Goal: Task Accomplishment & Management: Use online tool/utility

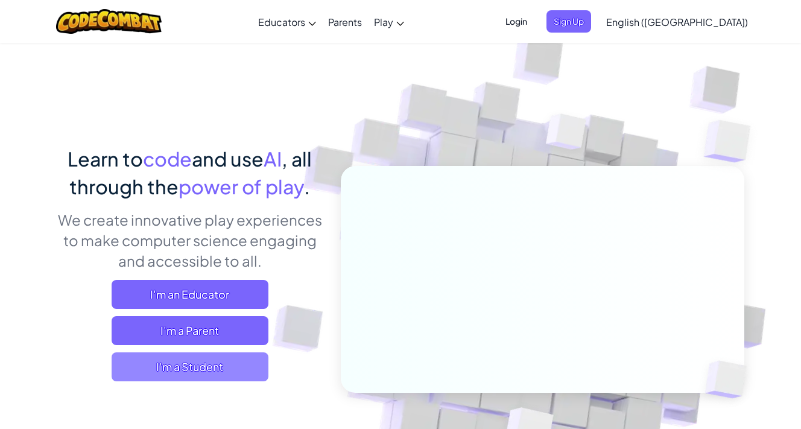
click at [182, 367] on span "I'm a Student" at bounding box center [190, 366] width 157 height 29
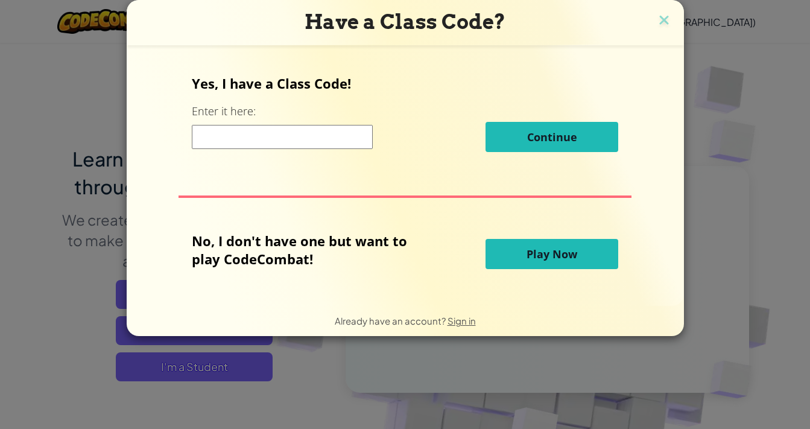
click at [546, 258] on span "Play Now" at bounding box center [551, 254] width 51 height 14
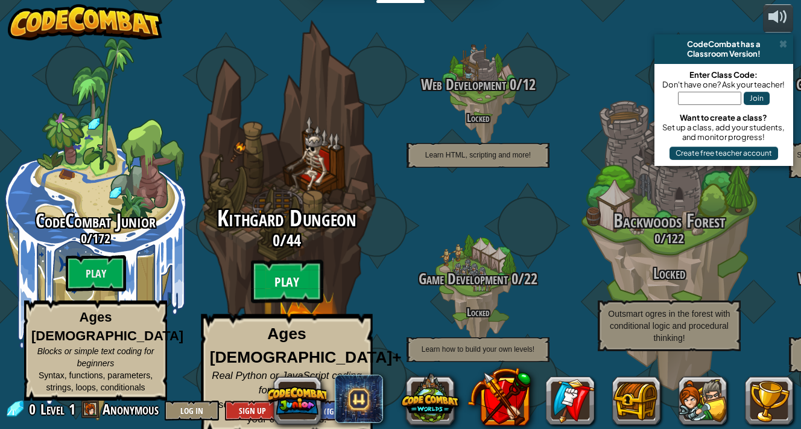
click at [283, 290] on btn "Play" at bounding box center [287, 281] width 72 height 43
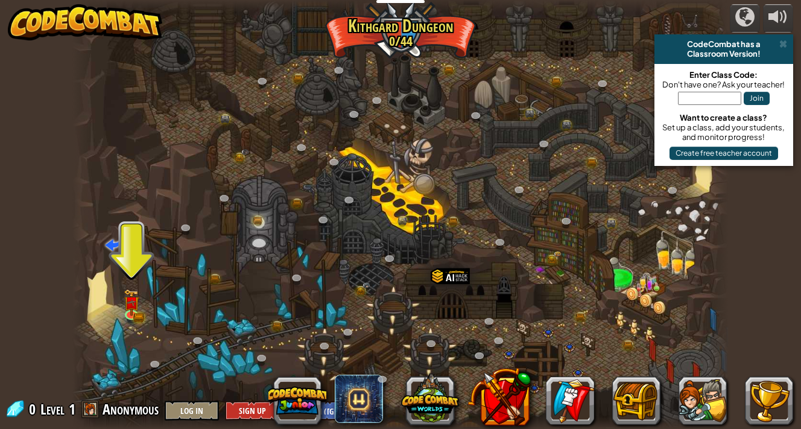
click at [130, 335] on div at bounding box center [400, 214] width 656 height 429
click at [128, 314] on div at bounding box center [131, 312] width 13 height 13
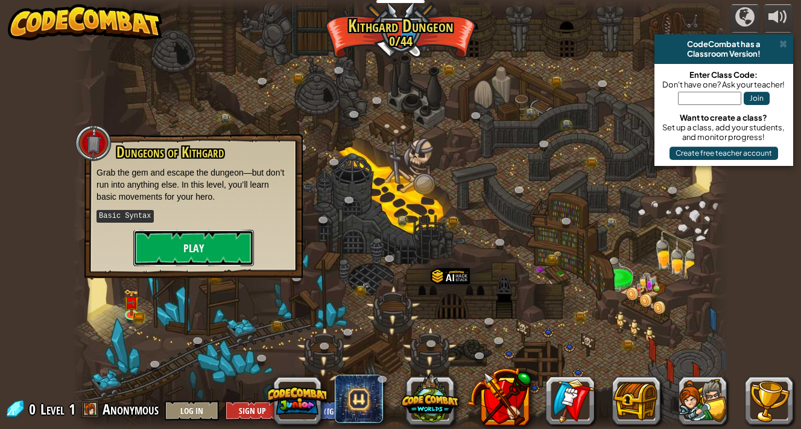
click at [174, 244] on button "Play" at bounding box center [193, 248] width 121 height 36
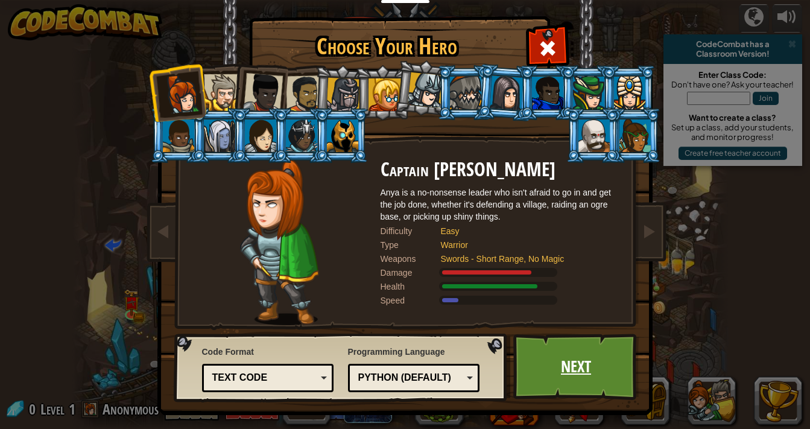
click at [590, 364] on link "Next" at bounding box center [576, 366] width 126 height 66
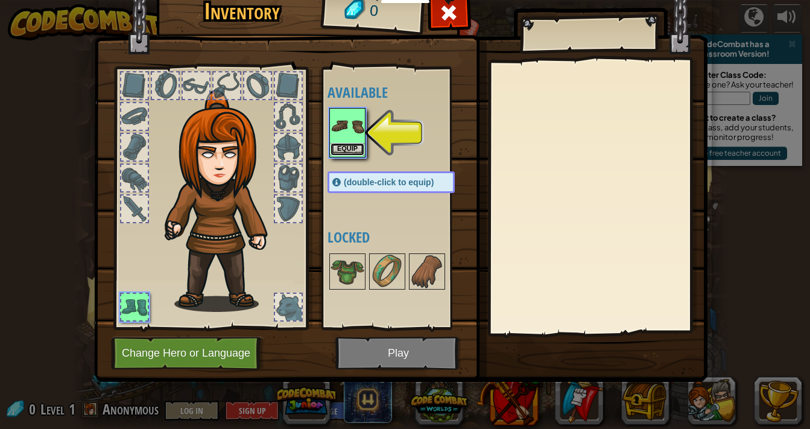
click at [346, 147] on button "Equip" at bounding box center [347, 149] width 34 height 13
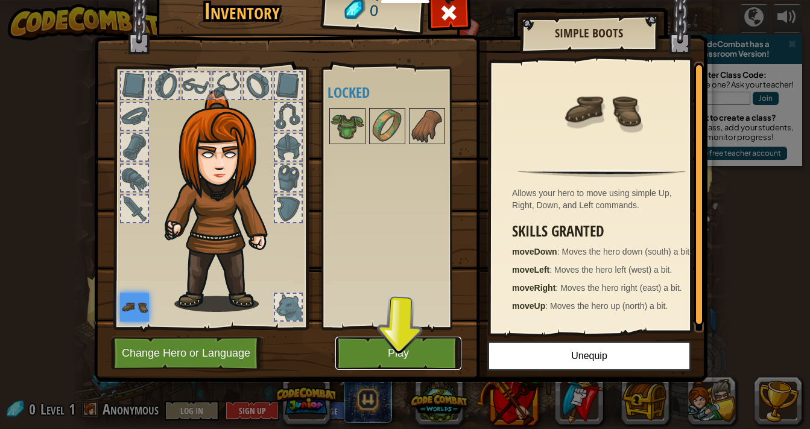
click at [374, 356] on button "Play" at bounding box center [398, 352] width 126 height 33
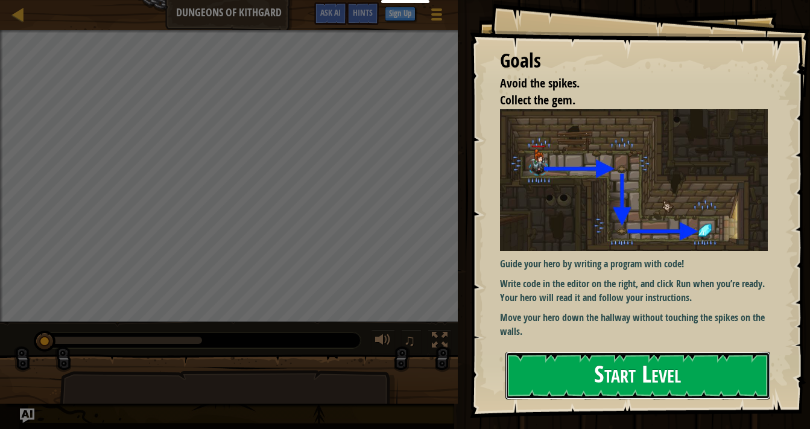
click at [548, 378] on button "Start Level" at bounding box center [637, 376] width 265 height 48
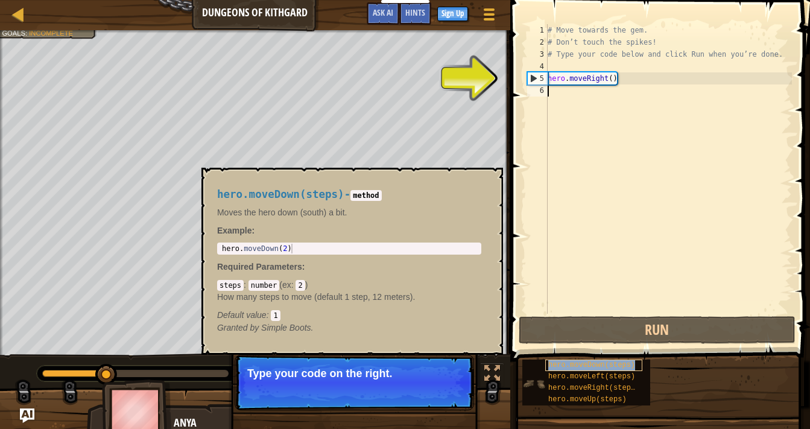
click at [551, 366] on span "hero.moveDown(steps)" at bounding box center [591, 365] width 87 height 8
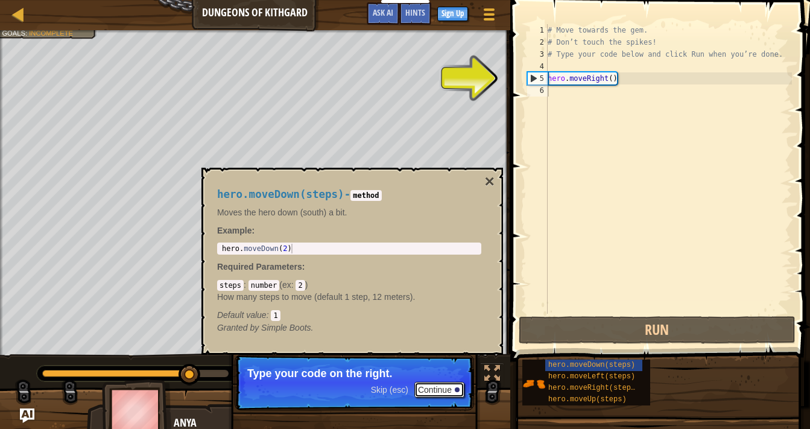
click at [442, 388] on button "Continue" at bounding box center [439, 390] width 50 height 16
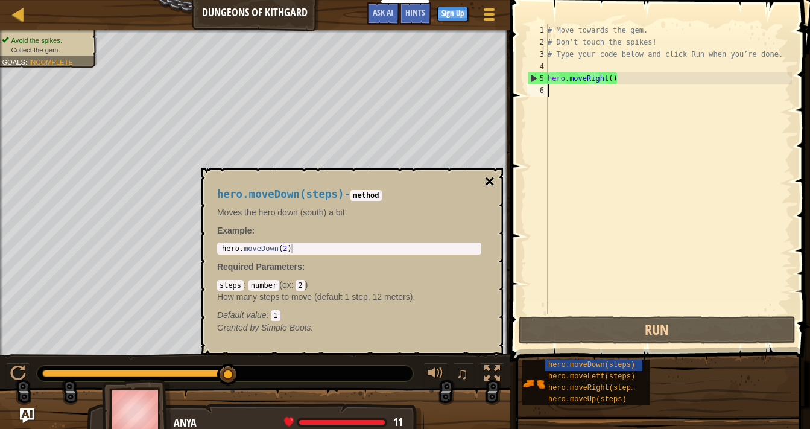
click at [491, 183] on button "×" at bounding box center [490, 181] width 10 height 17
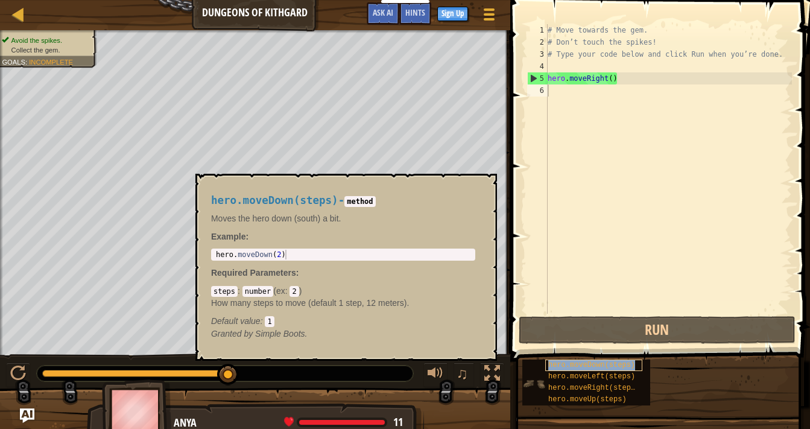
click at [571, 363] on span "hero.moveDown(steps)" at bounding box center [591, 365] width 87 height 8
click at [575, 68] on div "# Move towards the gem. # Don’t touch the spikes! # Type your code below and cl…" at bounding box center [668, 181] width 247 height 314
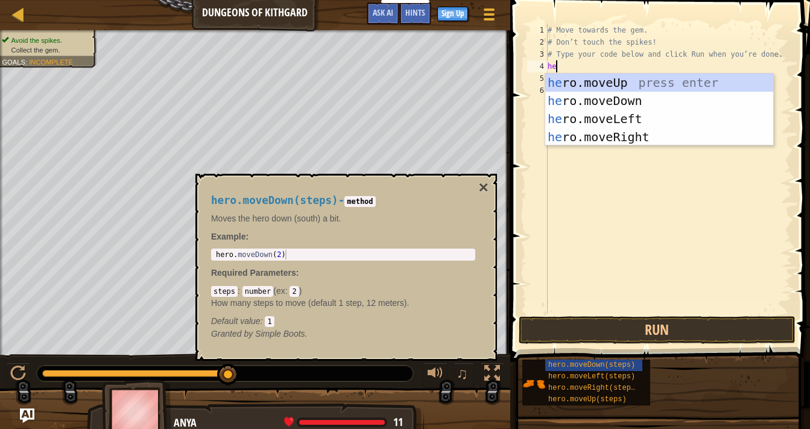
scroll to position [5, 0]
type textarea "hero"
click at [591, 96] on div "hero .moveUp press enter hero .moveDown press enter hero .moveLeft press enter …" at bounding box center [659, 128] width 228 height 109
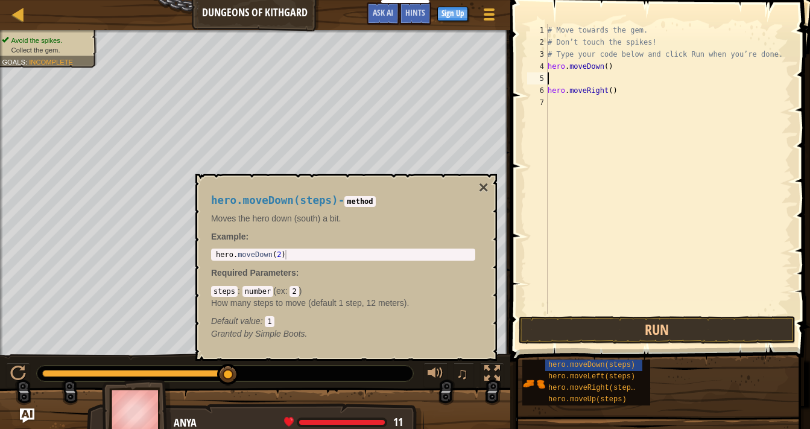
scroll to position [5, 0]
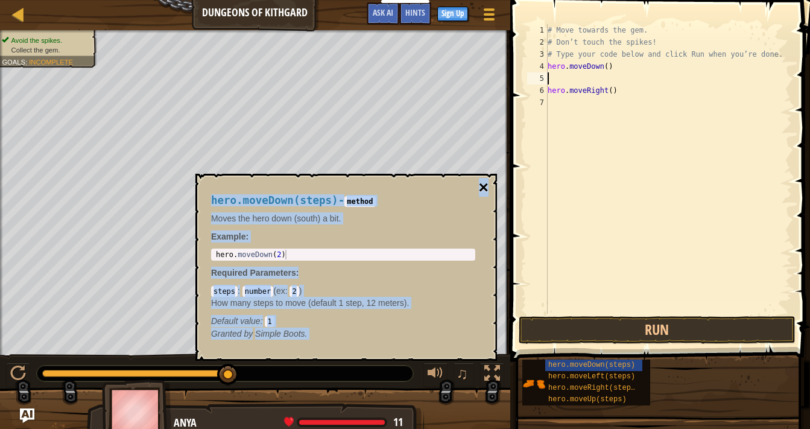
click at [488, 188] on div "hero.moveDown(steps) - method Moves the hero down (south) a bit. Example : 1 he…" at bounding box center [346, 267] width 302 height 187
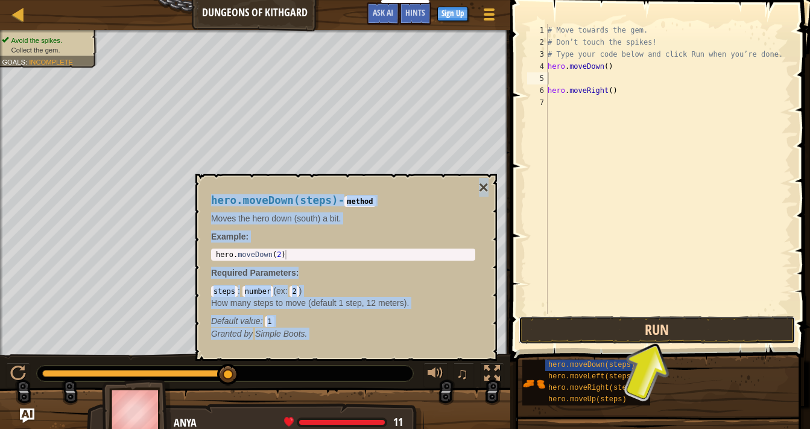
click at [553, 330] on button "Run" at bounding box center [657, 330] width 277 height 28
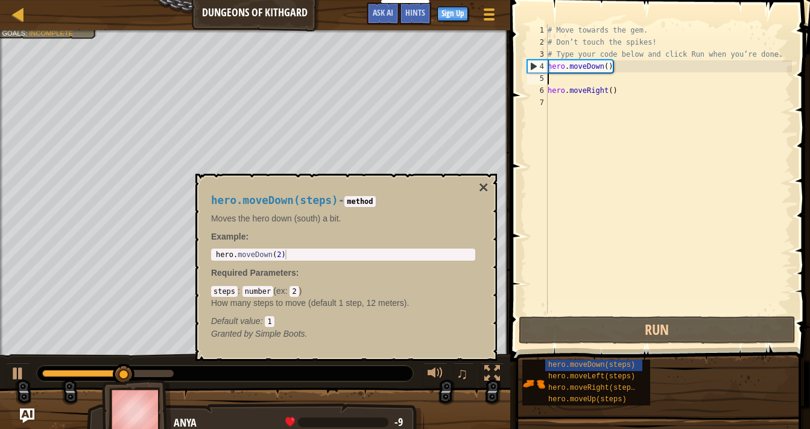
click at [488, 191] on div "hero.moveDown(steps) - method Moves the hero down (south) a bit. Example : 1 he…" at bounding box center [346, 267] width 302 height 187
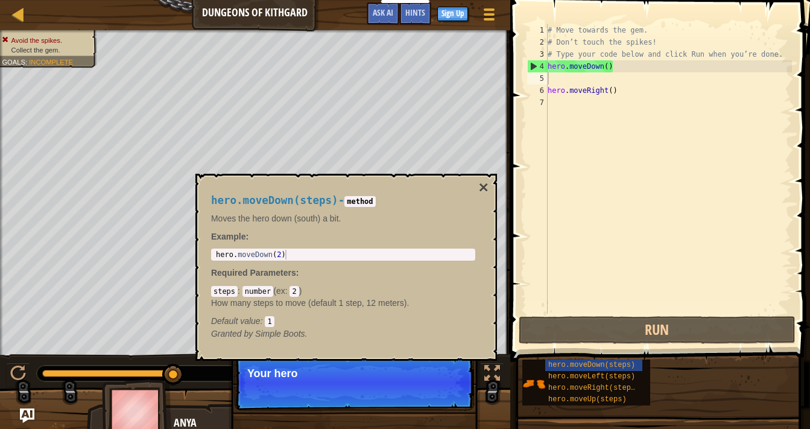
click at [612, 73] on div "# Move towards the gem. # Don’t touch the spikes! # Type your code below and cl…" at bounding box center [668, 181] width 247 height 314
click at [614, 69] on div "# Move towards the gem. # Don’t touch the spikes! # Type your code below and cl…" at bounding box center [668, 181] width 247 height 314
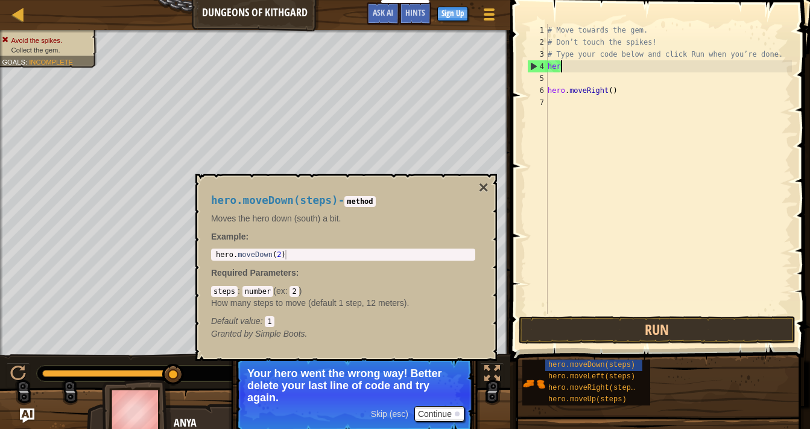
type textarea "h"
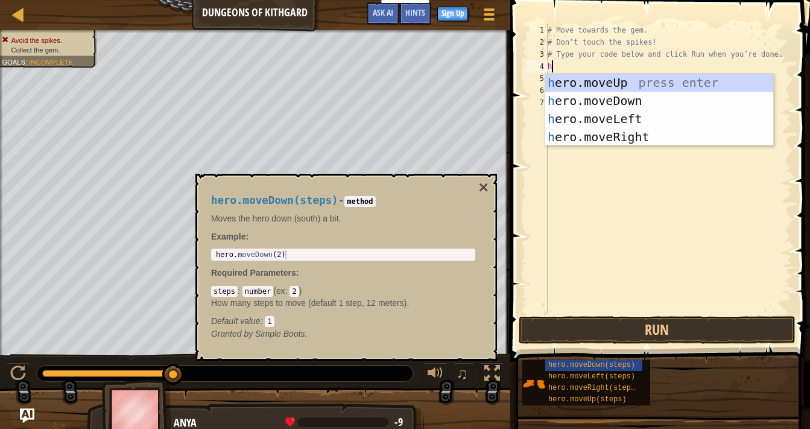
type textarea "he"
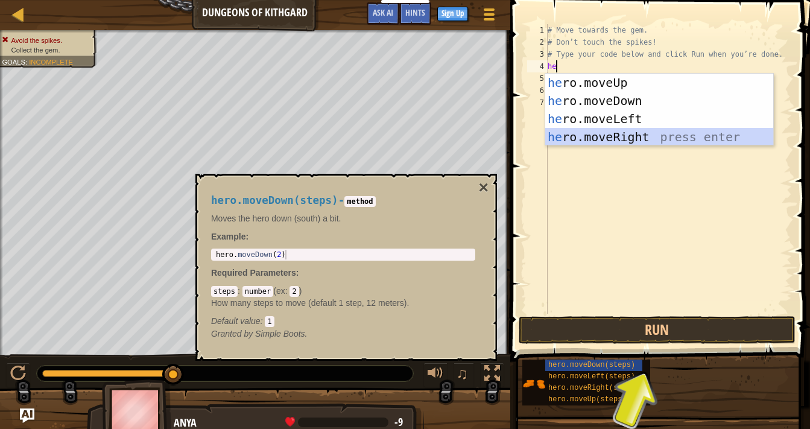
click at [603, 138] on div "he ro.moveUp press enter he ro.moveDown press enter he ro.moveLeft press enter …" at bounding box center [659, 128] width 228 height 109
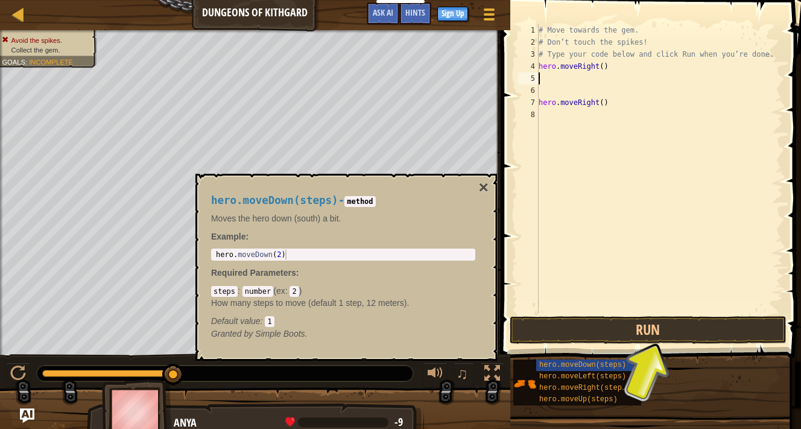
click at [564, 83] on div "# Move towards the gem. # Don’t touch the spikes! # Type your code below and cl…" at bounding box center [659, 181] width 247 height 314
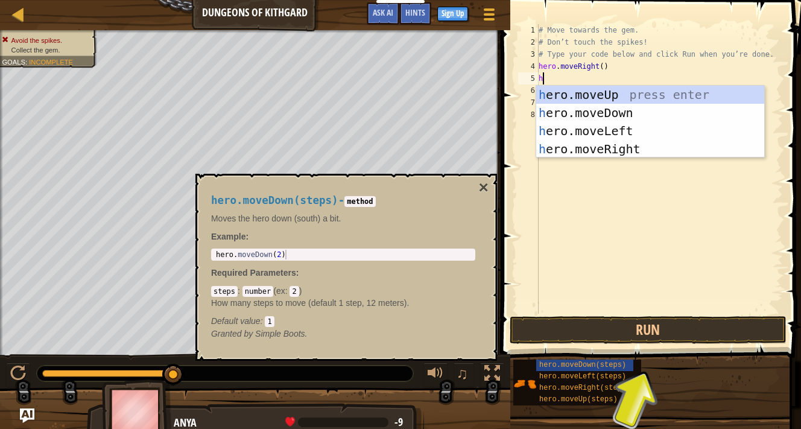
type textarea "he"
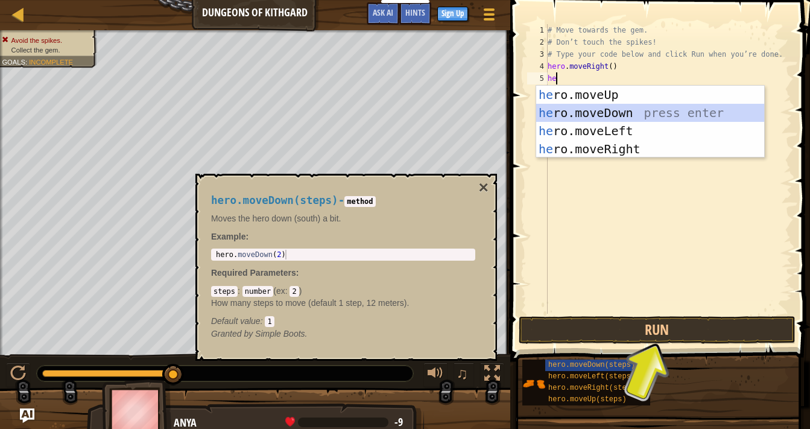
click at [562, 115] on div "he ro.moveUp press enter he ro.moveDown press enter he ro.moveLeft press enter …" at bounding box center [650, 140] width 228 height 109
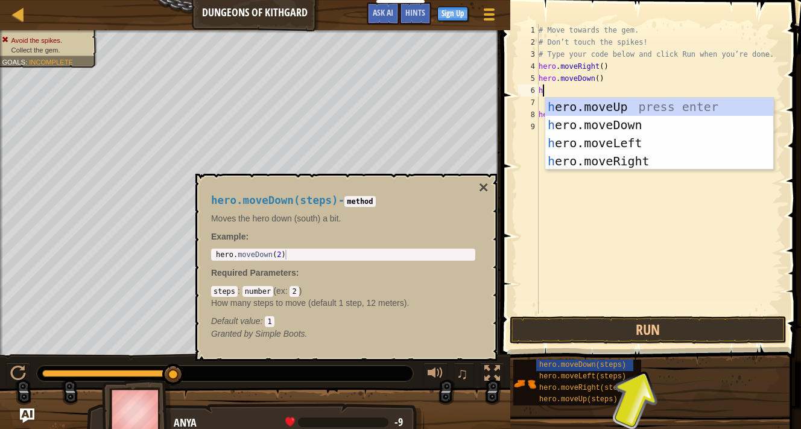
type textarea "he"
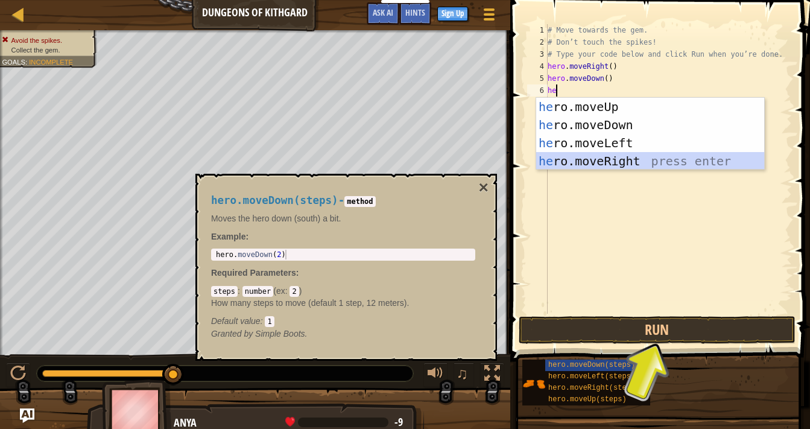
click at [582, 155] on div "he ro.moveUp press enter he ro.moveDown press enter he ro.moveLeft press enter …" at bounding box center [650, 152] width 228 height 109
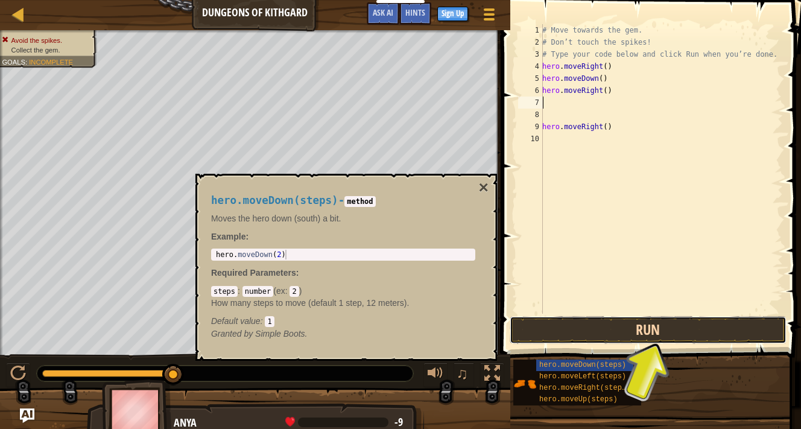
click at [543, 331] on button "Run" at bounding box center [648, 330] width 277 height 28
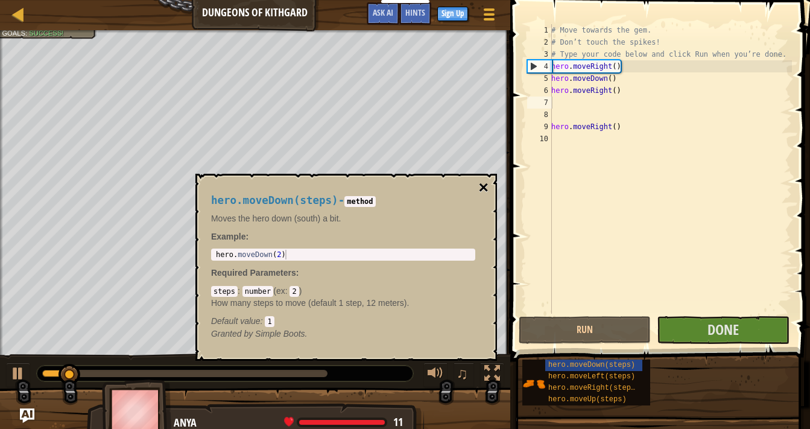
click at [482, 186] on button "×" at bounding box center [484, 187] width 10 height 17
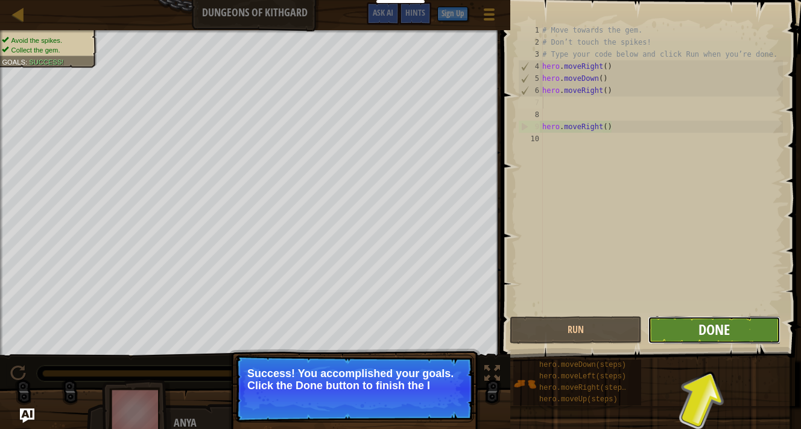
click at [717, 338] on span "Done" at bounding box center [713, 329] width 31 height 19
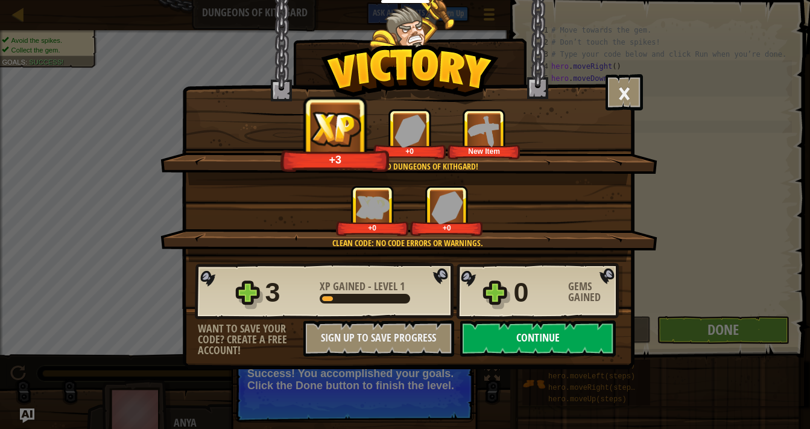
click at [526, 338] on button "Continue" at bounding box center [538, 338] width 156 height 36
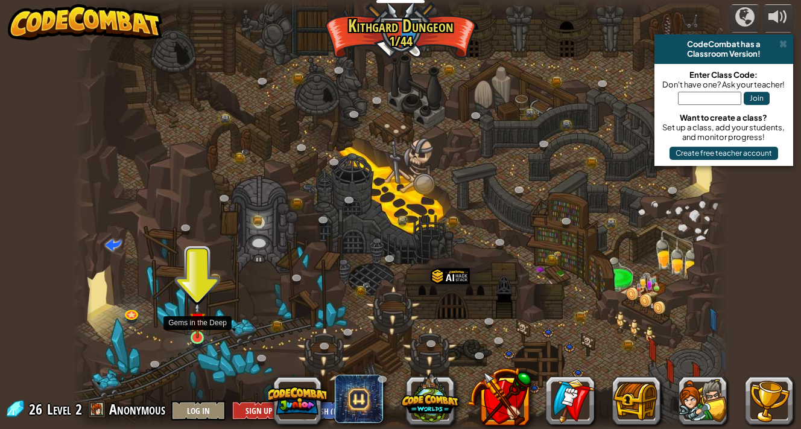
click at [194, 336] on img at bounding box center [197, 320] width 16 height 37
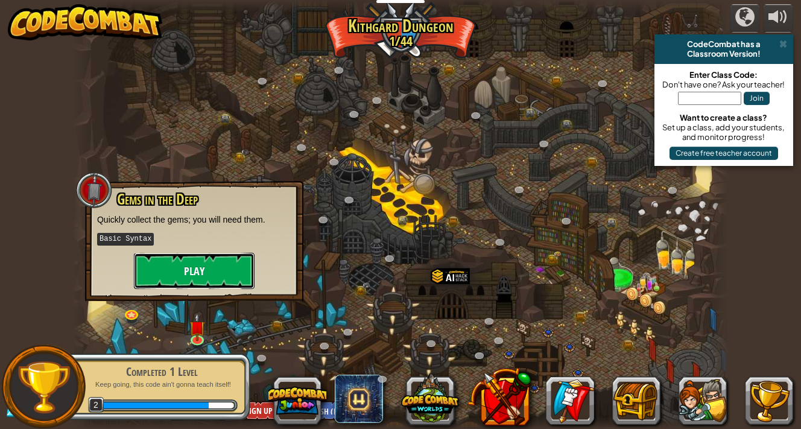
click at [170, 271] on button "Play" at bounding box center [194, 271] width 121 height 36
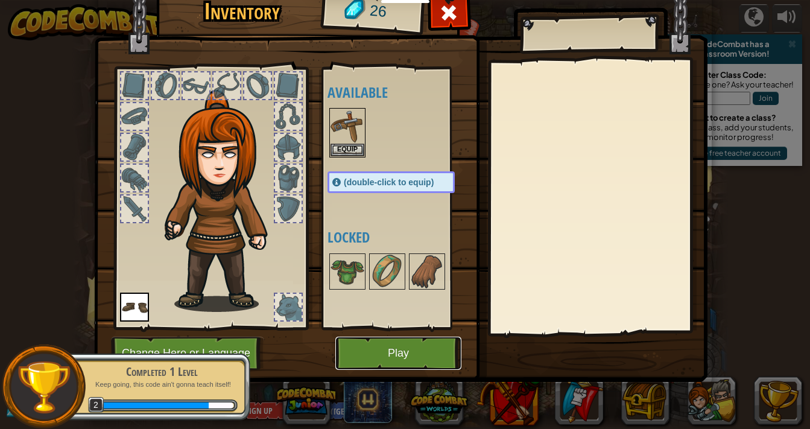
click at [365, 361] on button "Play" at bounding box center [398, 352] width 126 height 33
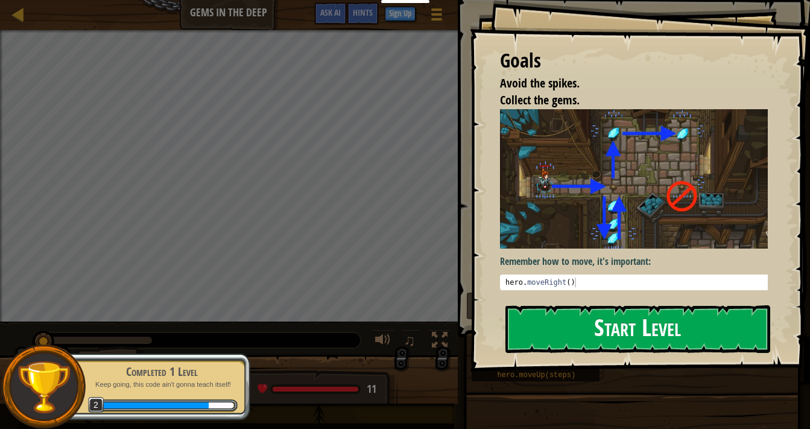
click at [584, 315] on button "Start Level" at bounding box center [637, 329] width 265 height 48
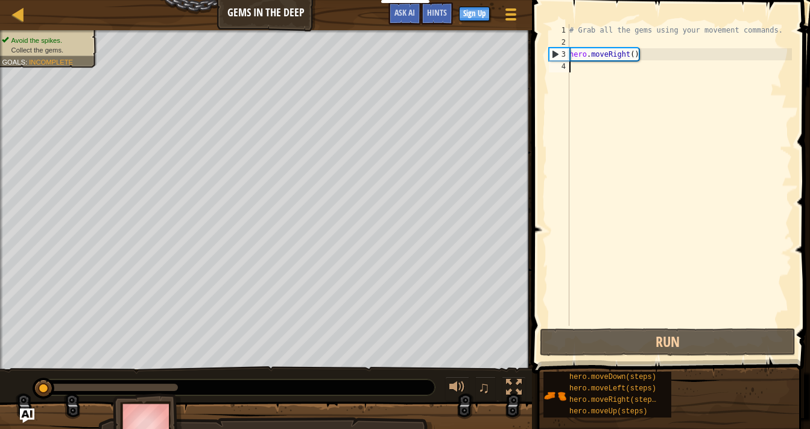
click at [570, 43] on div "# Grab all the gems using your movement commands. hero . moveRight ( )" at bounding box center [679, 187] width 225 height 326
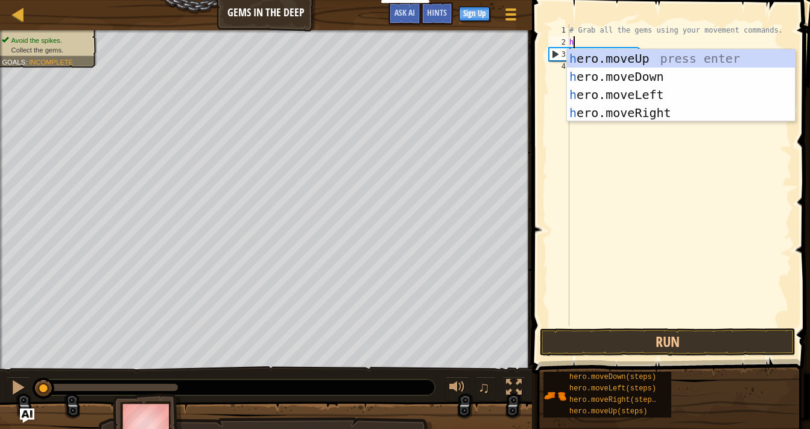
scroll to position [5, 0]
type textarea "he"
click at [607, 72] on div "he ro.moveUp press enter he ro.moveDown press enter he ro.moveLeft press enter …" at bounding box center [681, 103] width 228 height 109
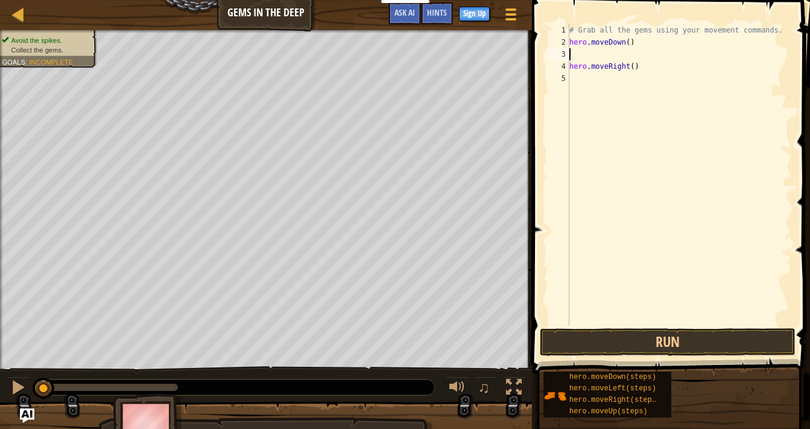
click at [587, 59] on div "# Grab all the gems using your movement commands. hero . moveDown ( ) hero . mo…" at bounding box center [679, 187] width 225 height 326
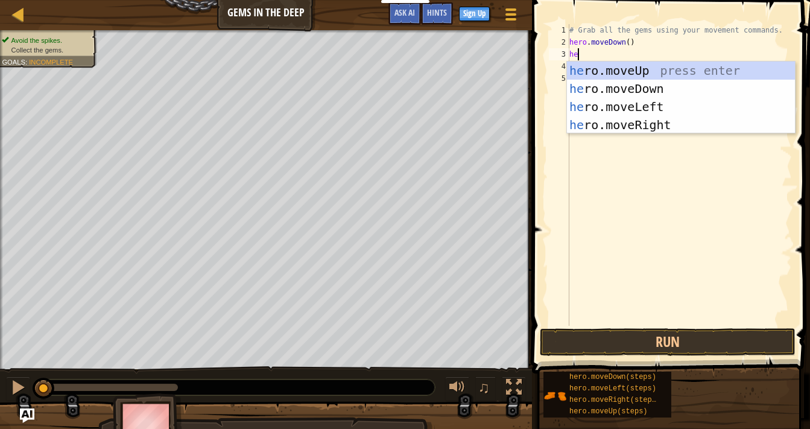
type textarea "her"
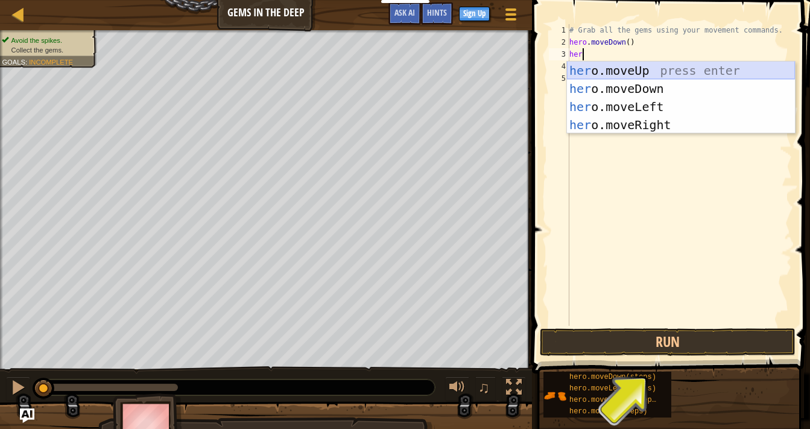
click at [607, 72] on div "her o.moveUp press enter her o.moveDown press enter her o.moveLeft press enter …" at bounding box center [681, 116] width 228 height 109
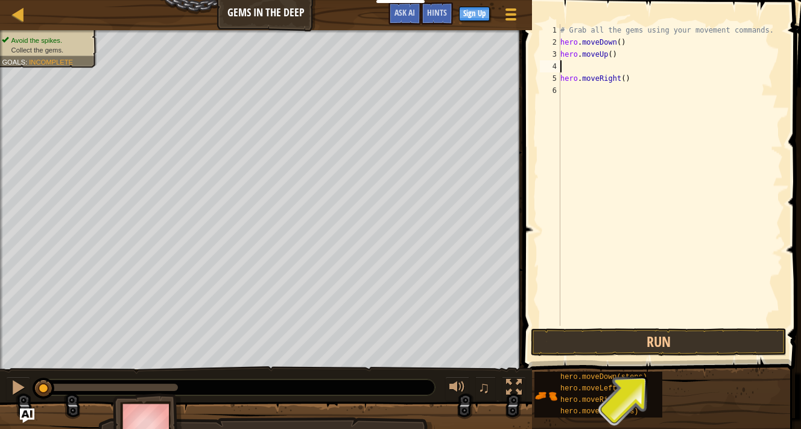
click at [615, 55] on div "# Grab all the gems using your movement commands. hero . moveDown ( ) hero . mo…" at bounding box center [670, 187] width 225 height 326
click at [613, 55] on div "# Grab all the gems using your movement commands. hero . moveDown ( ) hero . mo…" at bounding box center [670, 187] width 225 height 326
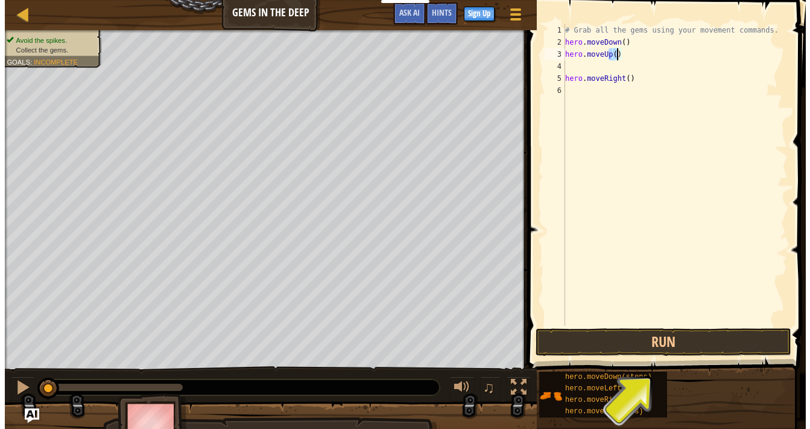
scroll to position [5, 4]
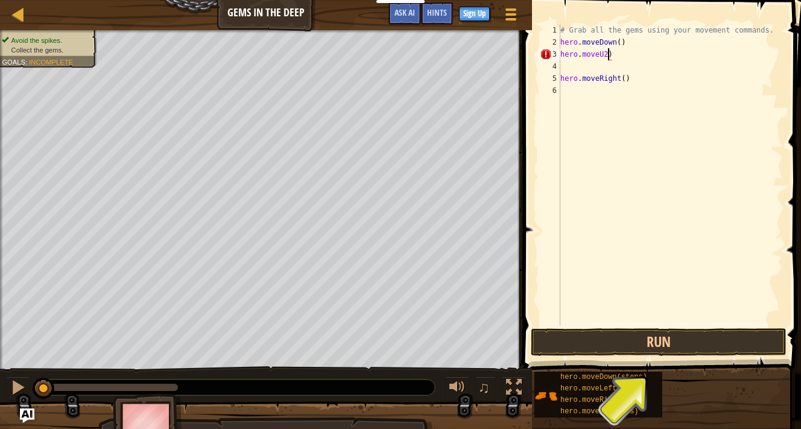
click at [605, 56] on div "# Grab all the gems using your movement commands. hero . moveDown ( ) hero . mo…" at bounding box center [670, 187] width 225 height 326
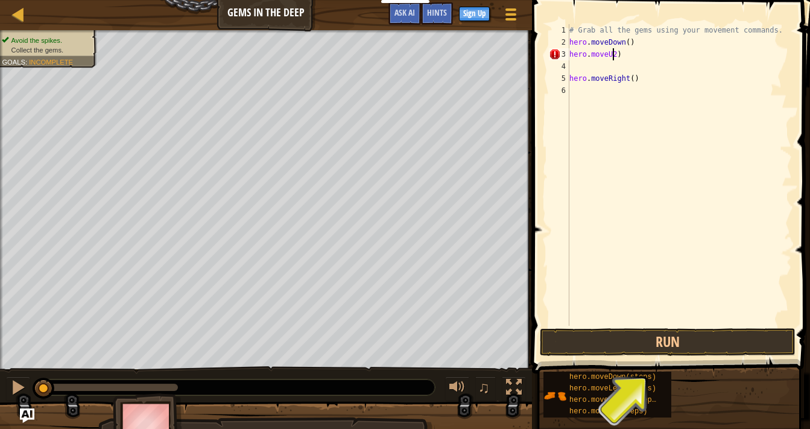
type textarea "hero.moveU(2)"
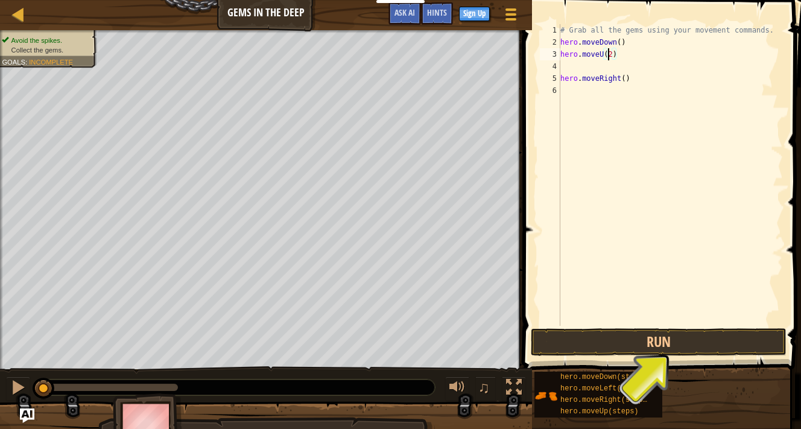
click at [578, 69] on div "# Grab all the gems using your movement commands. hero . moveDown ( ) hero . mo…" at bounding box center [670, 187] width 225 height 326
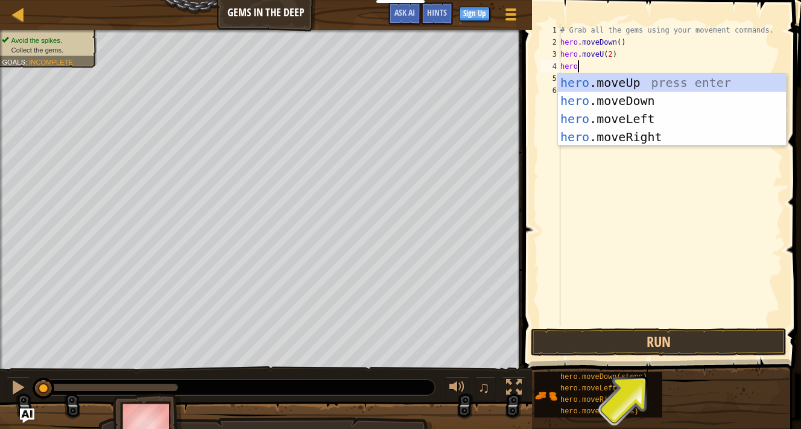
scroll to position [5, 1]
type textarea "heroo"
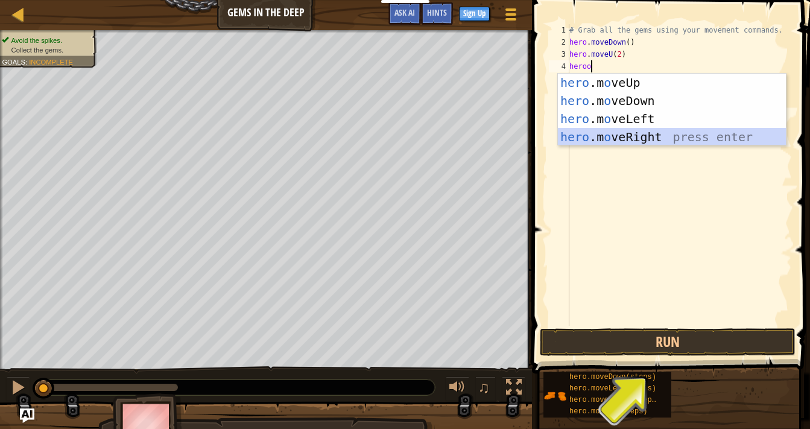
click at [592, 132] on div "hero .m o veUp press enter hero .m o veDown press enter hero .m o veLeft press …" at bounding box center [672, 128] width 228 height 109
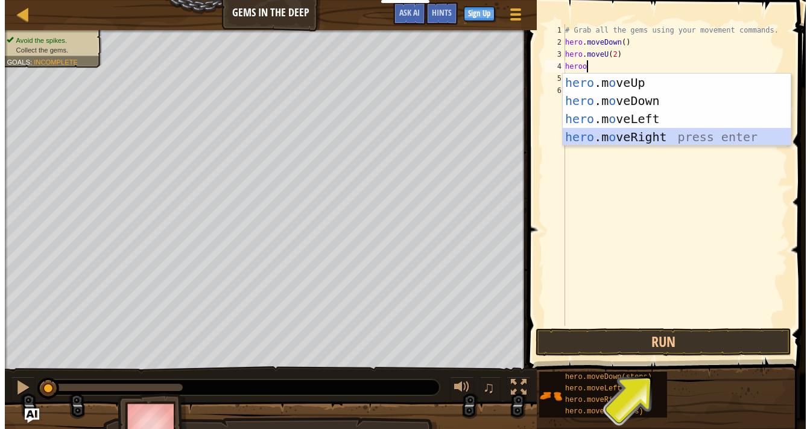
scroll to position [5, 0]
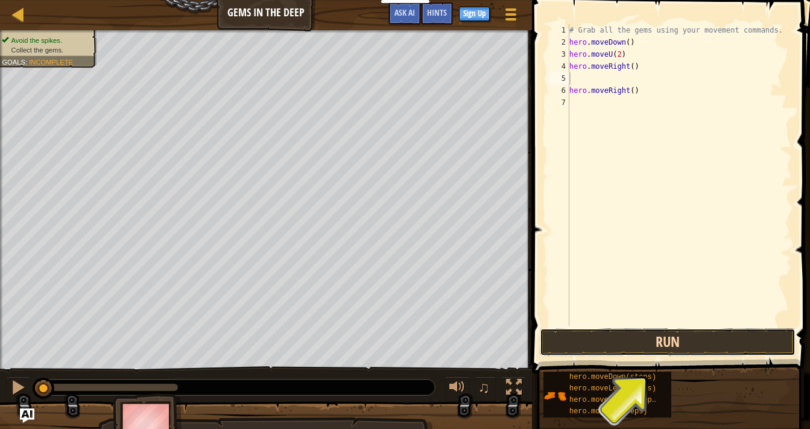
click at [603, 342] on button "Run" at bounding box center [668, 342] width 256 height 28
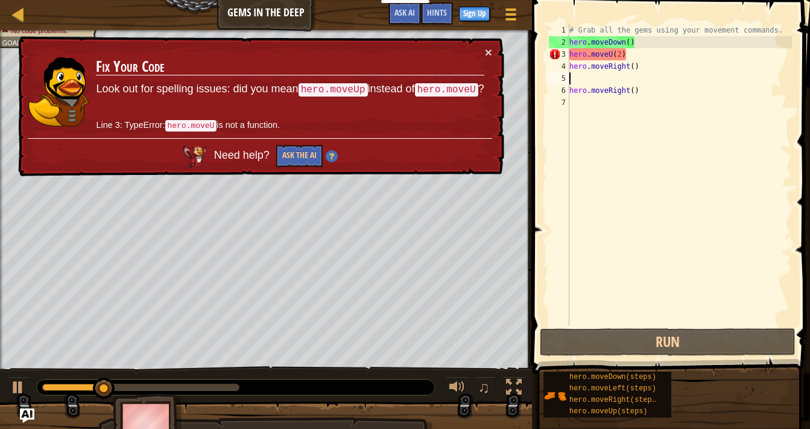
click at [637, 46] on div "# Grab all the gems using your movement commands. hero . moveDown ( ) hero . mo…" at bounding box center [679, 187] width 225 height 326
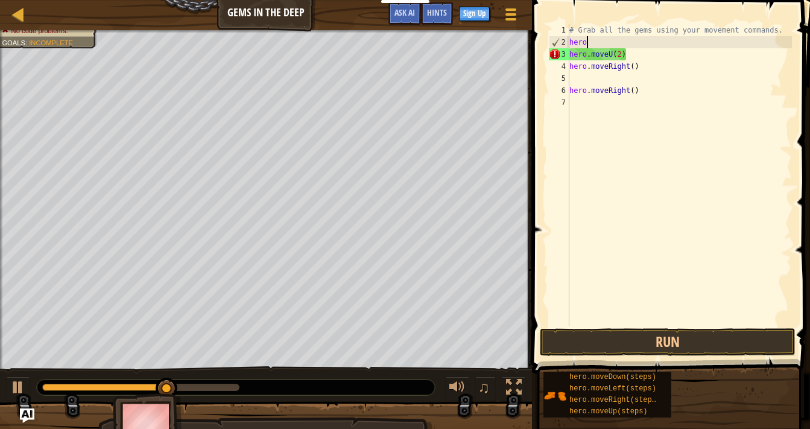
type textarea "h"
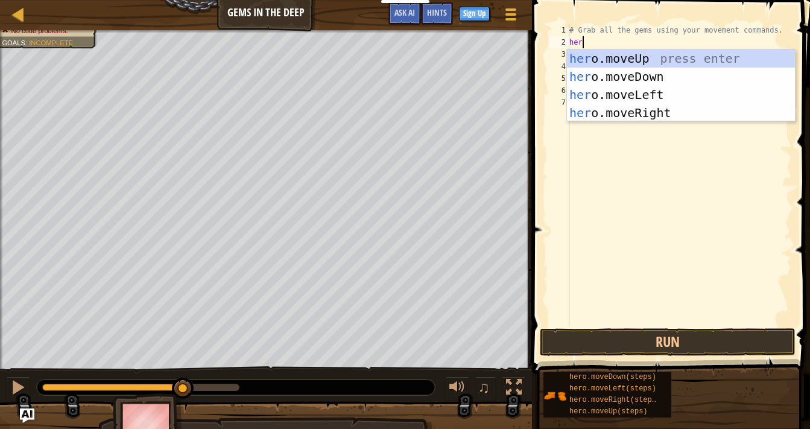
type textarea "hero"
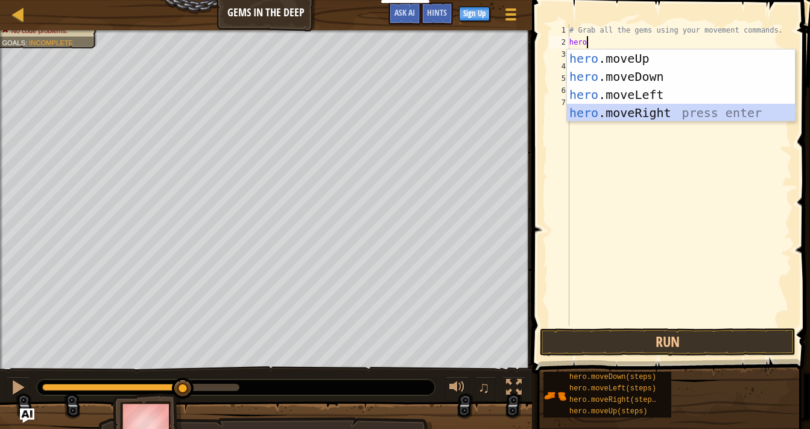
click at [623, 111] on div "hero .moveUp press enter hero .moveDown press enter hero .moveLeft press enter …" at bounding box center [681, 103] width 228 height 109
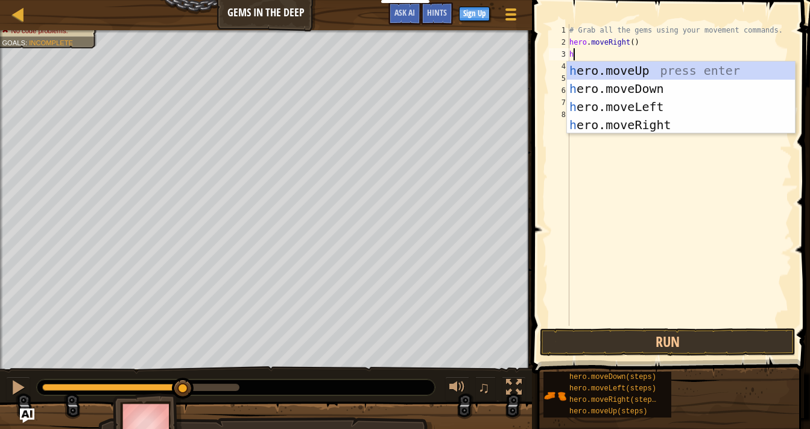
type textarea "he"
click at [599, 86] on div "he ro.moveUp press enter he ro.moveDown press enter he ro.moveLeft press enter …" at bounding box center [681, 116] width 228 height 109
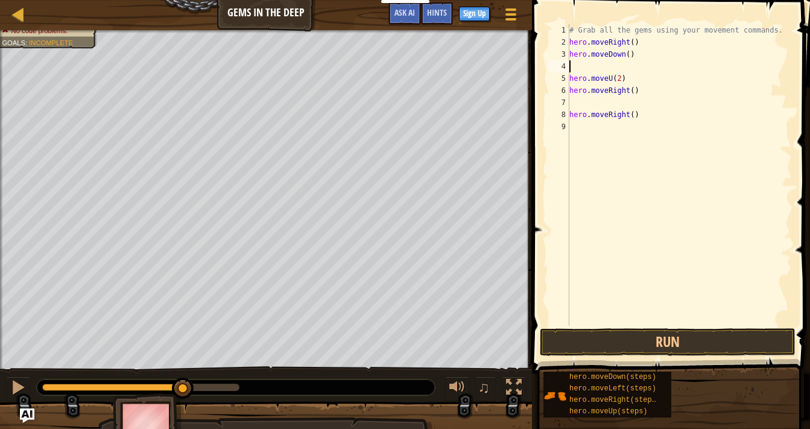
click at [625, 78] on div "# Grab all the gems using your movement commands. hero . moveRight ( ) hero . m…" at bounding box center [679, 187] width 225 height 326
type textarea "h"
click at [598, 62] on div "# Grab all the gems using your movement commands. hero . moveRight ( ) hero . m…" at bounding box center [679, 187] width 225 height 326
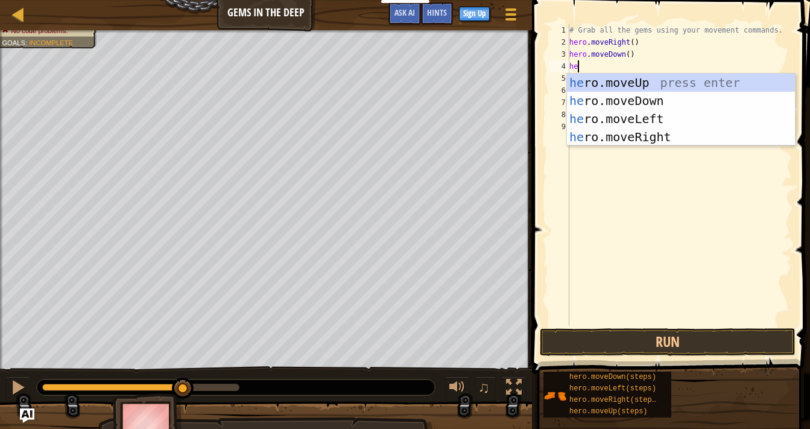
type textarea "her"
click at [608, 86] on div "her o.moveUp press enter her o.moveDown press enter her o.moveLeft press enter …" at bounding box center [681, 128] width 228 height 109
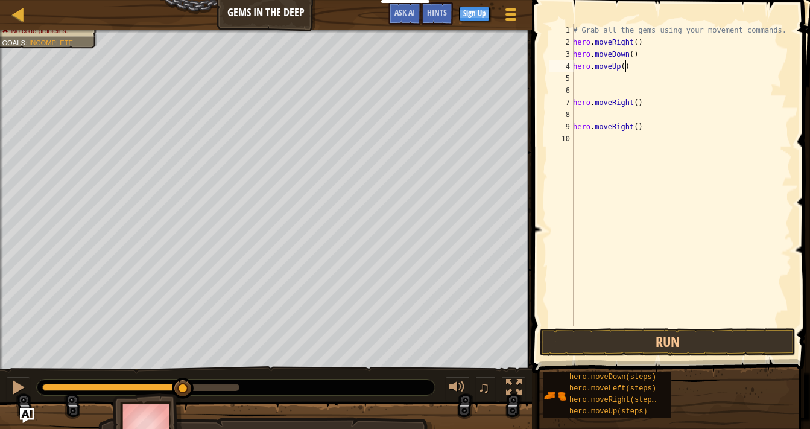
click at [624, 67] on div "# Grab all the gems using your movement commands. hero . moveRight ( ) hero . m…" at bounding box center [680, 187] width 221 height 326
type textarea "hero.moveUp(2)"
click at [583, 80] on div "# Grab all the gems using your movement commands. hero . moveRight ( ) hero . m…" at bounding box center [680, 187] width 221 height 326
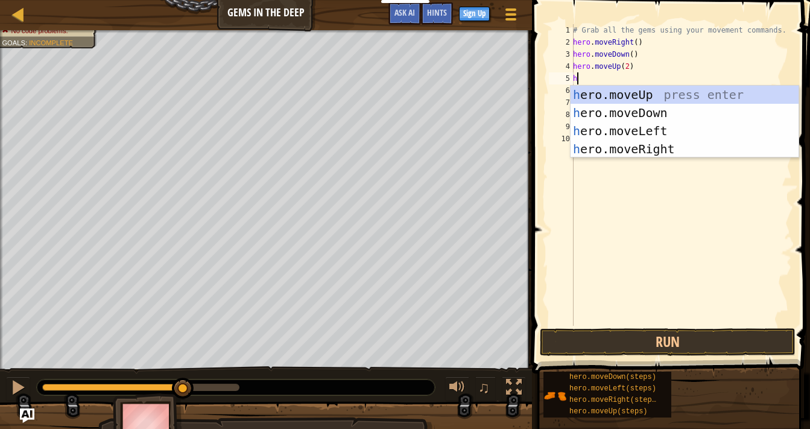
type textarea "he"
click at [601, 141] on div "he ro.moveUp press enter he ro.moveDown press enter he ro.moveLeft press enter …" at bounding box center [684, 140] width 228 height 109
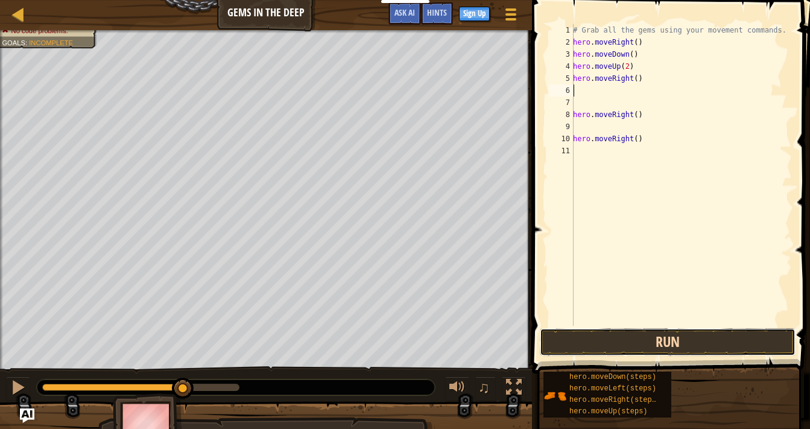
click at [599, 339] on button "Run" at bounding box center [668, 342] width 256 height 28
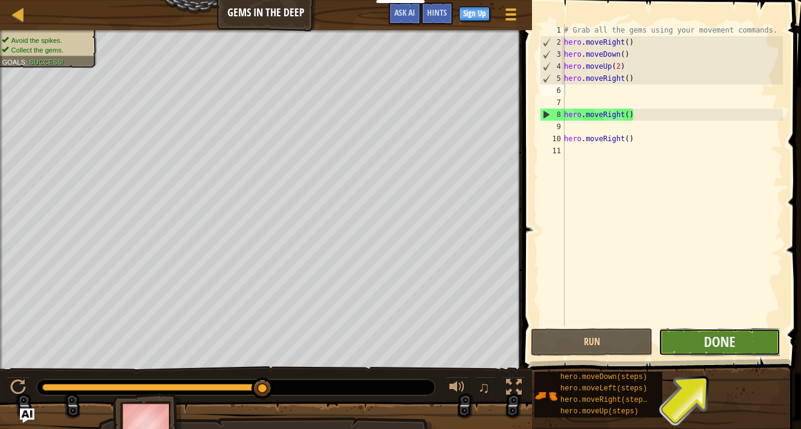
click at [739, 341] on button "Done" at bounding box center [720, 342] width 122 height 28
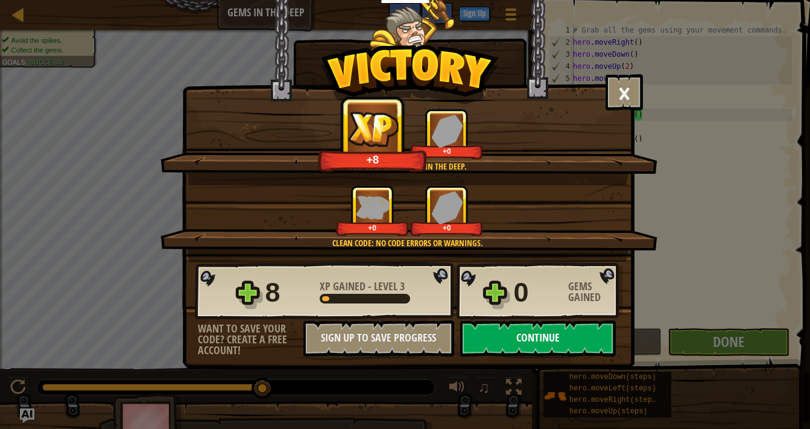
click at [539, 334] on button "Continue" at bounding box center [538, 338] width 156 height 36
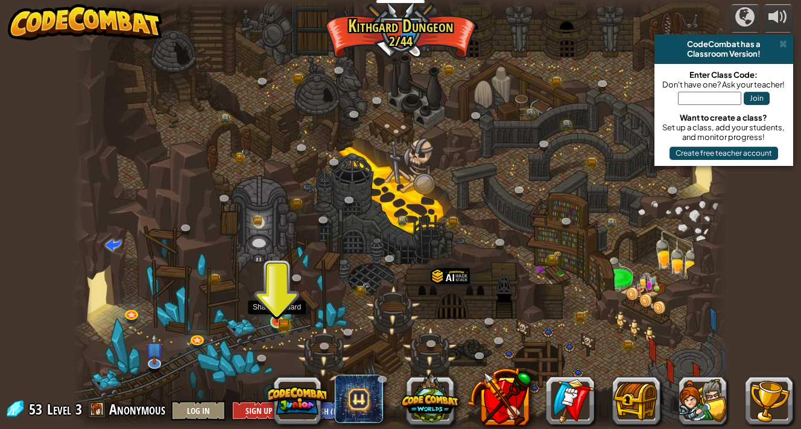
click at [274, 314] on img at bounding box center [277, 305] width 16 height 36
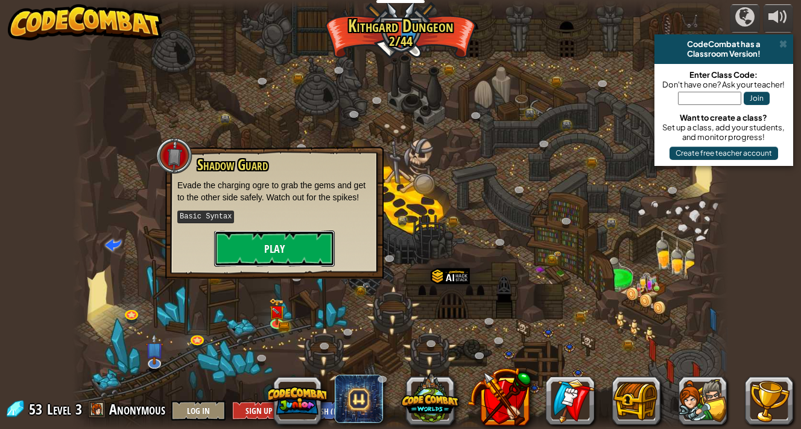
click at [247, 250] on button "Play" at bounding box center [274, 248] width 121 height 36
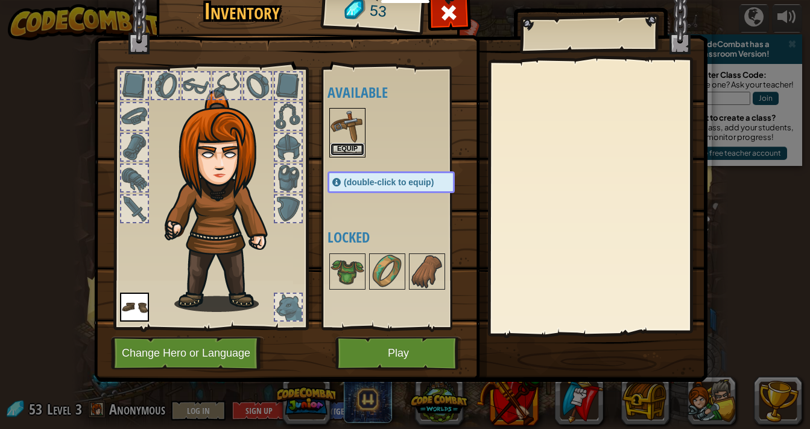
click at [338, 149] on button "Equip" at bounding box center [347, 149] width 34 height 13
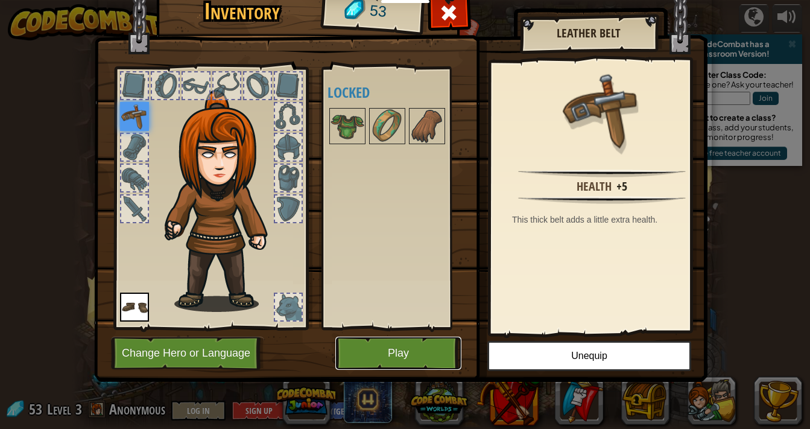
click at [431, 354] on button "Play" at bounding box center [398, 352] width 126 height 33
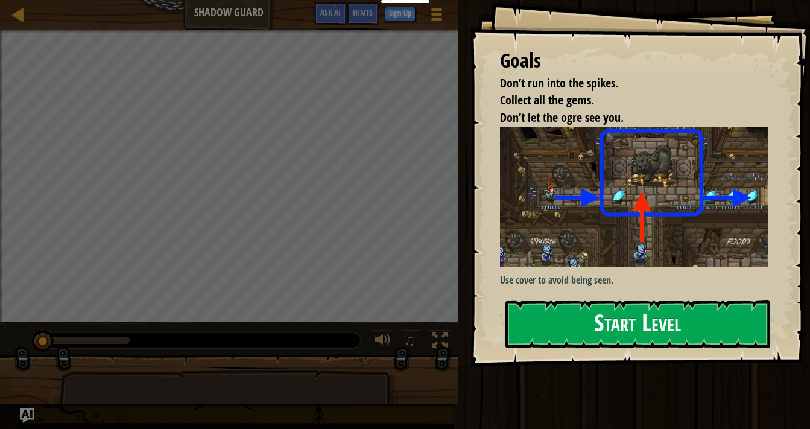
click at [545, 327] on button "Start Level" at bounding box center [637, 324] width 265 height 48
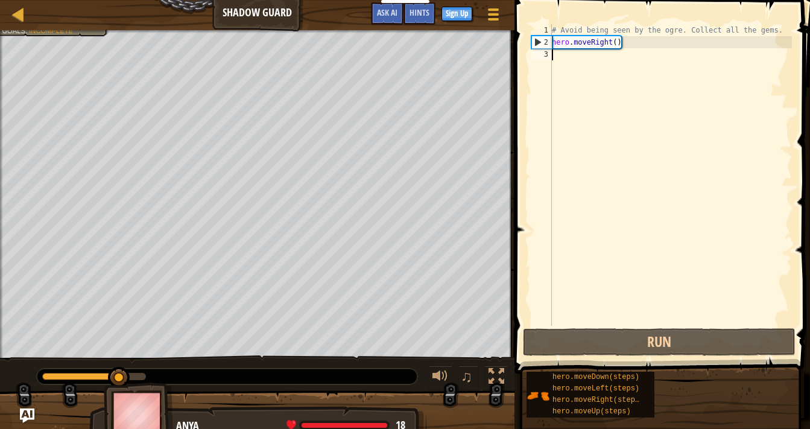
scroll to position [5, 0]
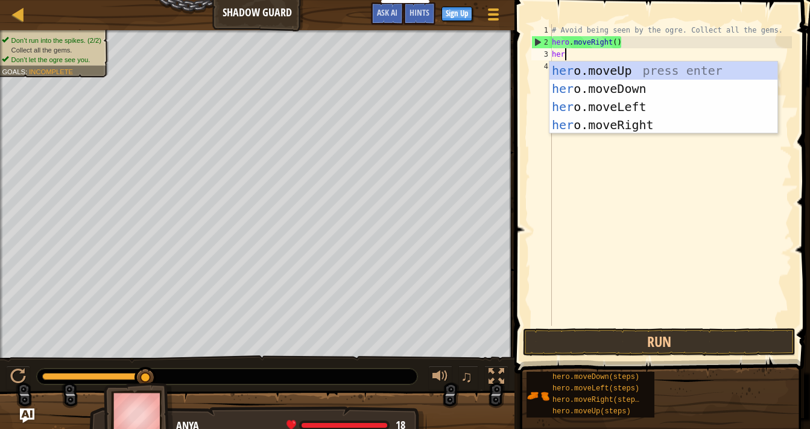
type textarea "hero"
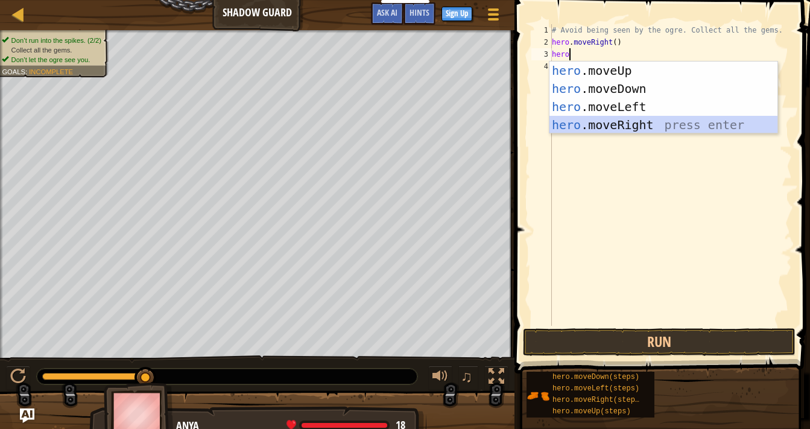
click at [592, 123] on div "hero .moveUp press enter hero .moveDown press enter hero .moveLeft press enter …" at bounding box center [663, 116] width 228 height 109
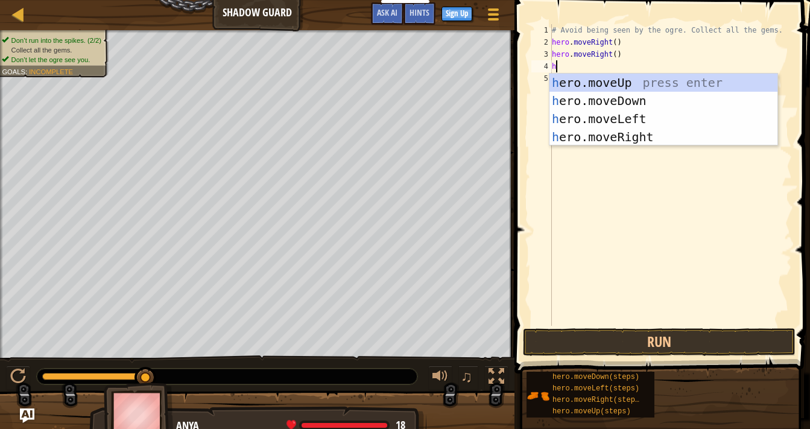
type textarea "he"
click at [586, 118] on div "he ro.moveUp press enter he ro.moveDown press enter he ro.moveLeft press enter …" at bounding box center [663, 128] width 228 height 109
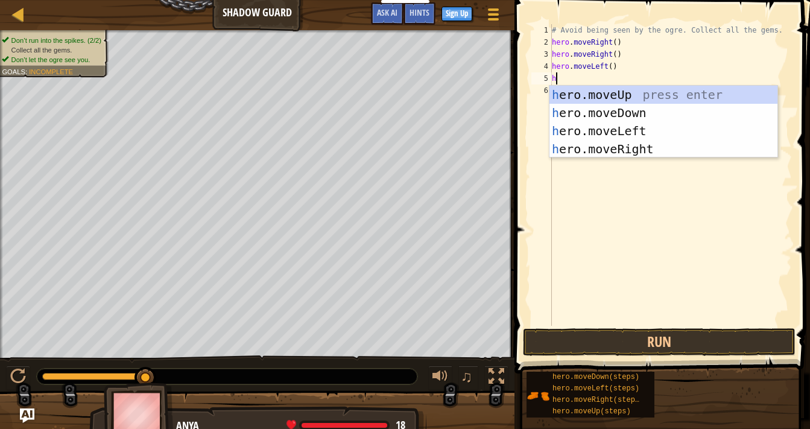
type textarea "he"
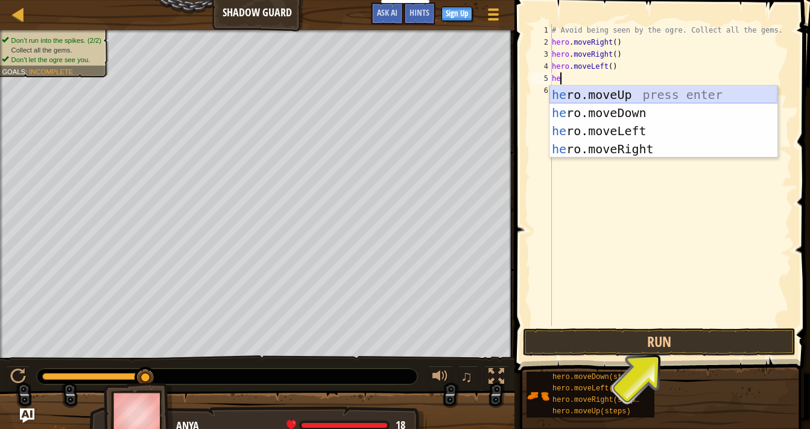
click at [575, 94] on div "he ro.moveUp press enter he ro.moveDown press enter he ro.moveLeft press enter …" at bounding box center [663, 140] width 228 height 109
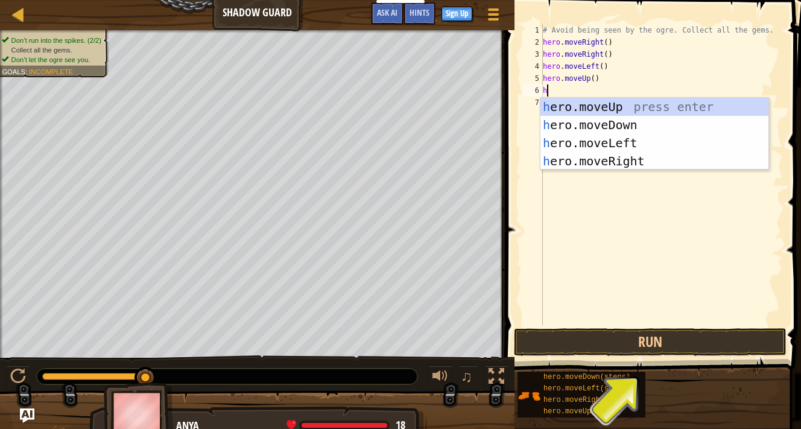
type textarea "he"
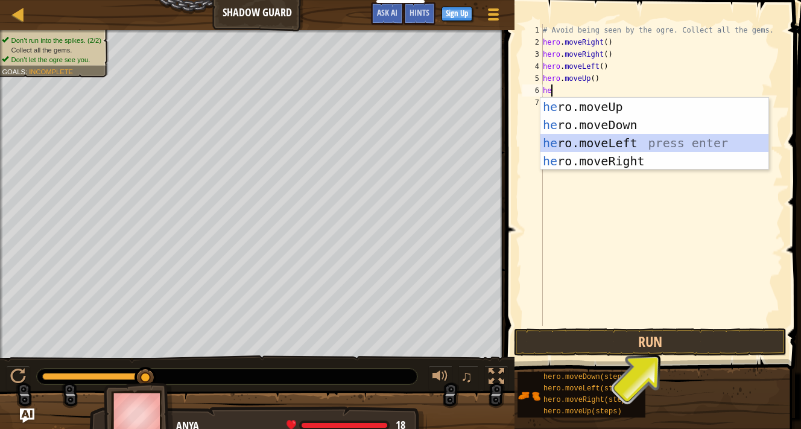
click at [570, 141] on div "he ro.moveUp press enter he ro.moveDown press enter he ro.moveLeft press enter …" at bounding box center [654, 152] width 228 height 109
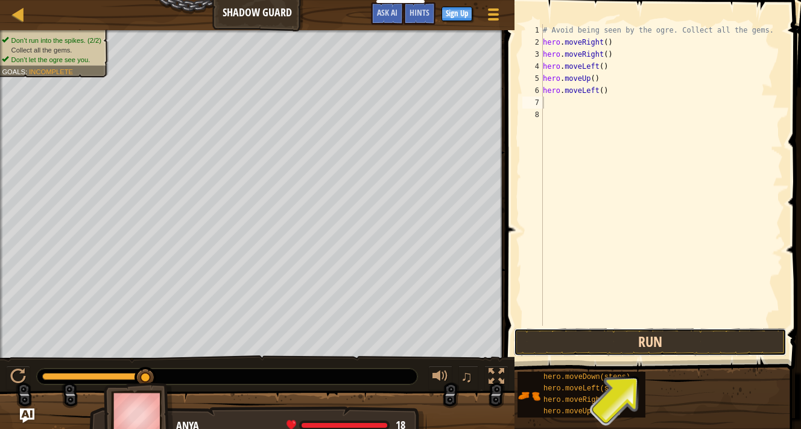
click at [543, 347] on button "Run" at bounding box center [650, 342] width 273 height 28
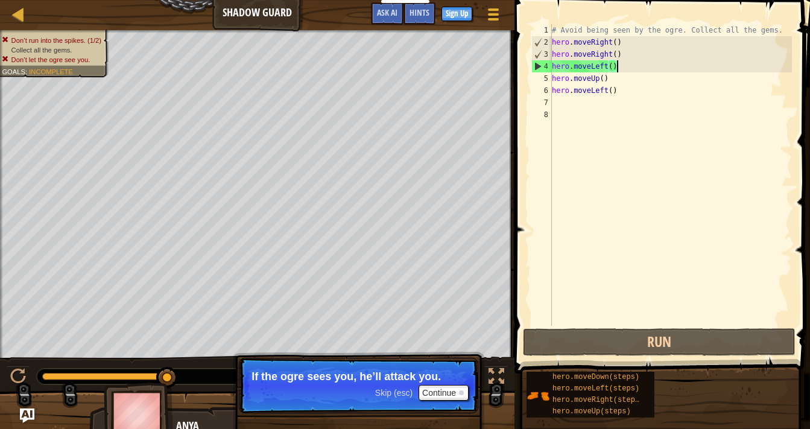
click at [644, 62] on div "# Avoid being seen by the ogre. Collect all the gems. hero . moveRight ( ) hero…" at bounding box center [670, 187] width 242 height 326
click at [627, 78] on div "# Avoid being seen by the ogre. Collect all the gems. hero . moveRight ( ) hero…" at bounding box center [670, 187] width 242 height 326
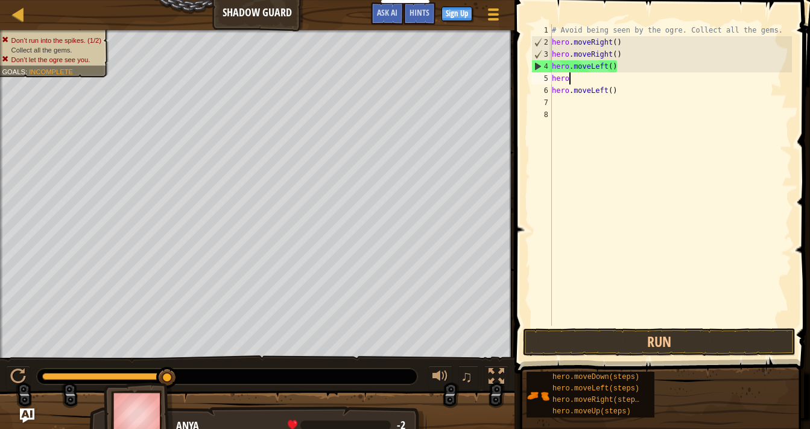
type textarea "h"
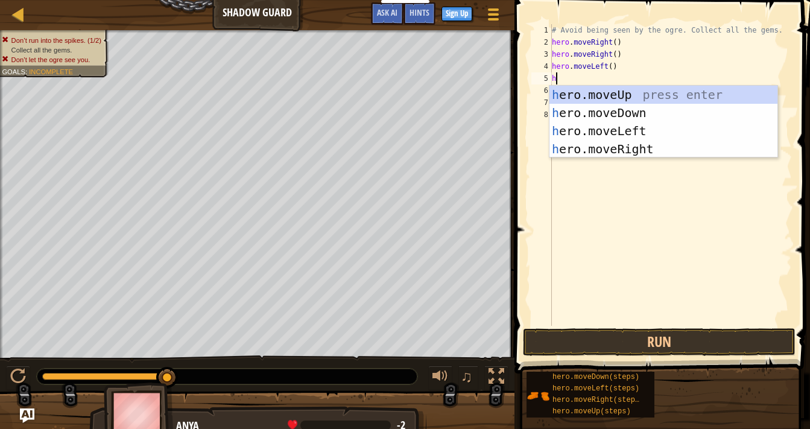
type textarea "he"
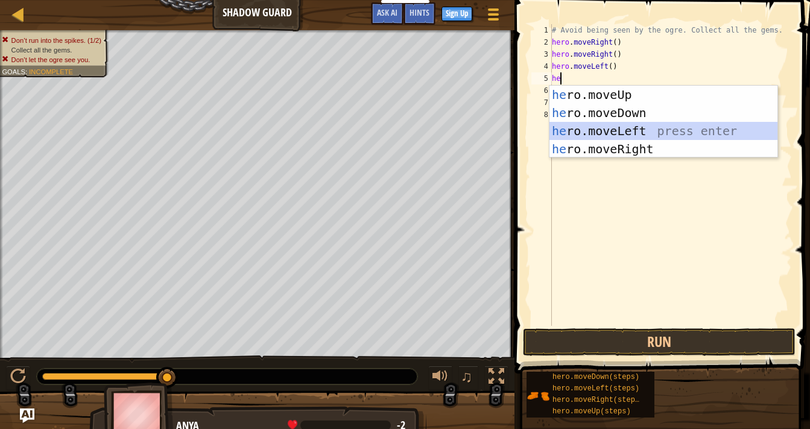
click at [620, 126] on div "he ro.moveUp press enter he ro.moveDown press enter he ro.moveLeft press enter …" at bounding box center [663, 140] width 228 height 109
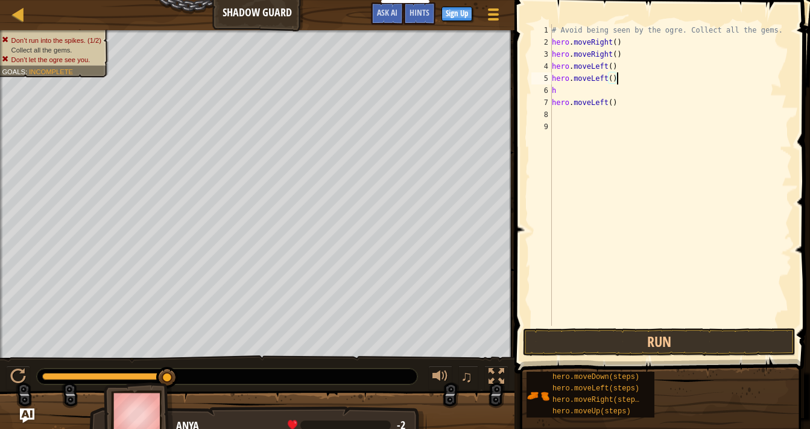
click at [630, 84] on div "# Avoid being seen by the ogre. Collect all the gems. hero . moveRight ( ) hero…" at bounding box center [670, 187] width 242 height 326
click at [623, 64] on div "# Avoid being seen by the ogre. Collect all the gems. hero . moveRight ( ) hero…" at bounding box center [670, 187] width 242 height 326
type textarea "h"
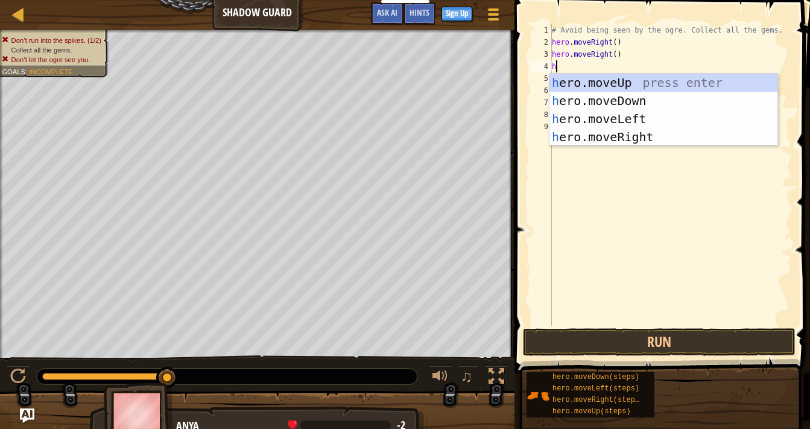
type textarea "he"
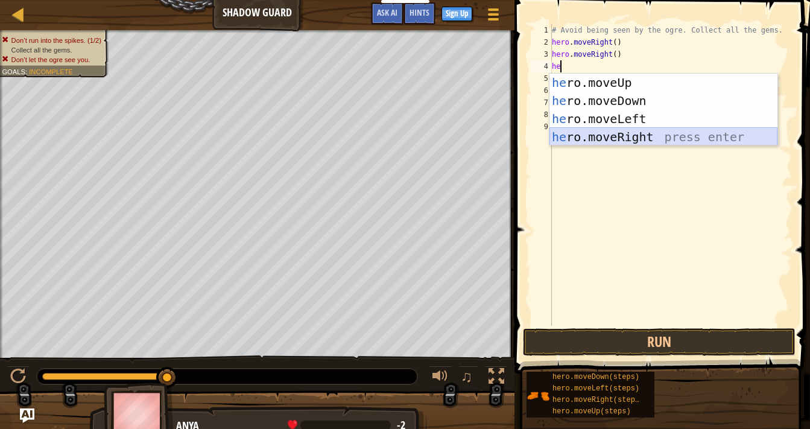
click at [604, 133] on div "he ro.moveUp press enter he ro.moveDown press enter he ro.moveLeft press enter …" at bounding box center [663, 128] width 228 height 109
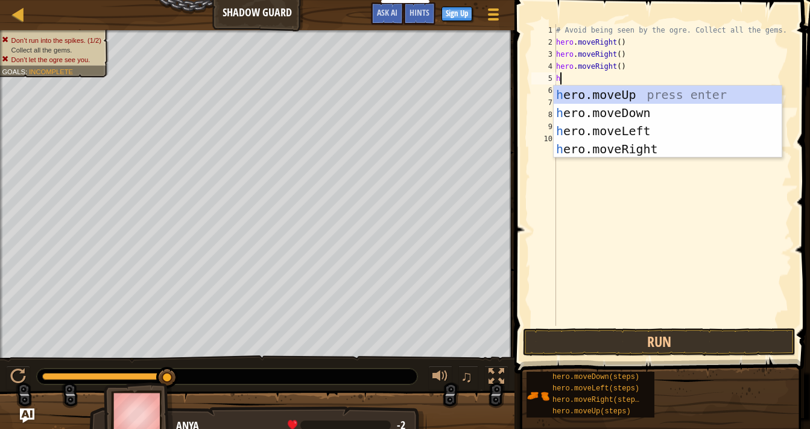
type textarea "he"
click at [579, 99] on div "he ro.moveUp press enter he ro.moveDown press enter he ro.moveLeft press enter …" at bounding box center [668, 140] width 228 height 109
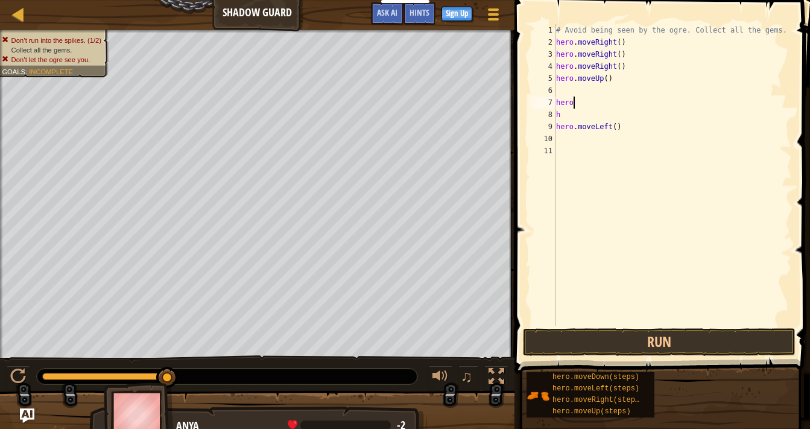
click at [575, 108] on div "# Avoid being seen by the ogre. Collect all the gems. hero . moveRight ( ) hero…" at bounding box center [673, 187] width 239 height 326
type textarea "h"
click at [630, 128] on div "# Avoid being seen by the ogre. Collect all the gems. hero . moveRight ( ) hero…" at bounding box center [673, 187] width 239 height 326
type textarea "h"
click at [573, 121] on div "# Avoid being seen by the ogre. Collect all the gems. hero . moveRight ( ) hero…" at bounding box center [673, 187] width 239 height 326
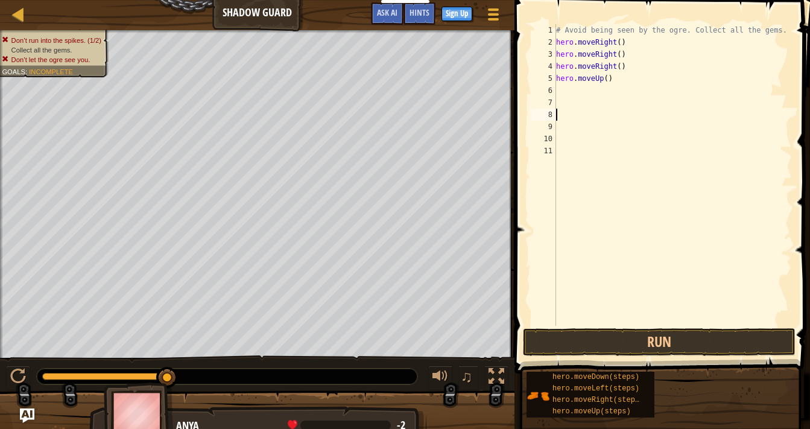
click at [572, 115] on div "# Avoid being seen by the ogre. Collect all the gems. hero . moveRight ( ) hero…" at bounding box center [673, 187] width 239 height 326
click at [561, 103] on div "# Avoid being seen by the ogre. Collect all the gems. hero . moveRight ( ) hero…" at bounding box center [670, 187] width 243 height 326
click at [560, 91] on div "# Avoid being seen by the ogre. Collect all the gems. hero . moveRight ( ) hero…" at bounding box center [670, 187] width 243 height 326
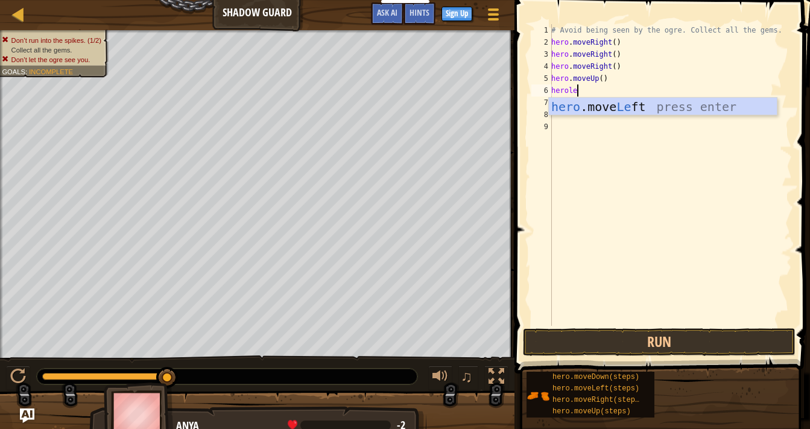
type textarea "herolef"
click at [582, 106] on div "hero .move Lef t press enter" at bounding box center [663, 125] width 228 height 54
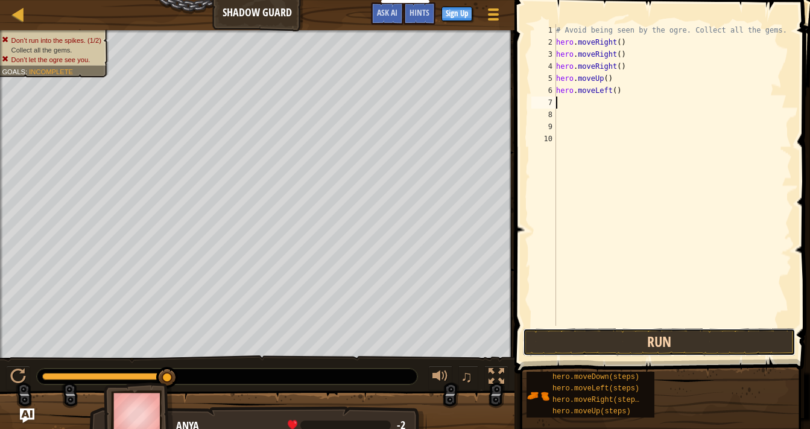
click at [604, 342] on button "Run" at bounding box center [659, 342] width 273 height 28
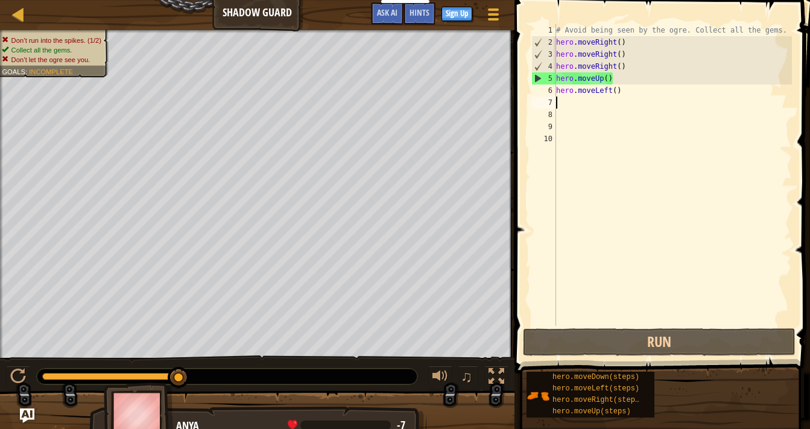
click at [561, 103] on div "# Avoid being seen by the ogre. Collect all the gems. hero . moveRight ( ) hero…" at bounding box center [673, 187] width 239 height 326
click at [628, 79] on div "# Avoid being seen by the ogre. Collect all the gems. hero . moveRight ( ) hero…" at bounding box center [673, 187] width 239 height 326
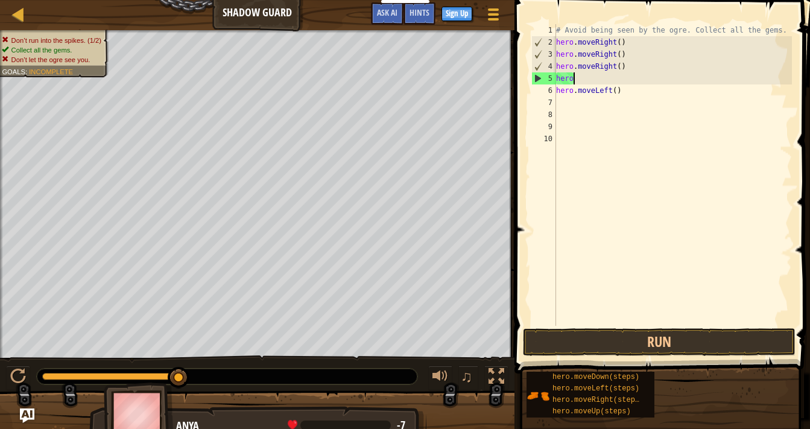
type textarea "h"
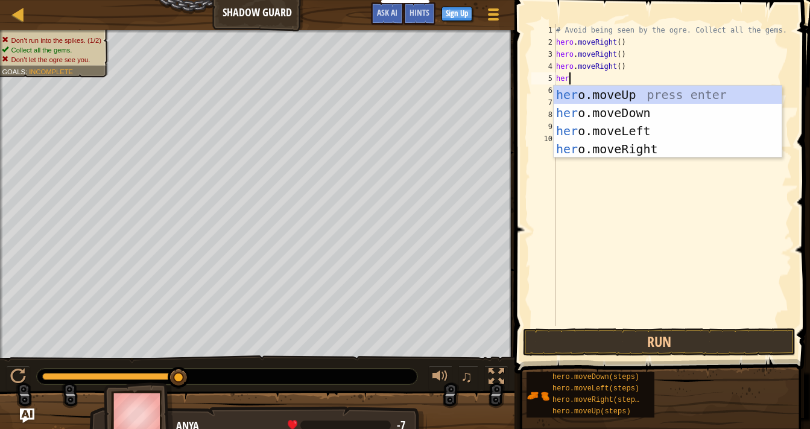
type textarea "hero"
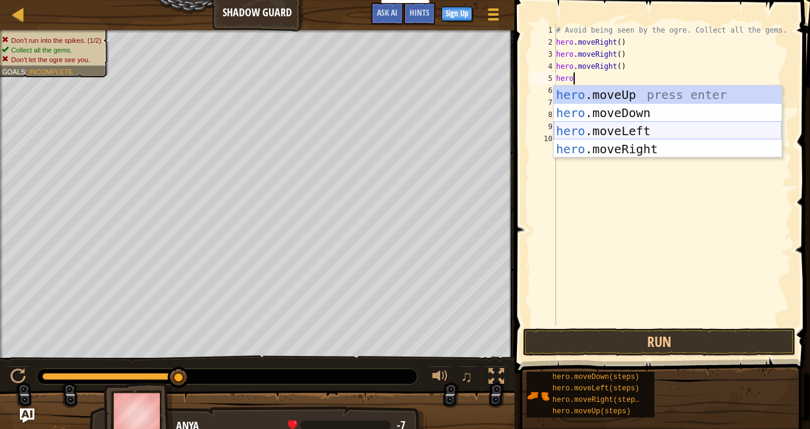
click at [622, 128] on div "hero .moveUp press enter hero .moveDown press enter hero .moveLeft press enter …" at bounding box center [668, 140] width 228 height 109
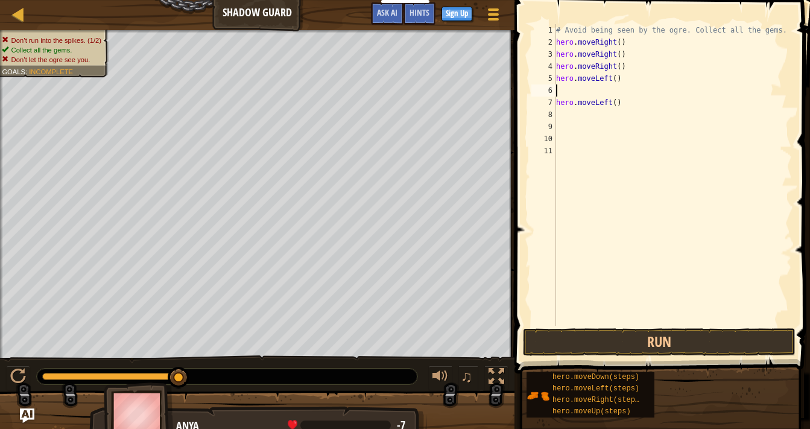
scroll to position [5, 0]
click at [628, 108] on div "# Avoid being seen by the ogre. Collect all the gems. hero . moveRight ( ) hero…" at bounding box center [673, 187] width 239 height 326
type textarea "h"
click at [573, 100] on div "# Avoid being seen by the ogre. Collect all the gems. hero . moveRight ( ) hero…" at bounding box center [673, 187] width 239 height 326
click at [572, 90] on div "# Avoid being seen by the ogre. Collect all the gems. hero . moveRight ( ) hero…" at bounding box center [673, 187] width 239 height 326
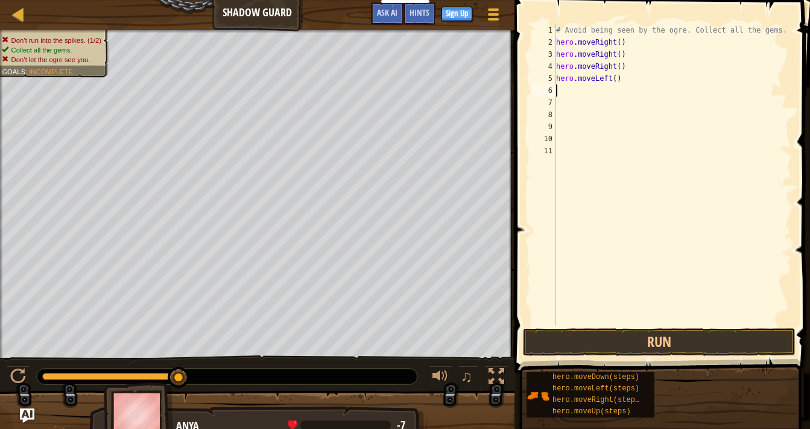
click at [633, 81] on div "# Avoid being seen by the ogre. Collect all the gems. hero . moveRight ( ) hero…" at bounding box center [673, 187] width 239 height 326
type textarea "h"
click at [635, 52] on div "# Avoid being seen by the ogre. Collect all the gems. hero . moveRight ( ) hero…" at bounding box center [670, 187] width 243 height 326
click at [634, 43] on div "# Avoid being seen by the ogre. Collect all the gems. hero . moveRig he" at bounding box center [670, 187] width 243 height 326
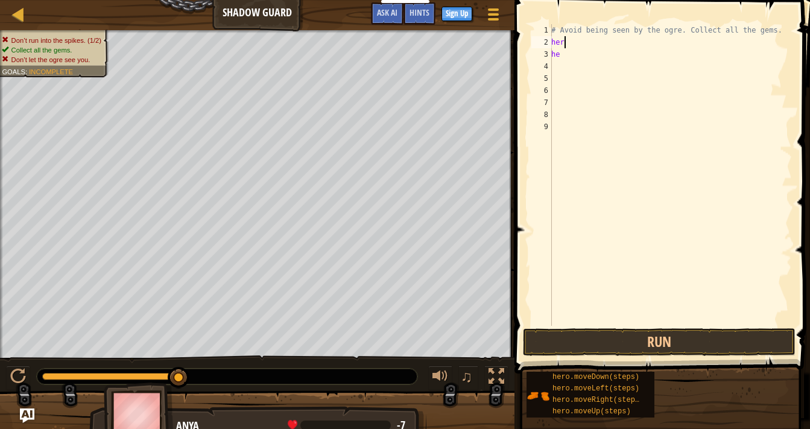
type textarea "h"
click at [586, 60] on div "# Avoid being seen by the ogre. Collect all the gems. he" at bounding box center [670, 187] width 243 height 326
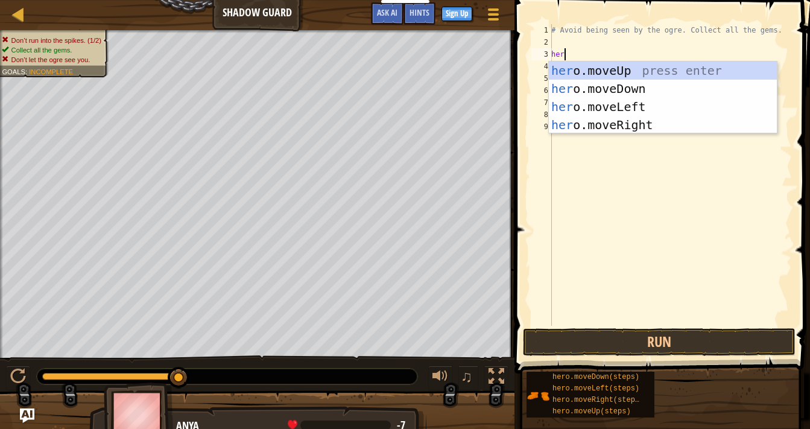
type textarea "hero"
click at [573, 70] on div "hero .moveUp press enter hero .moveDown press enter hero .moveLeft press enter …" at bounding box center [663, 116] width 228 height 109
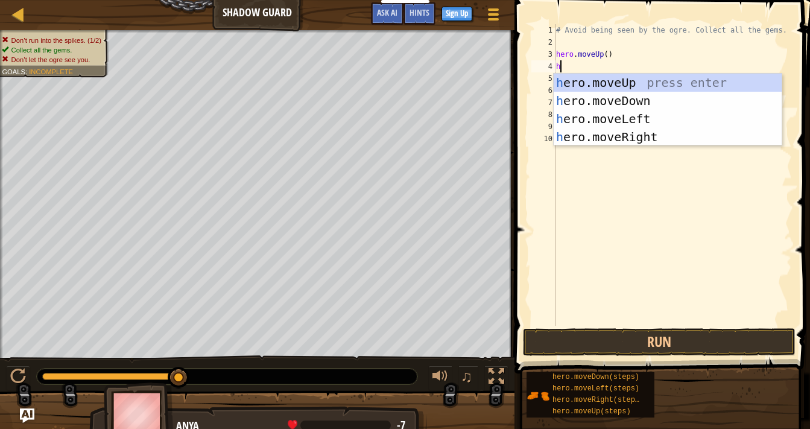
type textarea "he"
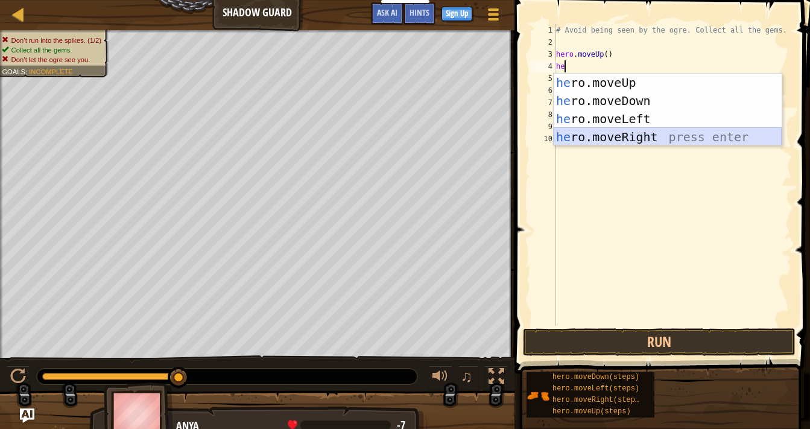
click at [569, 136] on div "he ro.moveUp press enter he ro.moveDown press enter he ro.moveLeft press enter …" at bounding box center [668, 128] width 228 height 109
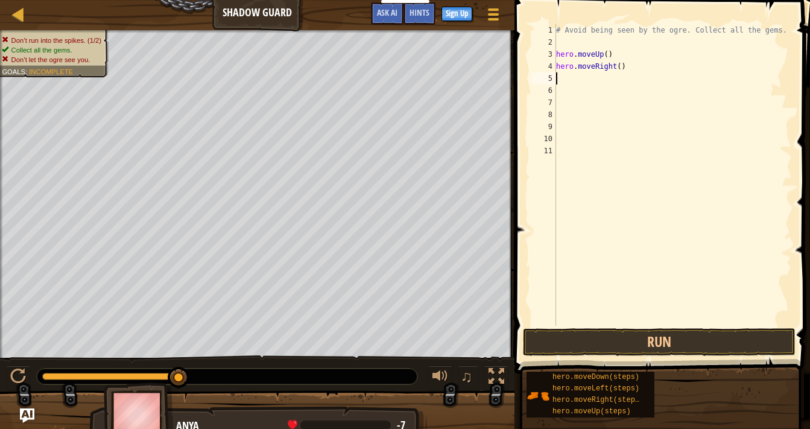
click at [575, 78] on div "# Avoid being seen by the ogre. Collect all the gems. hero . moveUp ( ) hero . …" at bounding box center [673, 187] width 239 height 326
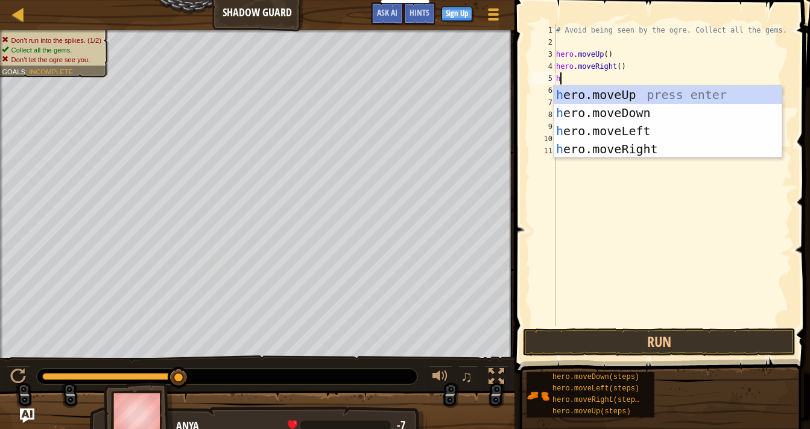
type textarea "he"
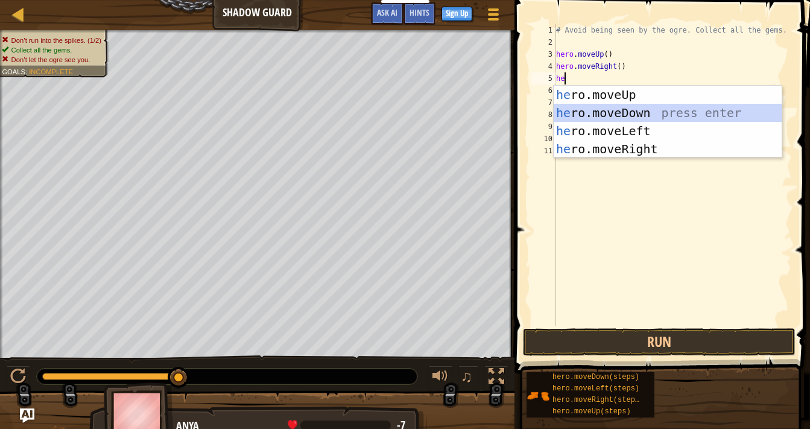
click at [610, 114] on div "he ro.moveUp press enter he ro.moveDown press enter he ro.moveLeft press enter …" at bounding box center [668, 140] width 228 height 109
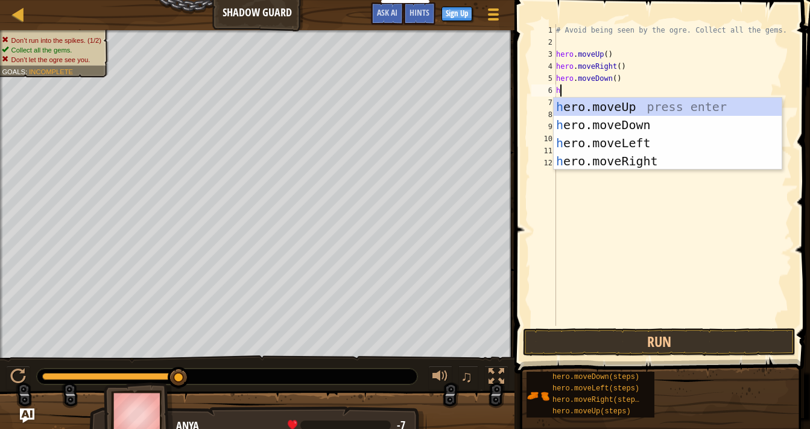
type textarea "he"
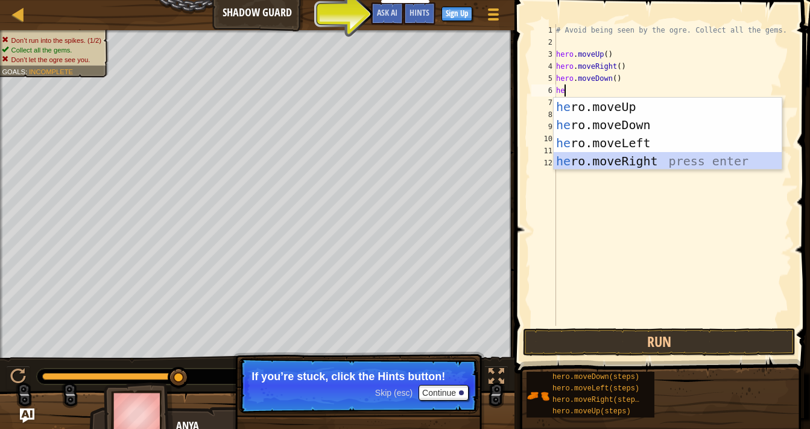
click at [595, 162] on div "he ro.moveUp press enter he ro.moveDown press enter he ro.moveLeft press enter …" at bounding box center [668, 152] width 228 height 109
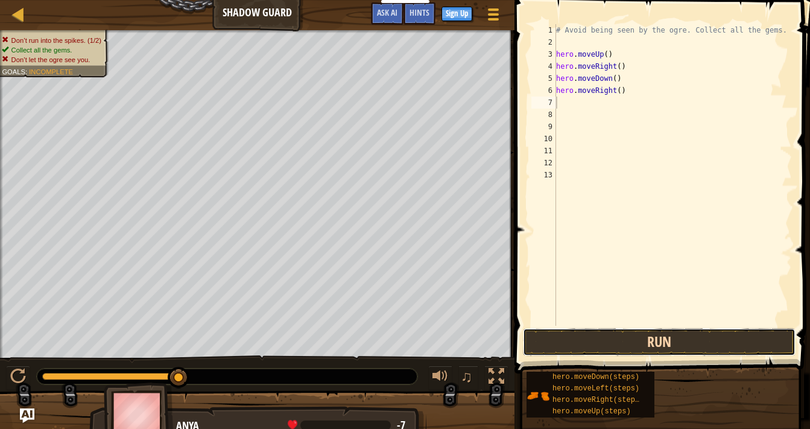
click at [589, 341] on button "Run" at bounding box center [659, 342] width 273 height 28
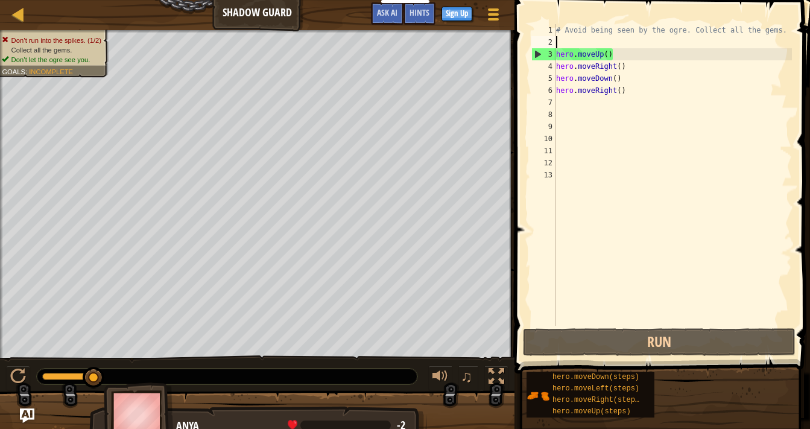
click at [560, 42] on div "# Avoid being seen by the ogre. Collect all the gems. hero . moveUp ( ) hero . …" at bounding box center [673, 187] width 239 height 326
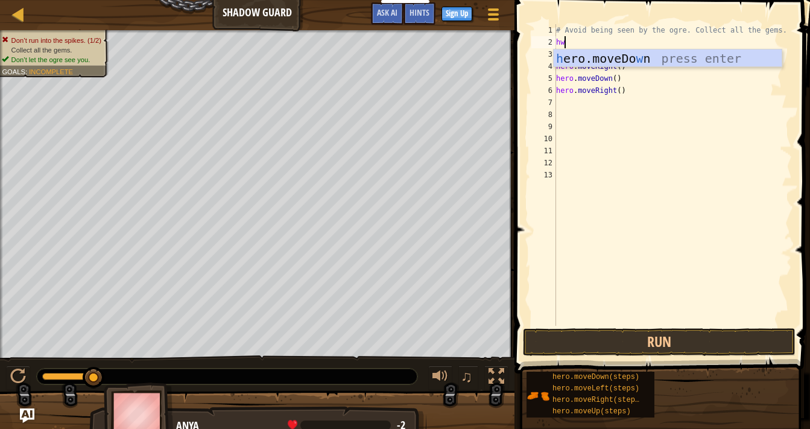
type textarea "h"
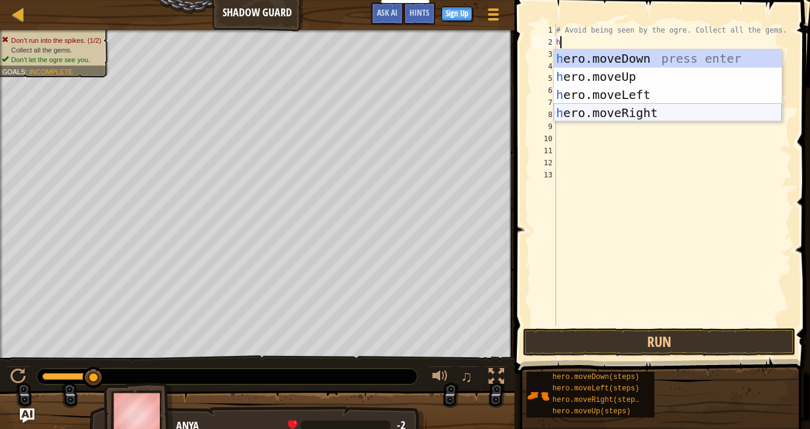
click at [590, 113] on div "h ero.moveDown press enter h ero.moveUp press enter h ero.moveLeft press enter …" at bounding box center [668, 103] width 228 height 109
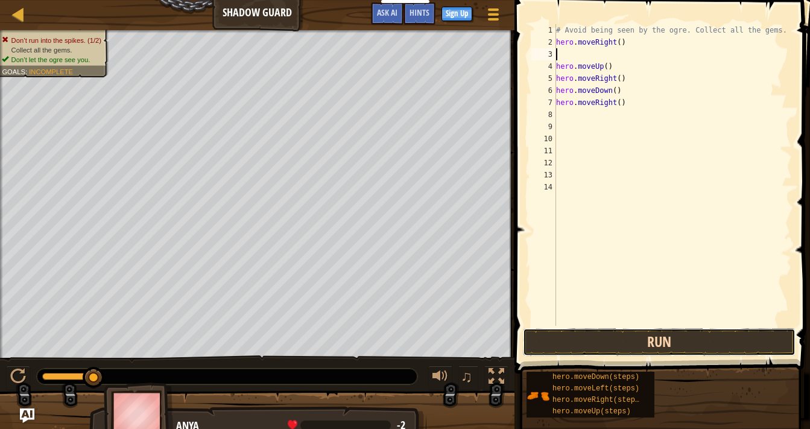
click at [605, 344] on button "Run" at bounding box center [659, 342] width 273 height 28
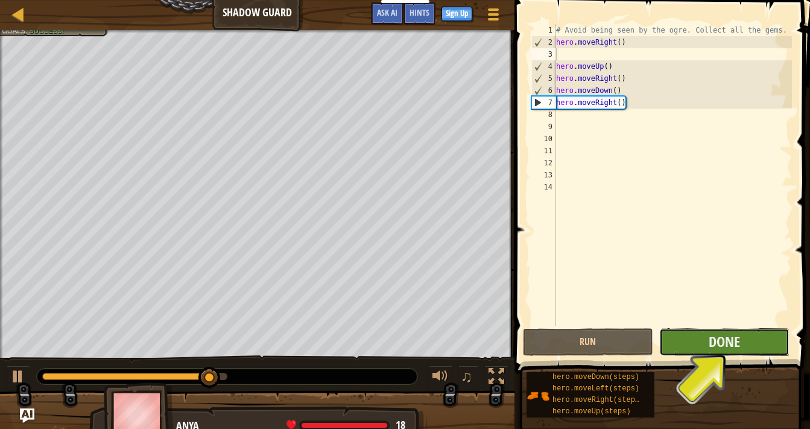
click at [698, 347] on button "Done" at bounding box center [724, 342] width 130 height 28
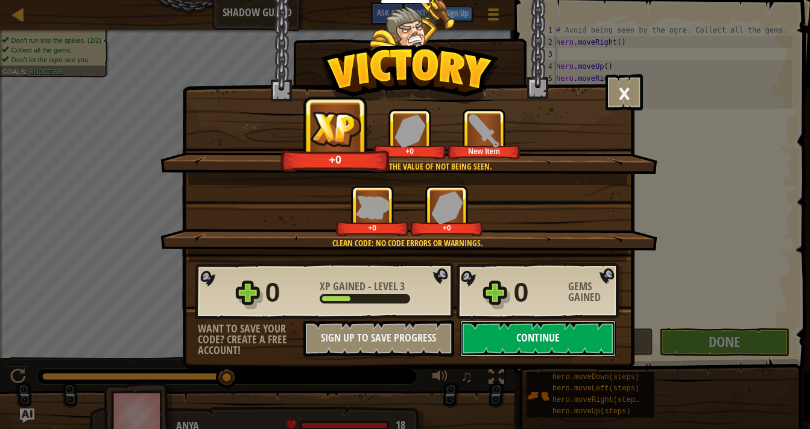
click at [531, 346] on button "Continue" at bounding box center [538, 338] width 156 height 36
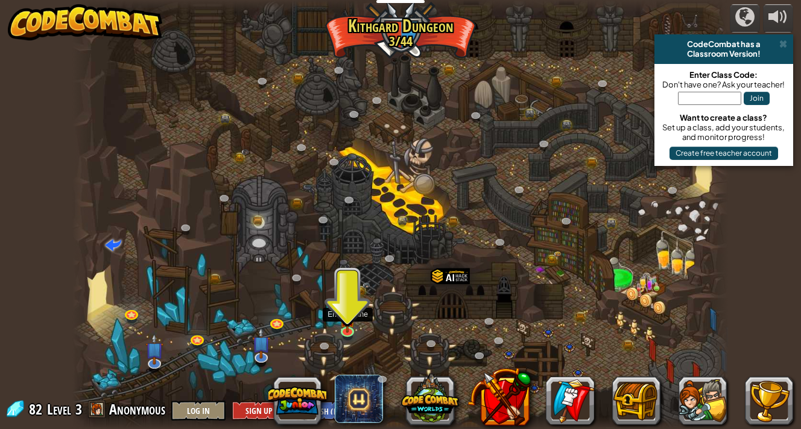
click at [338, 325] on div at bounding box center [400, 214] width 656 height 429
click at [346, 327] on img at bounding box center [348, 311] width 16 height 37
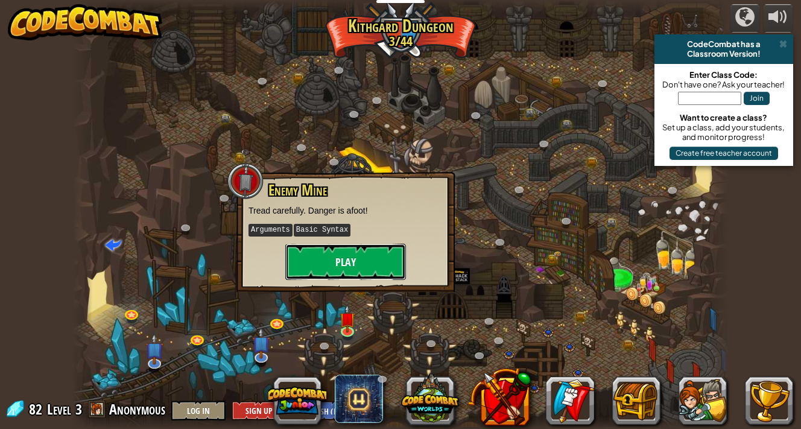
click at [325, 264] on button "Play" at bounding box center [345, 262] width 121 height 36
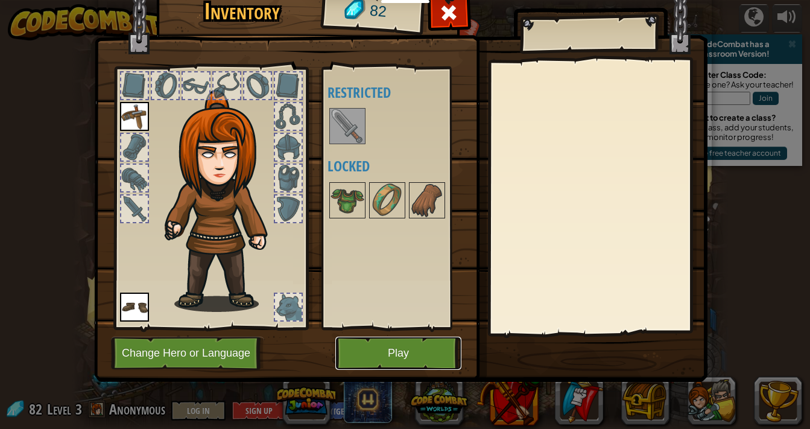
click at [403, 367] on button "Play" at bounding box center [398, 352] width 126 height 33
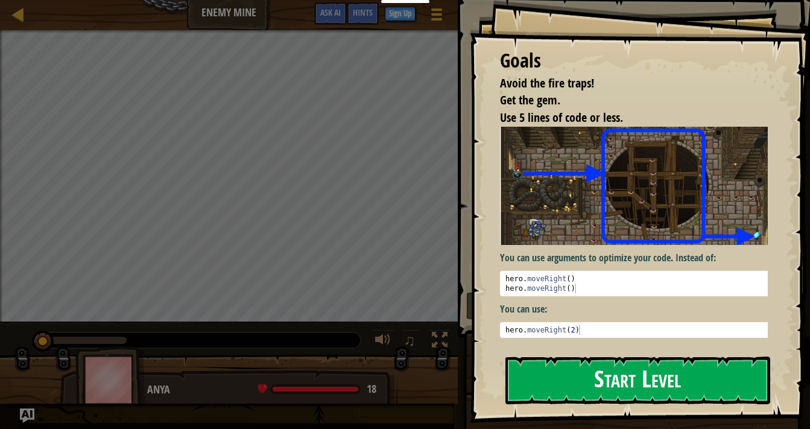
click at [567, 376] on button "Start Level" at bounding box center [637, 380] width 265 height 48
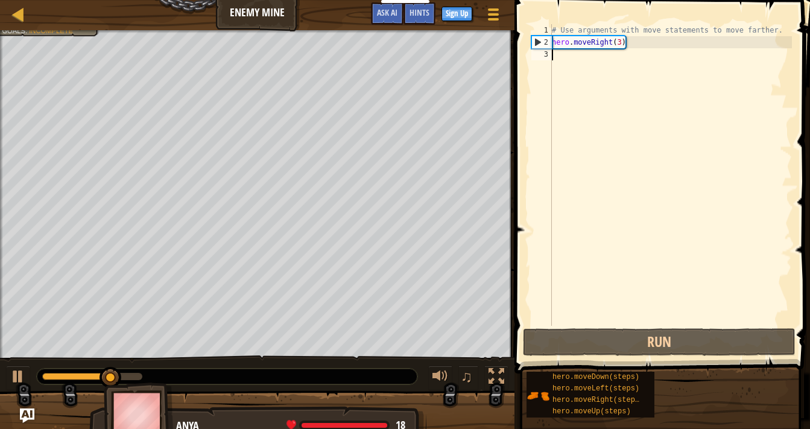
scroll to position [5, 0]
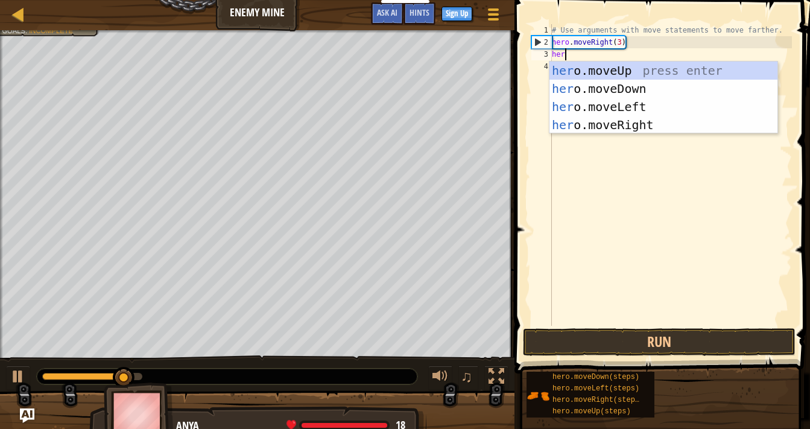
type textarea "hero"
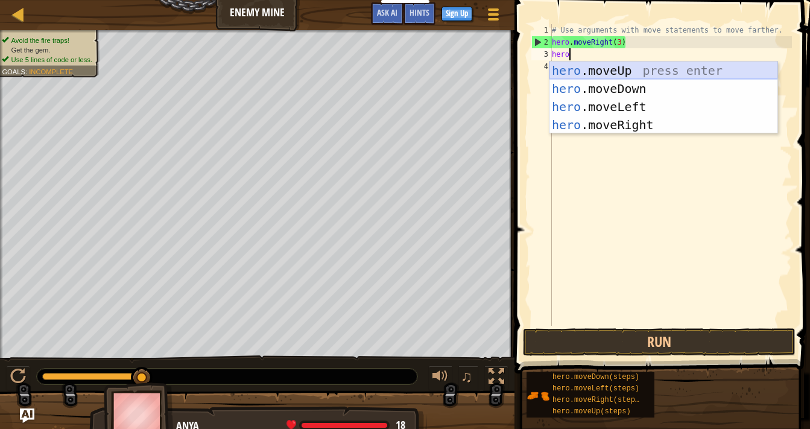
click at [564, 67] on div "hero .moveUp press enter hero .moveDown press enter hero .moveLeft press enter …" at bounding box center [663, 116] width 228 height 109
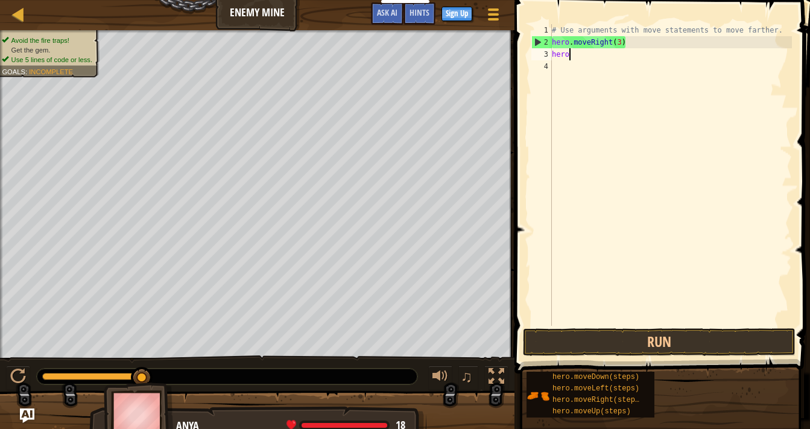
scroll to position [5, 0]
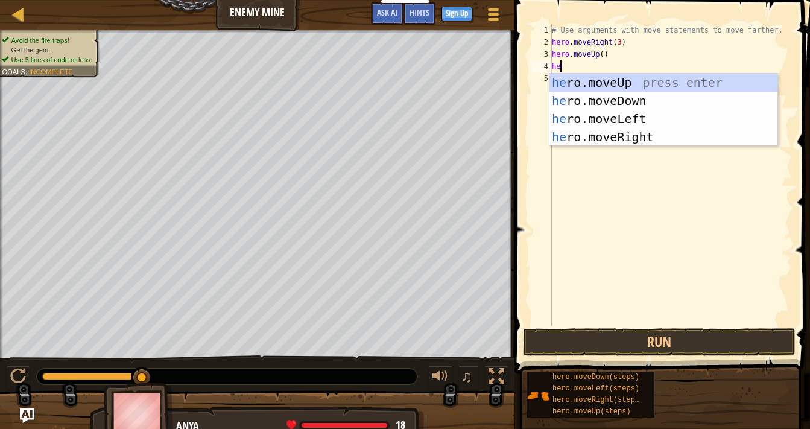
type textarea "her"
click at [581, 136] on div "her o.moveUp press enter her o.moveDown press enter her o.moveLeft press enter …" at bounding box center [663, 128] width 228 height 109
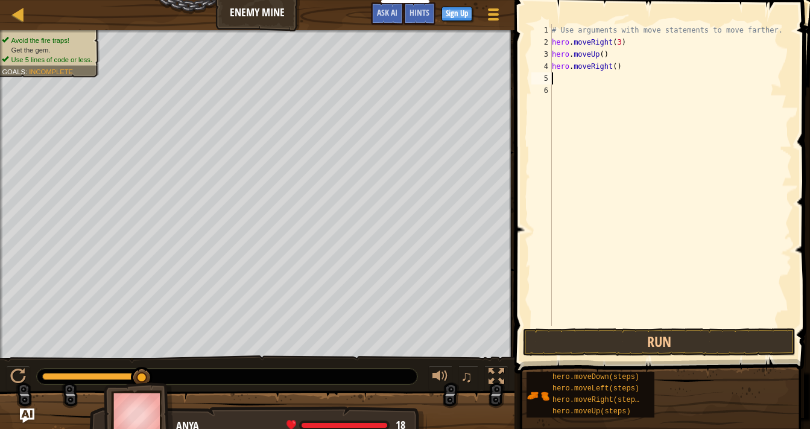
scroll to position [5, 0]
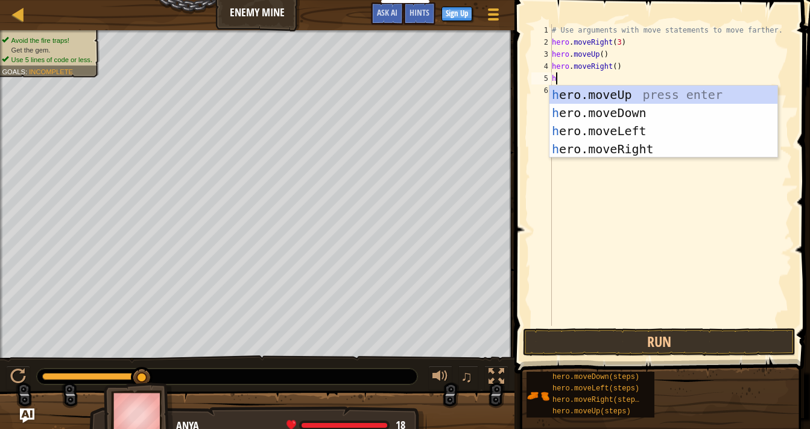
type textarea "he"
click at [554, 109] on div "he ro.moveUp press enter he ro.moveDown press enter he ro.moveLeft press enter …" at bounding box center [663, 140] width 228 height 109
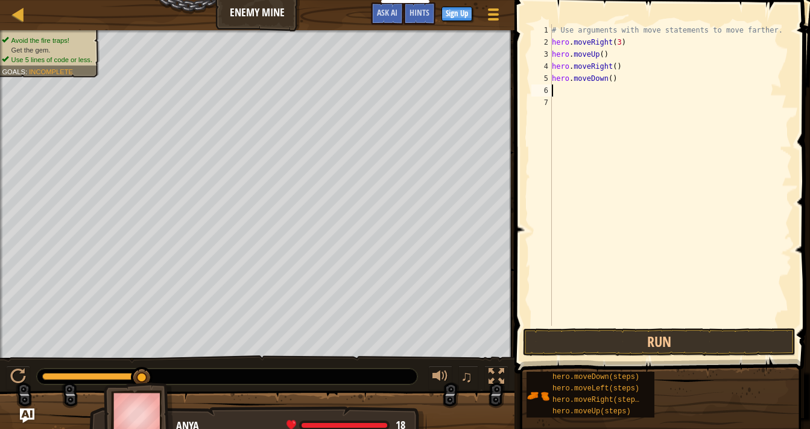
type textarea "h"
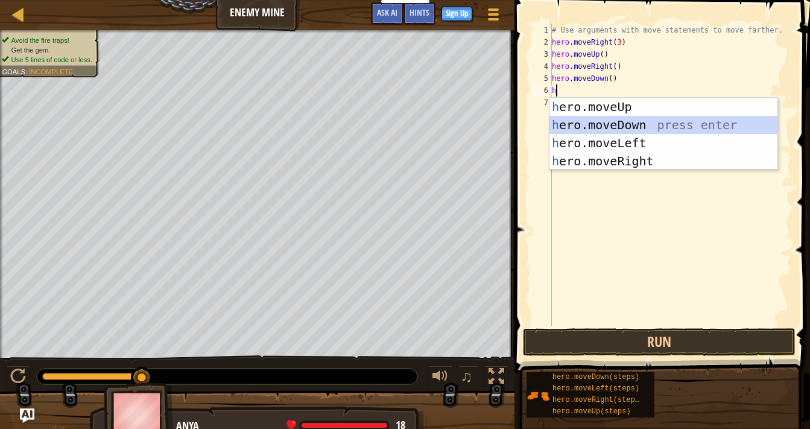
click at [599, 119] on div "h ero.moveUp press enter h ero.moveDown press enter h ero.moveLeft press enter …" at bounding box center [663, 152] width 228 height 109
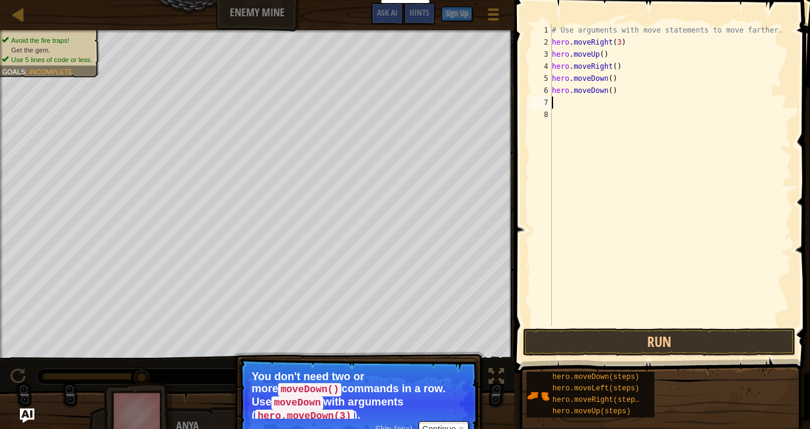
click at [617, 93] on div "# Use arguments with move statements to move farther. hero . moveRight ( 3 ) he…" at bounding box center [670, 187] width 242 height 326
type textarea "h"
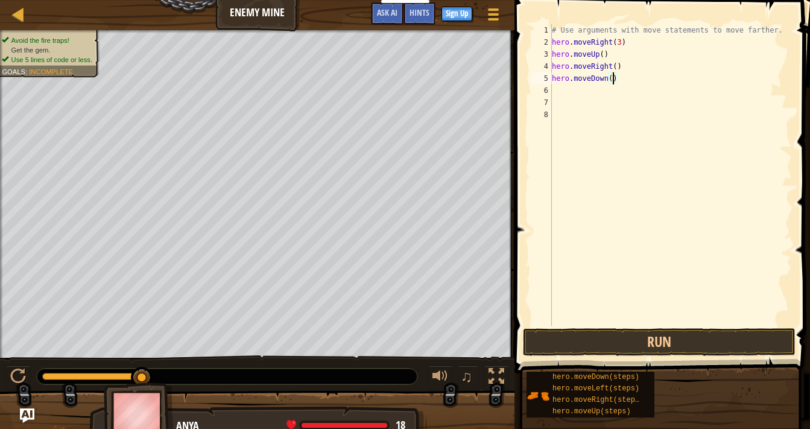
click at [611, 78] on div "# Use arguments with move statements to move farther. hero . moveRight ( 3 ) he…" at bounding box center [670, 187] width 242 height 326
type textarea "hero.moveDown(3)"
click at [611, 78] on div "# Use arguments with move statements to move farther. hero . moveRight ( 3 ) he…" at bounding box center [670, 187] width 242 height 326
click at [563, 86] on div "# Use arguments with move statements to move farther. hero . moveRight ( 3 ) he…" at bounding box center [670, 187] width 242 height 326
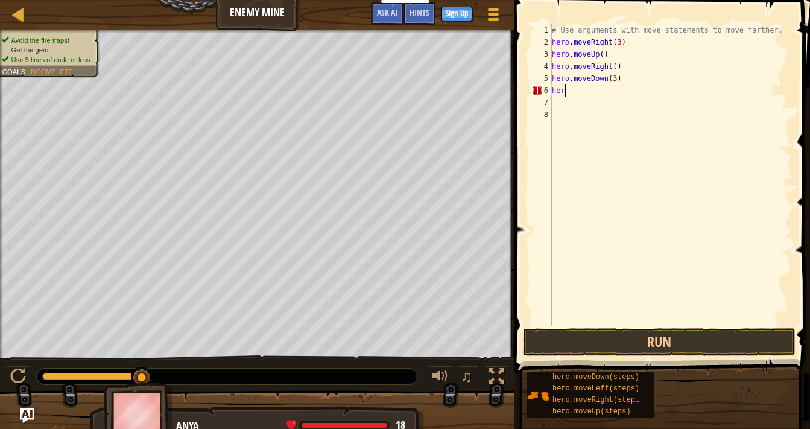
scroll to position [5, 0]
type textarea "h"
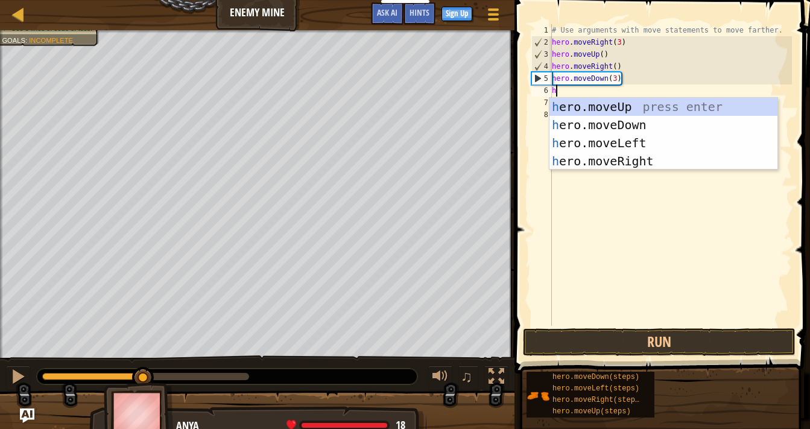
type textarea "he"
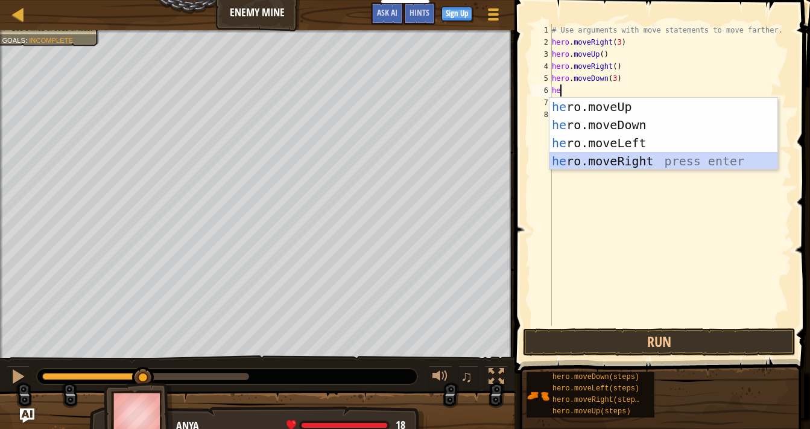
click at [596, 159] on div "he ro.moveUp press enter he ro.moveDown press enter he ro.moveLeft press enter …" at bounding box center [663, 152] width 228 height 109
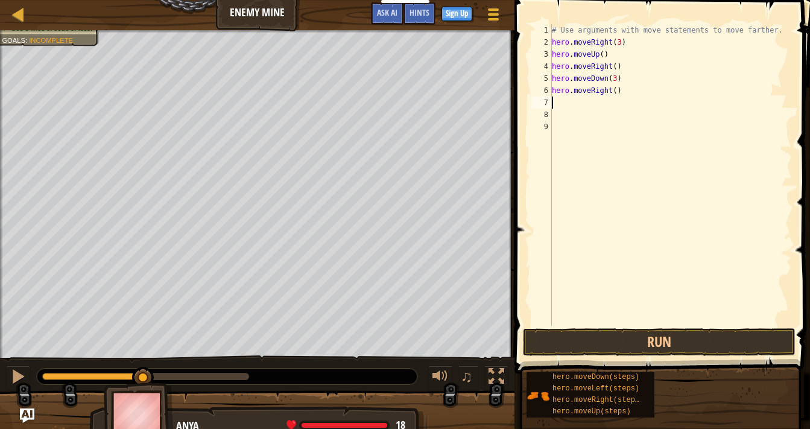
click at [617, 91] on div "# Use arguments with move statements to move farther. hero . moveRight ( 3 ) he…" at bounding box center [670, 187] width 242 height 326
type textarea "hero.moveRight(2)"
click at [626, 332] on button "Run" at bounding box center [659, 342] width 273 height 28
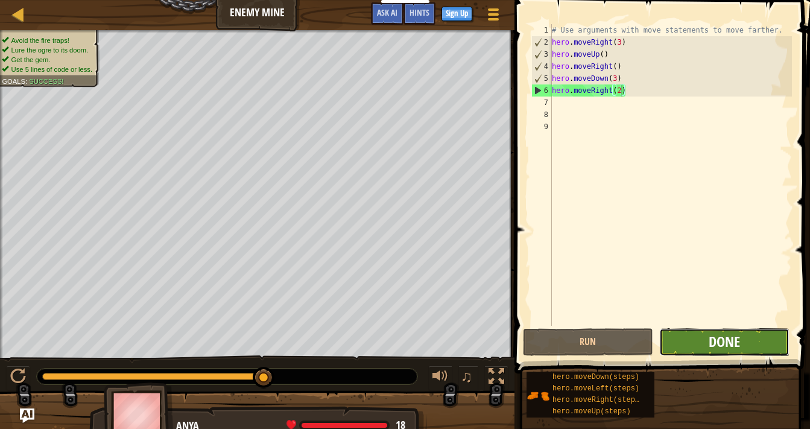
click at [708, 344] on button "Done" at bounding box center [724, 342] width 130 height 28
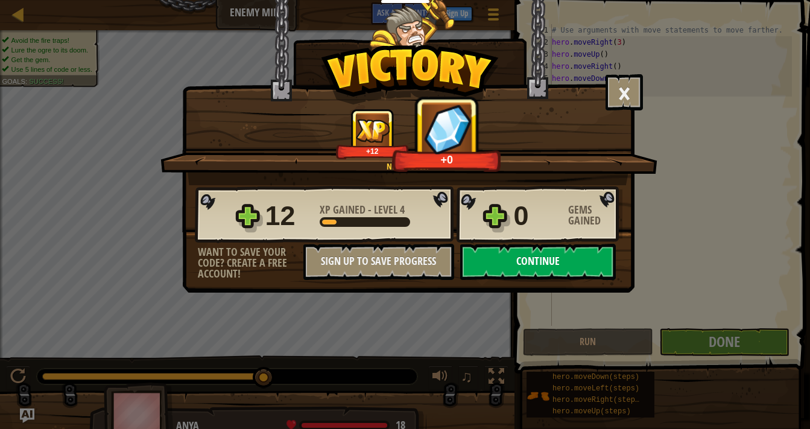
click at [504, 262] on button "Continue" at bounding box center [538, 262] width 156 height 36
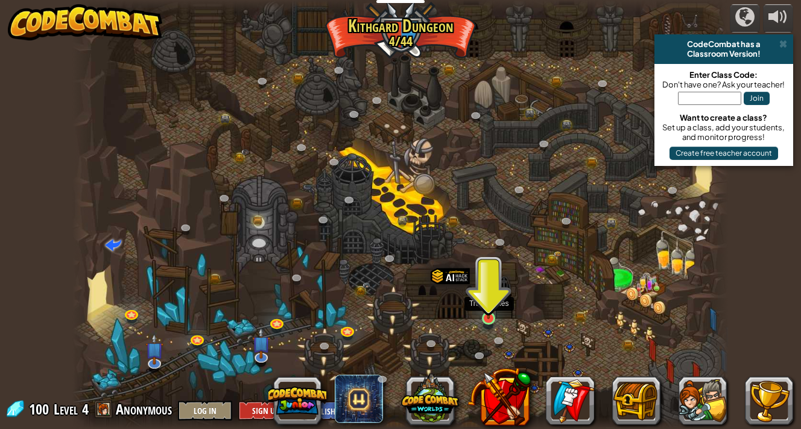
click at [485, 318] on img at bounding box center [489, 300] width 16 height 37
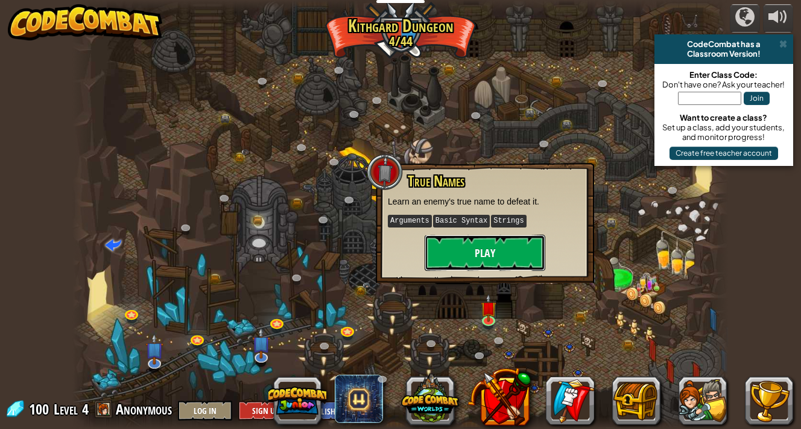
click at [471, 259] on button "Play" at bounding box center [485, 253] width 121 height 36
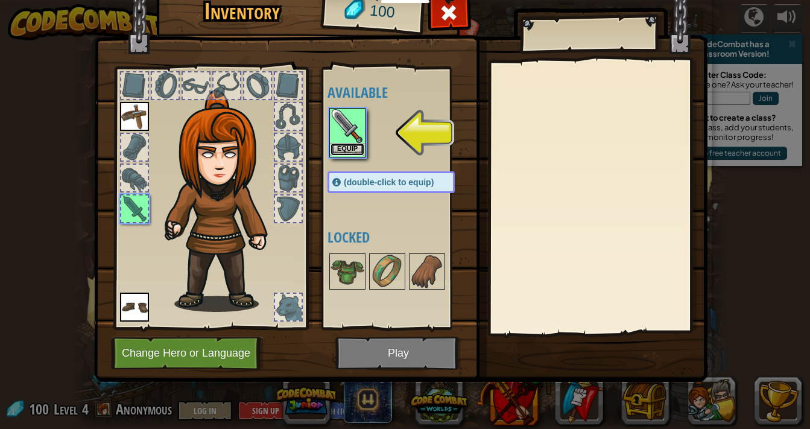
click at [346, 145] on button "Equip" at bounding box center [347, 149] width 34 height 13
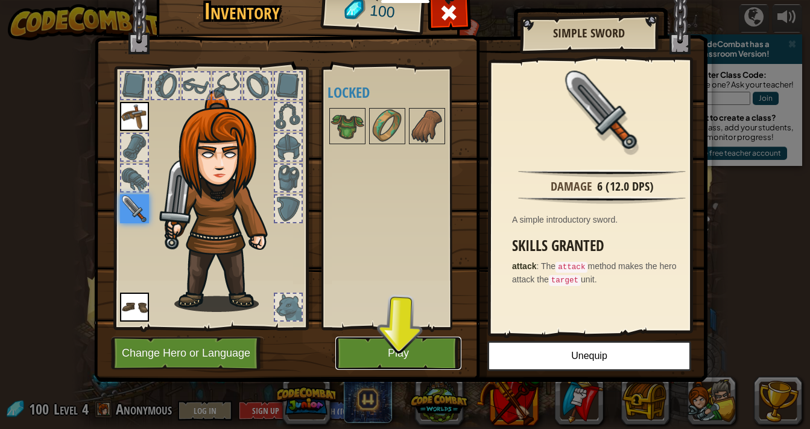
click at [404, 341] on button "Play" at bounding box center [398, 352] width 126 height 33
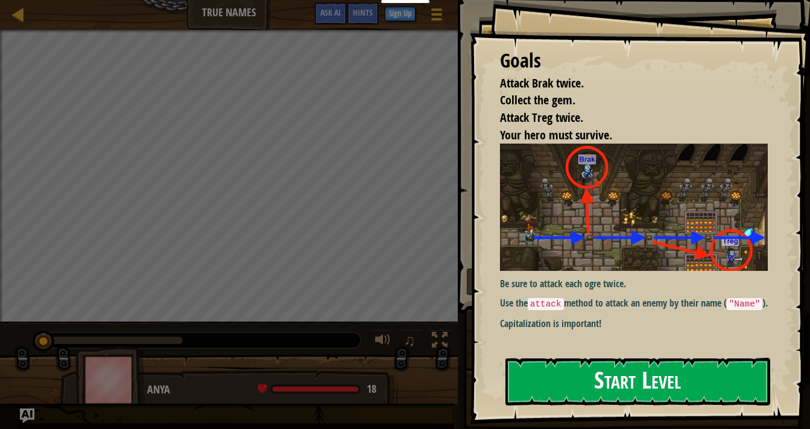
click at [548, 374] on button "Start Level" at bounding box center [637, 382] width 265 height 48
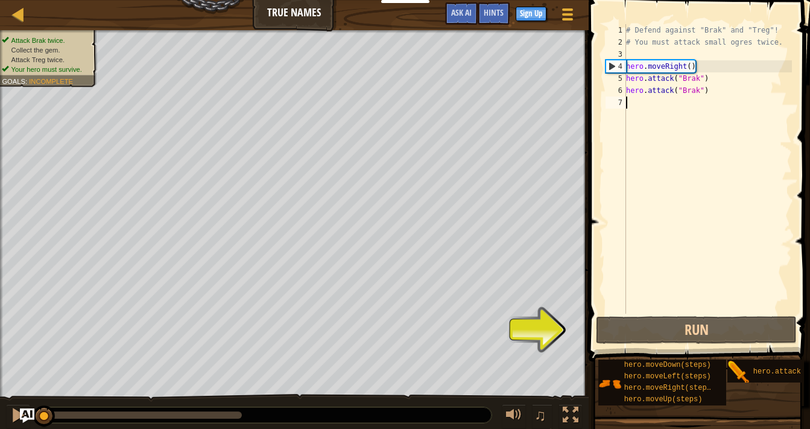
scroll to position [5, 0]
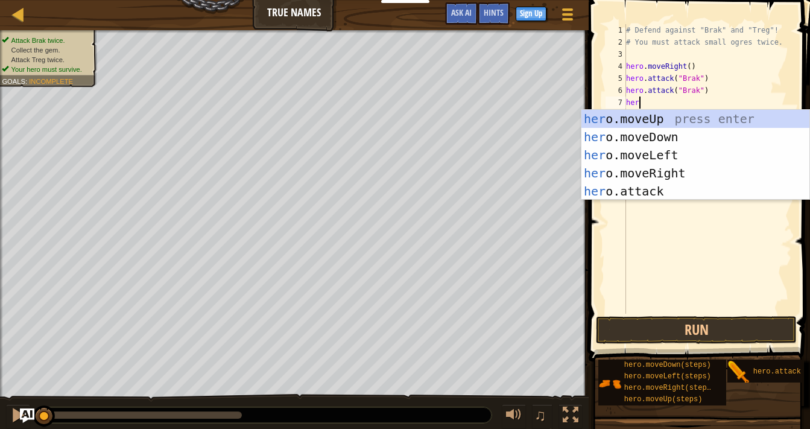
type textarea "hero"
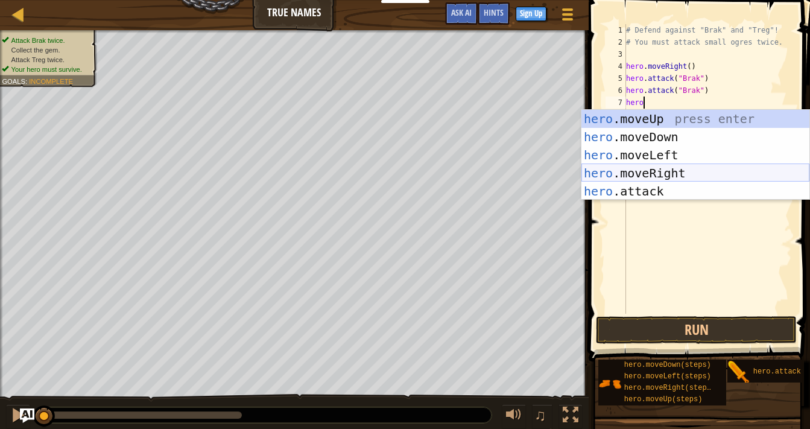
click at [666, 168] on div "hero .moveUp press enter hero .moveDown press enter hero .moveLeft press enter …" at bounding box center [695, 173] width 228 height 127
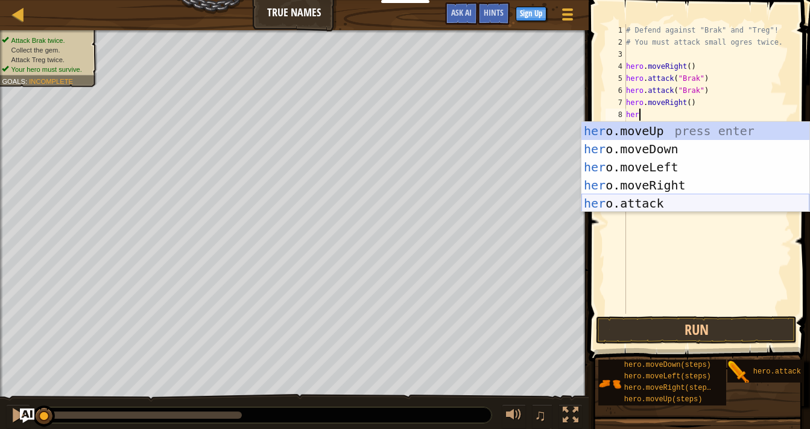
click at [598, 203] on div "her o.moveUp press enter her o.moveDown press enter her o.moveLeft press enter …" at bounding box center [695, 185] width 228 height 127
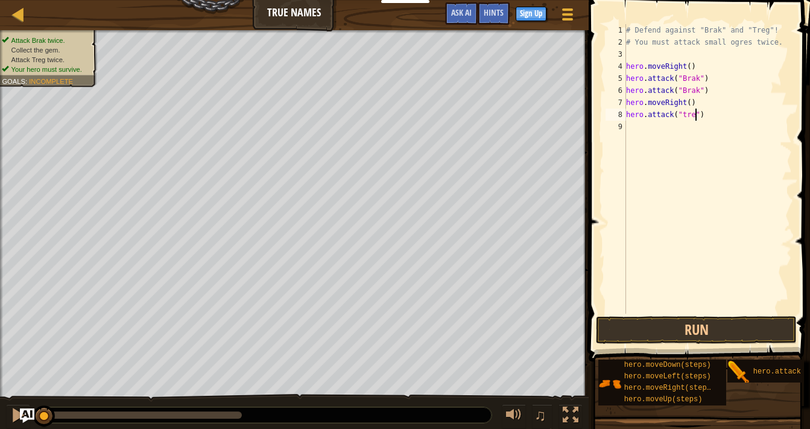
type textarea "hero.attack("treg")"
click at [647, 120] on div "# Defend against "Brak" and "Treg"! # You must attack small ogres twice. hero .…" at bounding box center [708, 181] width 168 height 314
click at [637, 138] on div "# Defend against "Brak" and "Treg"! # You must attack small ogres twice. hero .…" at bounding box center [708, 181] width 168 height 314
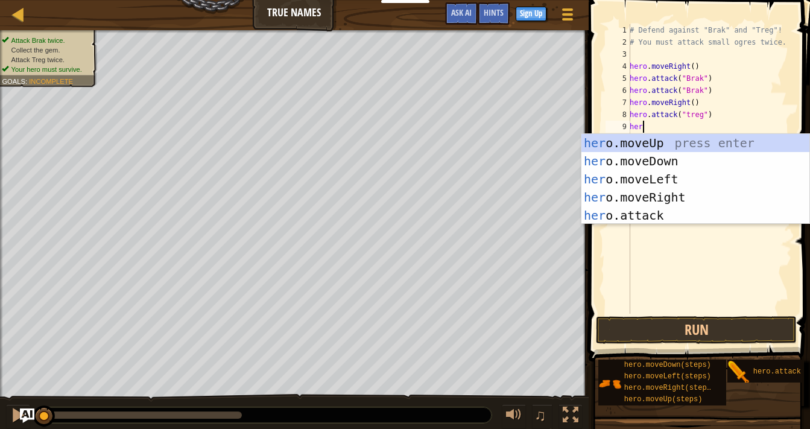
type textarea "hero"
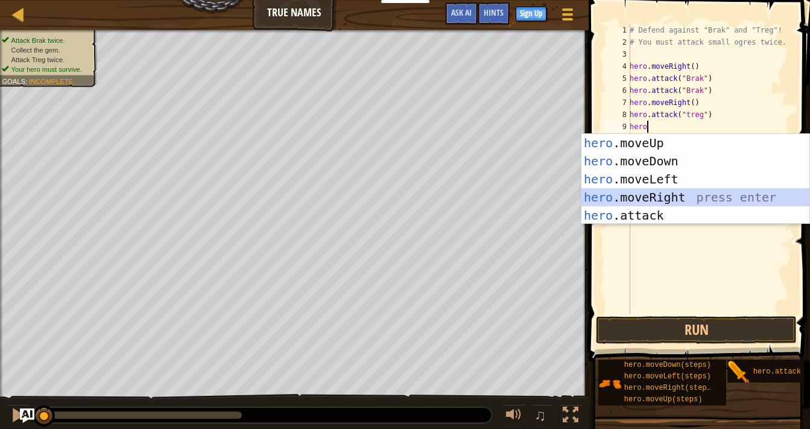
click at [638, 195] on div "hero .moveUp press enter hero .moveDown press enter hero .moveLeft press enter …" at bounding box center [695, 197] width 228 height 127
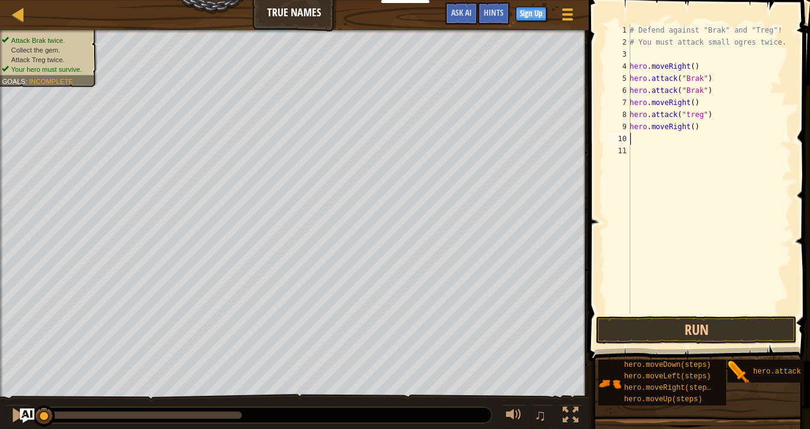
click at [701, 126] on div "# Defend against "Brak" and "Treg"! # You must attack small ogres twice. hero .…" at bounding box center [709, 181] width 165 height 314
type textarea "h"
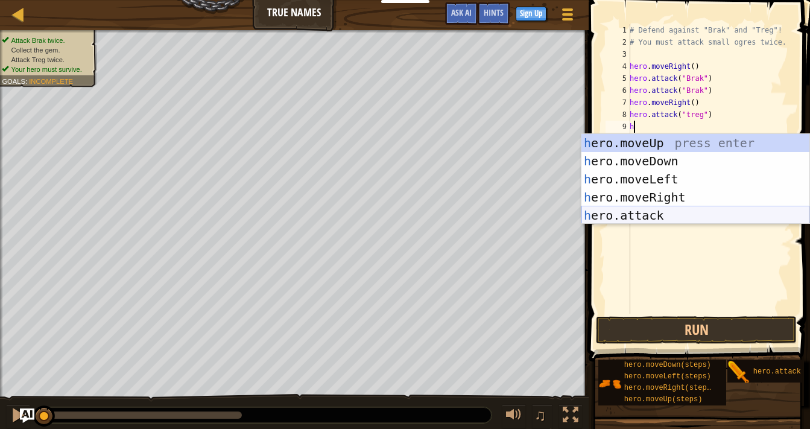
click at [686, 216] on div "h ero.moveUp press enter h ero.moveDown press enter h ero.moveLeft press enter …" at bounding box center [695, 197] width 228 height 127
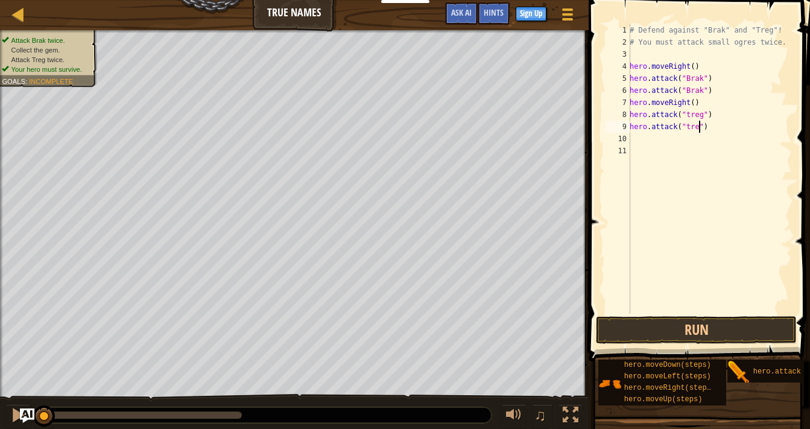
scroll to position [5, 5]
type textarea "hero.attack("treg")"
click at [655, 135] on div "# Defend against "Brak" and "Treg"! # You must attack small ogres twice. hero .…" at bounding box center [709, 181] width 165 height 314
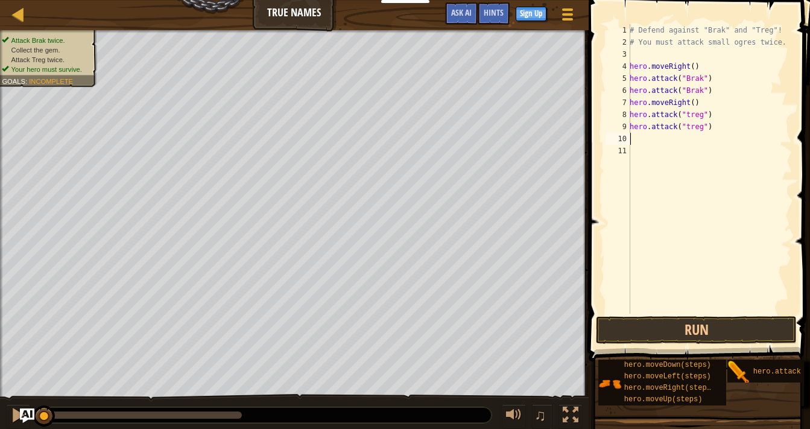
click at [690, 126] on div "# Defend against "Brak" and "Treg"! # You must attack small ogres twice. hero .…" at bounding box center [709, 181] width 165 height 314
click at [690, 115] on div "# Defend against "Brak" and "Treg"! # You must attack small ogres twice. hero .…" at bounding box center [709, 181] width 165 height 314
type textarea "hero.attack("Treg")"
click at [643, 142] on div "# Defend against "Brak" and "Treg"! # You must attack small ogres twice. hero .…" at bounding box center [709, 181] width 165 height 314
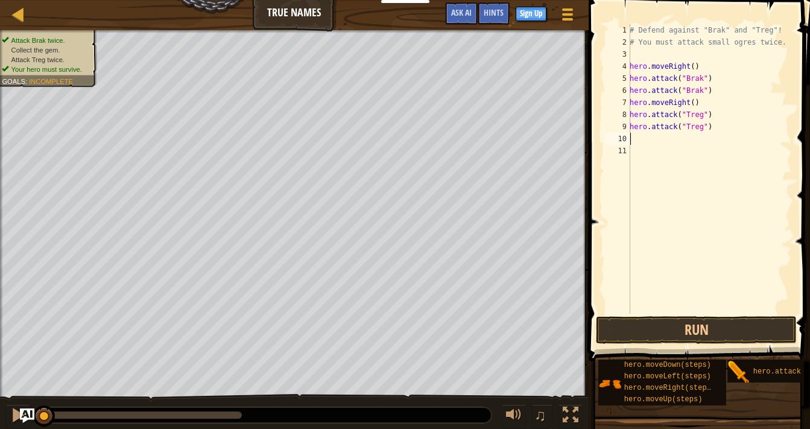
scroll to position [5, 0]
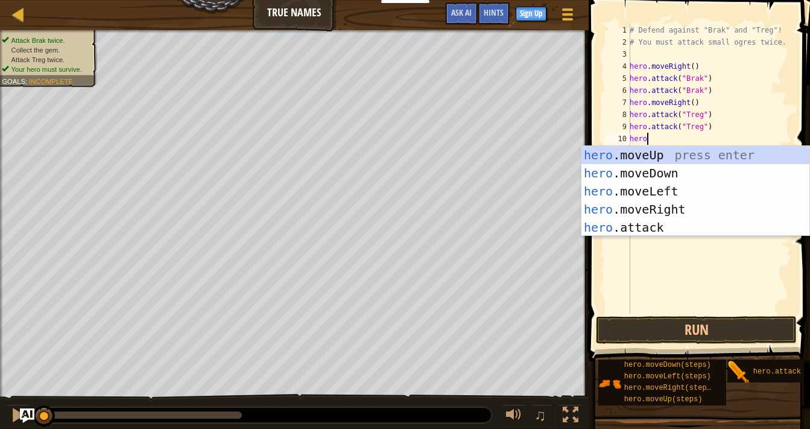
type textarea "herom"
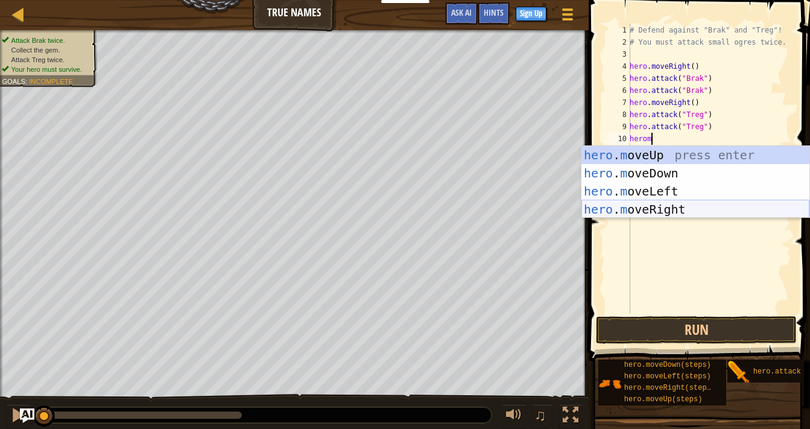
click at [639, 207] on div "hero . m oveUp press enter hero . m oveDown press enter hero . m oveLeft press …" at bounding box center [695, 200] width 228 height 109
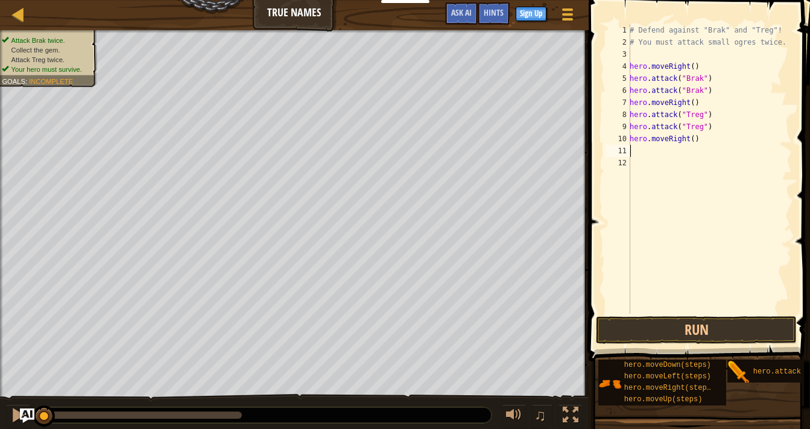
scroll to position [5, 0]
click at [694, 326] on button "Run" at bounding box center [696, 330] width 201 height 28
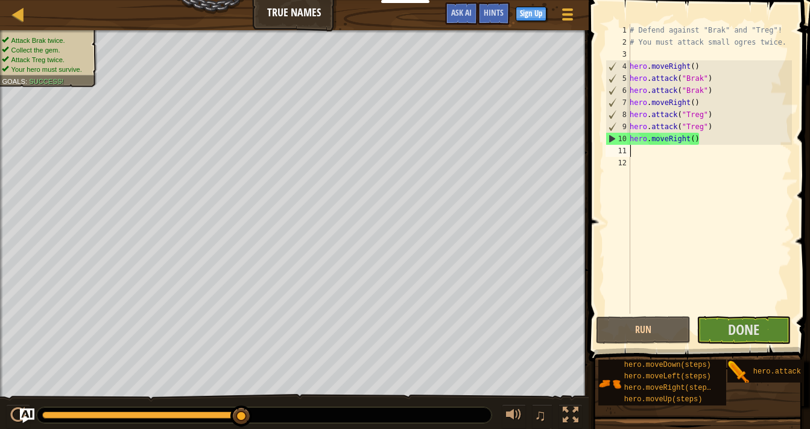
type textarea "h"
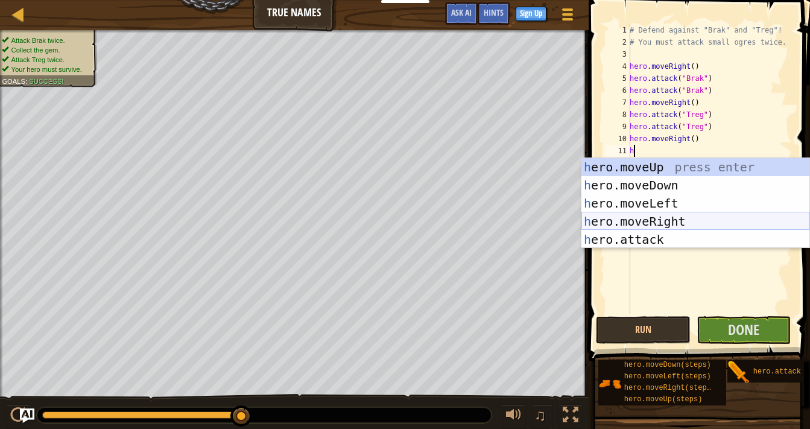
click at [645, 217] on div "h ero.moveUp press enter h ero.moveDown press enter h ero.moveLeft press enter …" at bounding box center [695, 221] width 228 height 127
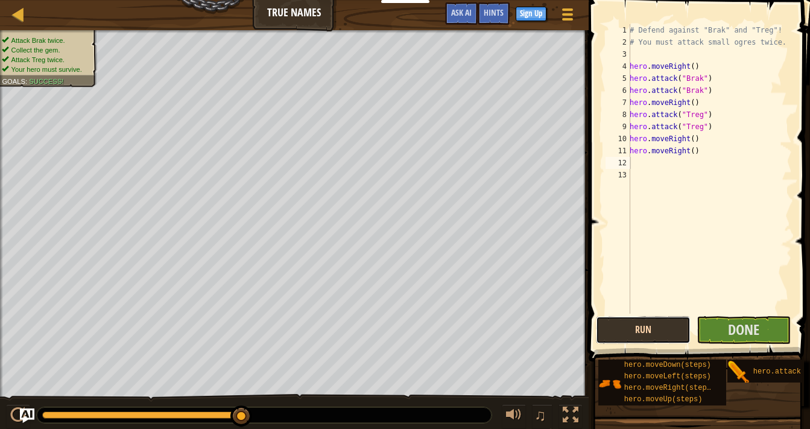
click at [656, 327] on button "Run" at bounding box center [643, 330] width 95 height 28
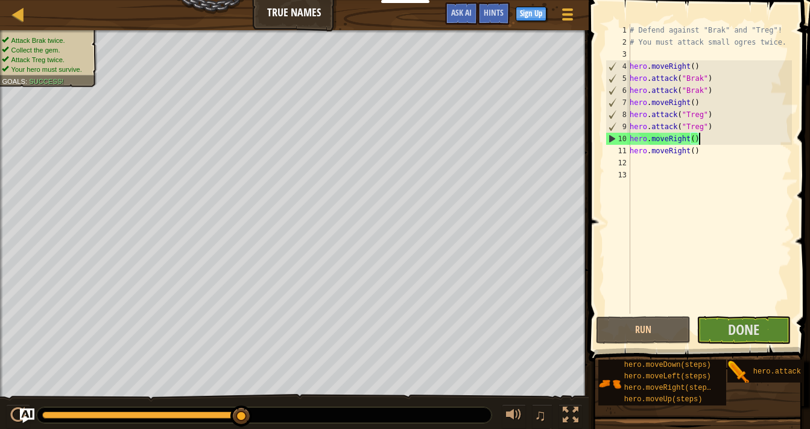
click at [704, 143] on div "# Defend against "Brak" and "Treg"! # You must attack small ogres twice. hero .…" at bounding box center [709, 181] width 165 height 314
type textarea "hero.moveRight()"
click at [707, 157] on div "# Defend against "Brak" and "Treg"! # You must attack small ogres twice. hero .…" at bounding box center [709, 181] width 165 height 314
click at [701, 147] on div "# Defend against "Brak" and "Treg"! # You must attack small ogres twice. hero .…" at bounding box center [709, 181] width 165 height 314
type textarea "h"
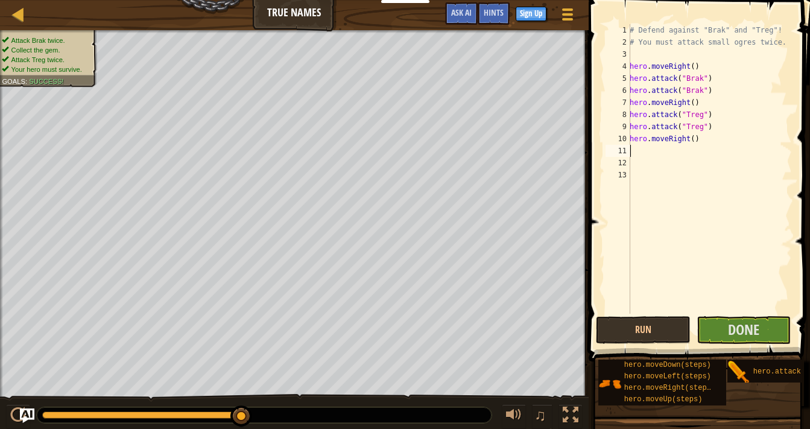
click at [695, 140] on div "# Defend against "Brak" and "Treg"! # You must attack small ogres twice. hero .…" at bounding box center [709, 181] width 165 height 314
type textarea "hero.moveRight(2)"
click at [753, 330] on span "Done" at bounding box center [743, 329] width 31 height 19
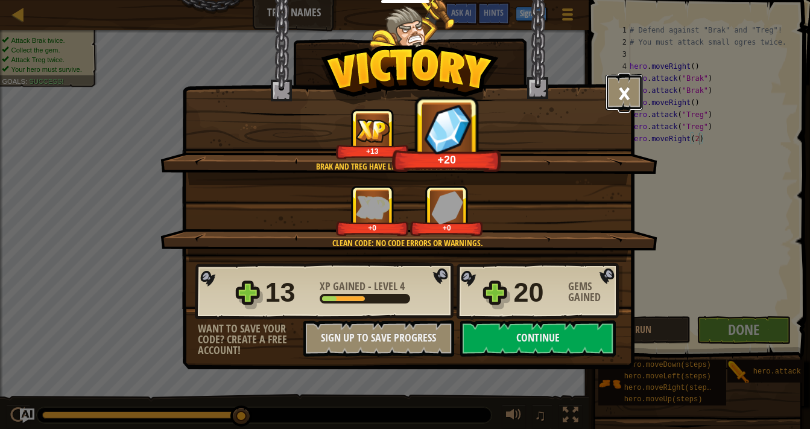
click at [621, 90] on button "×" at bounding box center [623, 92] width 37 height 36
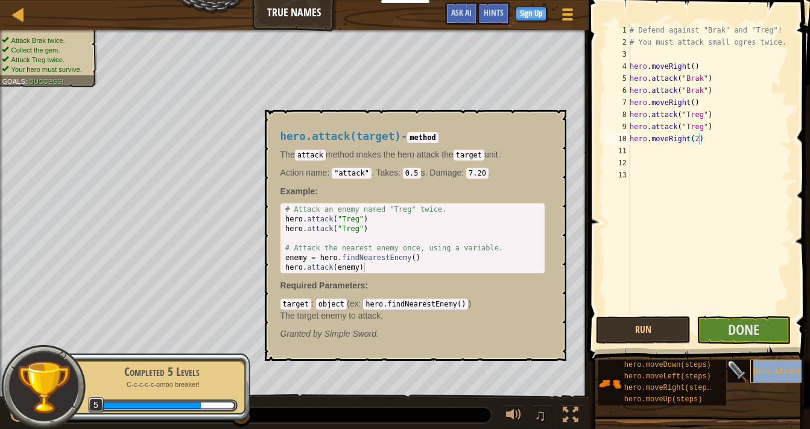
click at [773, 375] on span "hero.attack(target)" at bounding box center [794, 371] width 83 height 8
click at [412, 171] on code "0.5" at bounding box center [412, 173] width 18 height 11
click at [416, 173] on code "0.5" at bounding box center [412, 173] width 18 height 11
click at [550, 120] on button "×" at bounding box center [553, 123] width 10 height 17
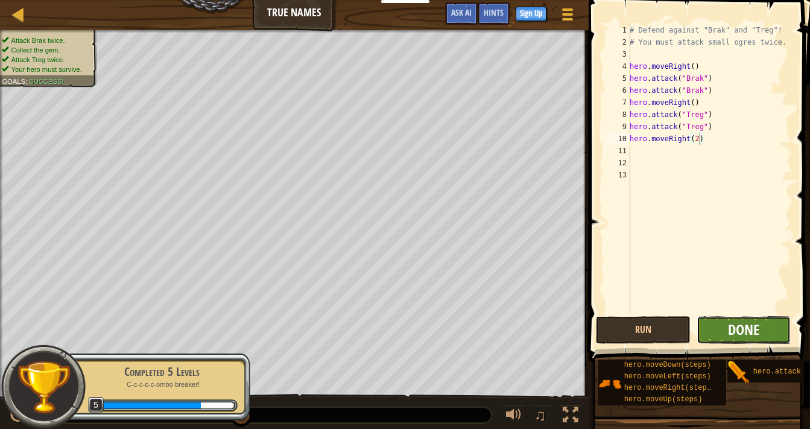
click at [738, 330] on span "Done" at bounding box center [743, 329] width 31 height 19
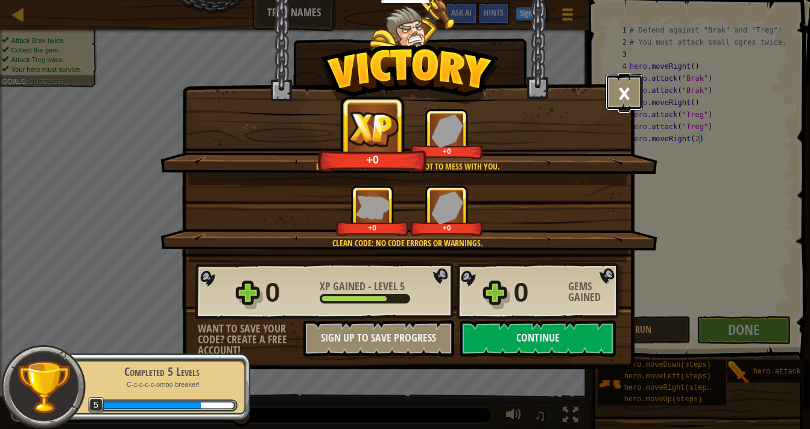
click at [631, 97] on button "×" at bounding box center [623, 92] width 37 height 36
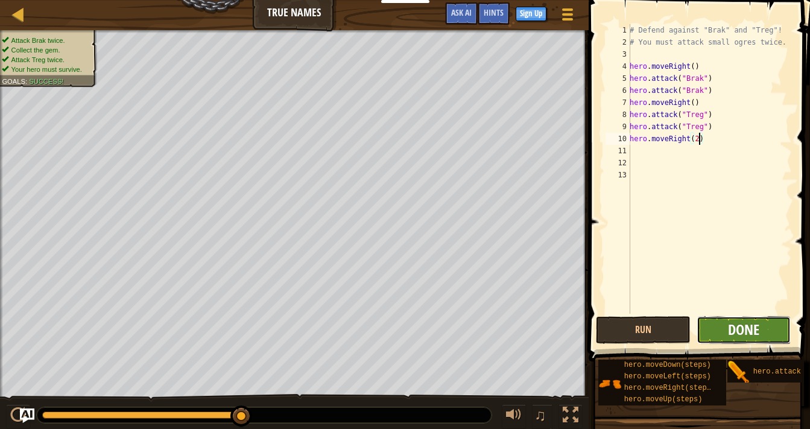
click at [730, 336] on span "Done" at bounding box center [743, 329] width 31 height 19
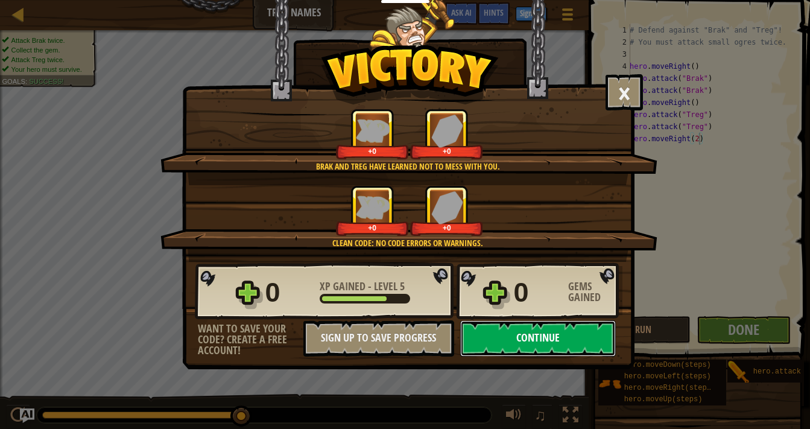
click at [568, 344] on button "Continue" at bounding box center [538, 338] width 156 height 36
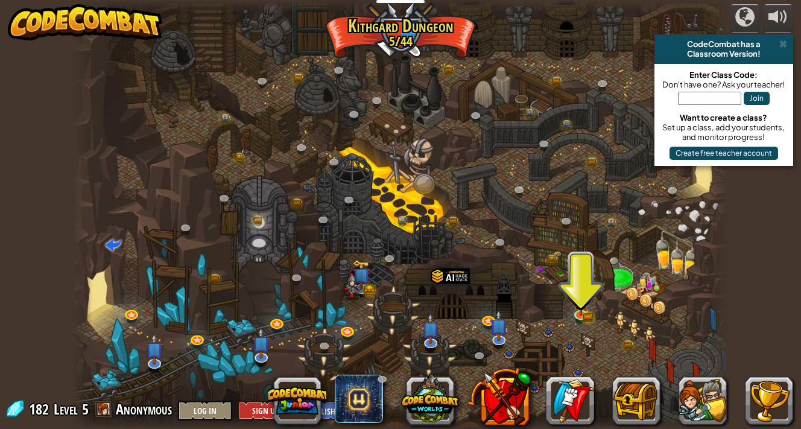
click at [568, 311] on div at bounding box center [400, 214] width 656 height 429
click at [582, 310] on img at bounding box center [580, 296] width 16 height 36
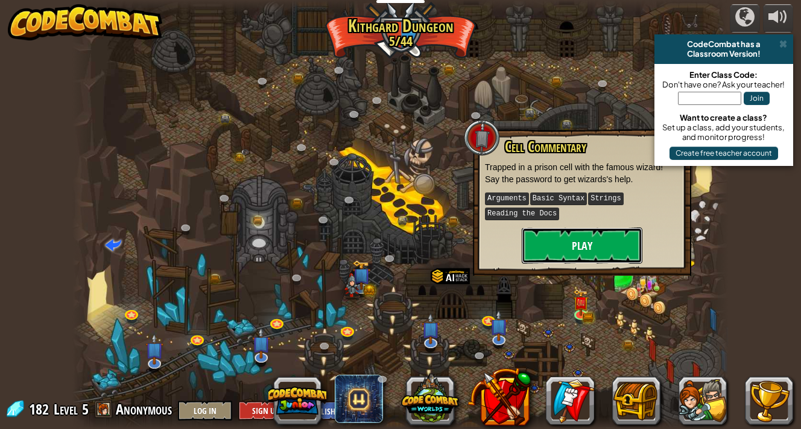
click at [536, 248] on button "Play" at bounding box center [582, 245] width 121 height 36
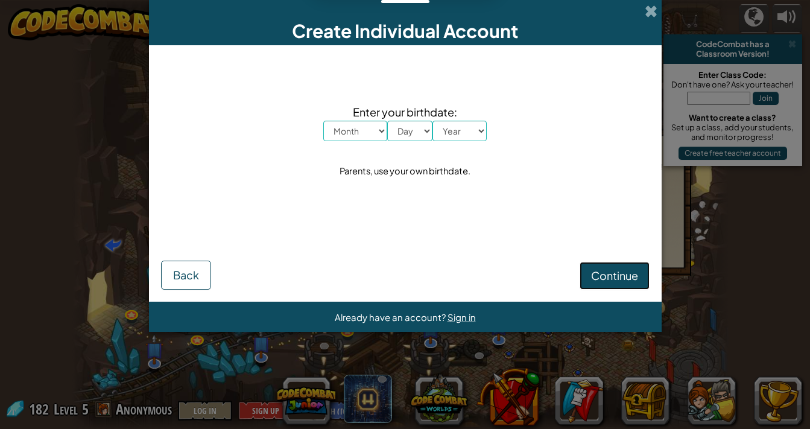
click at [611, 274] on span "Continue" at bounding box center [614, 275] width 47 height 14
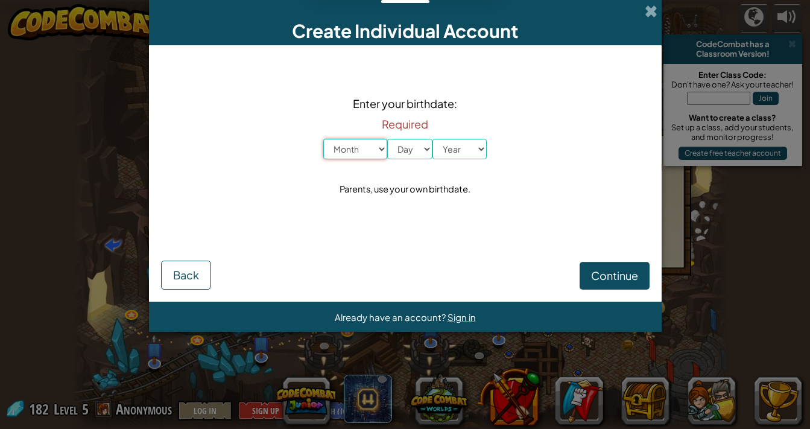
click at [359, 146] on select "Month January February March April May June July August September October Novem…" at bounding box center [355, 149] width 64 height 21
select select "3"
click at [401, 150] on select "Day 1 2 3 4 5 6 7 8 9 10 11 12 13 14 15 16 17 18 19 20 21 22 23 24 25 26 27 28 …" at bounding box center [409, 149] width 45 height 21
select select "1"
click at [452, 151] on select "Year [DATE] 2024 2023 2022 2021 2020 2019 2018 2017 2016 2015 2014 2013 2012 20…" at bounding box center [459, 149] width 54 height 21
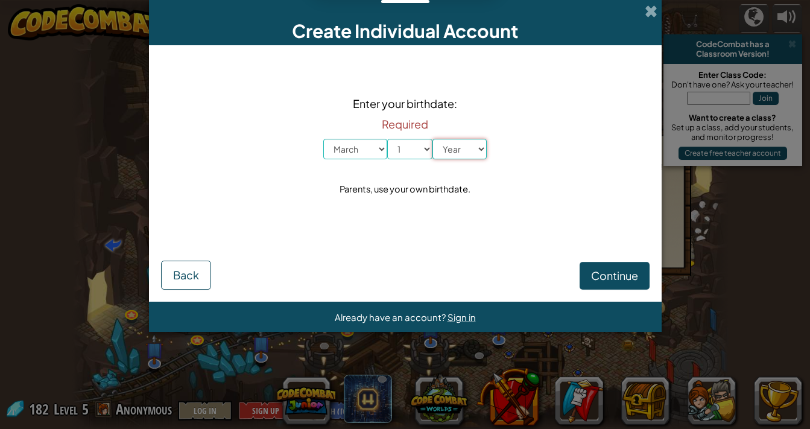
select select "2012"
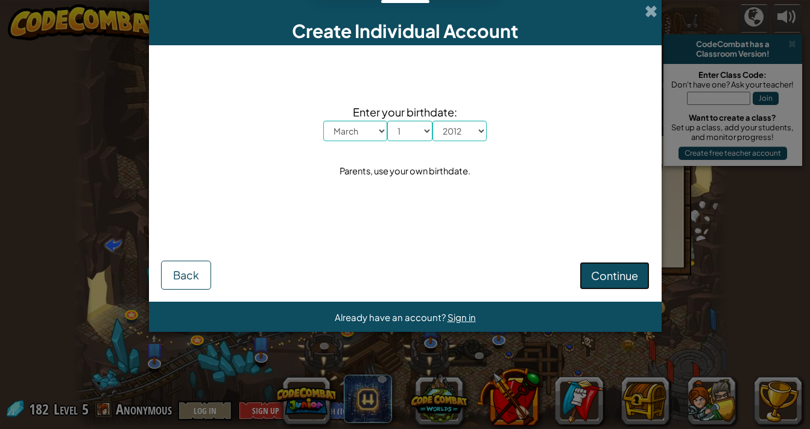
click at [615, 277] on span "Continue" at bounding box center [614, 275] width 47 height 14
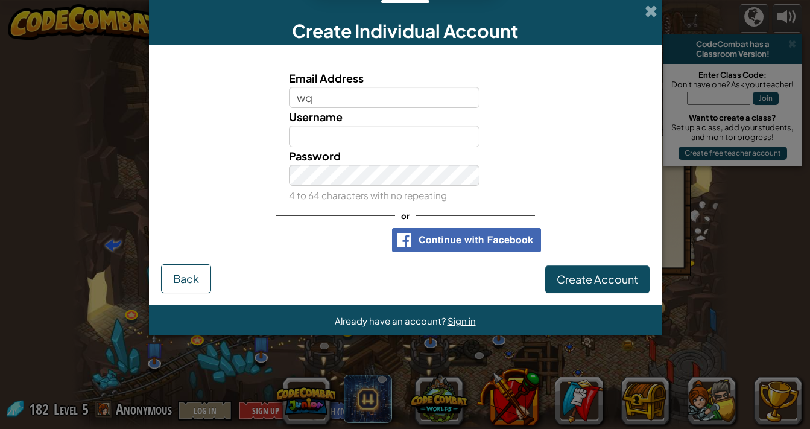
type input "w"
type input "m"
type input "[EMAIL_ADDRESS][DOMAIN_NAME]"
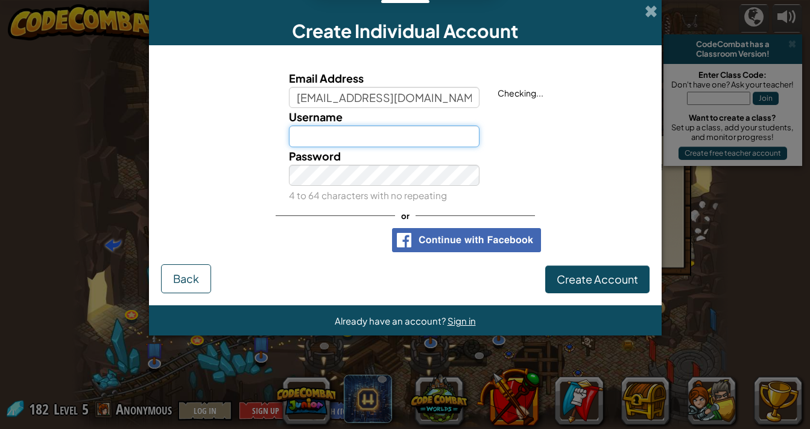
click at [383, 142] on input "Username" at bounding box center [384, 136] width 191 height 22
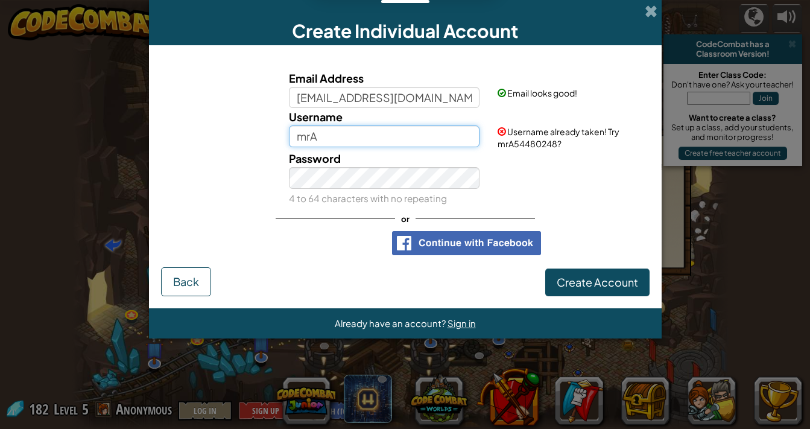
click at [340, 136] on input "mrA" at bounding box center [384, 136] width 191 height 22
type input "m"
type input "hopes2030"
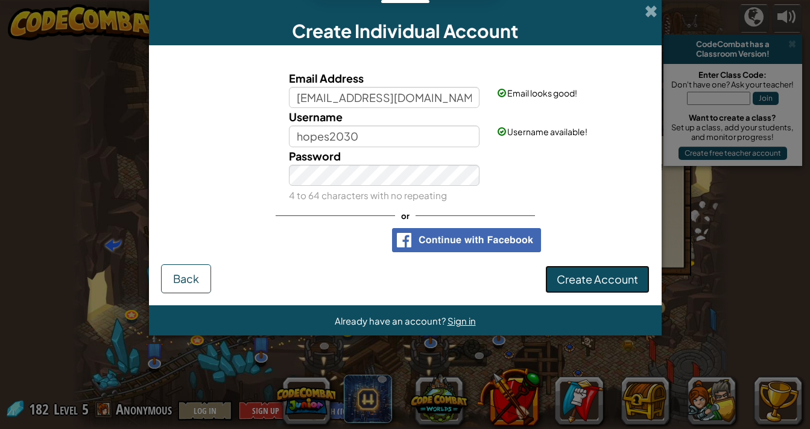
click at [580, 286] on button "Create Account" at bounding box center [597, 279] width 104 height 28
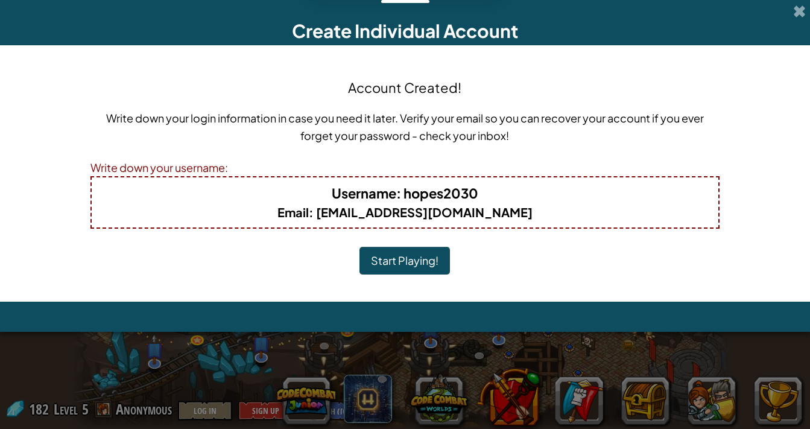
click at [416, 265] on button "Start Playing!" at bounding box center [404, 261] width 90 height 28
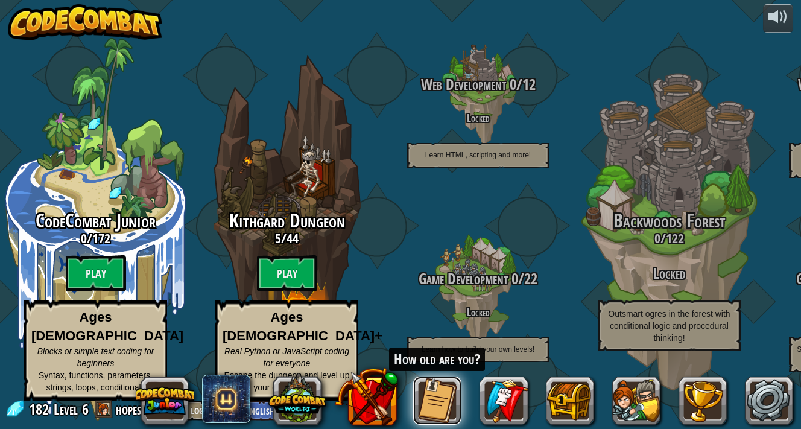
click at [449, 392] on button at bounding box center [437, 400] width 48 height 48
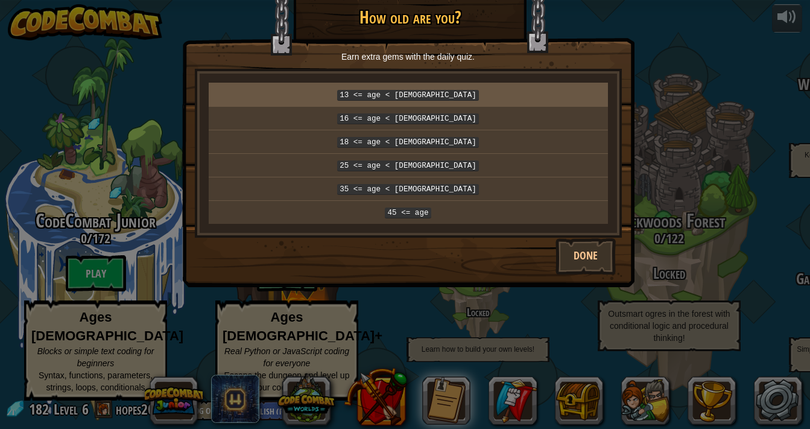
click at [420, 96] on code "13 <= age < 16" at bounding box center [408, 95] width 142 height 11
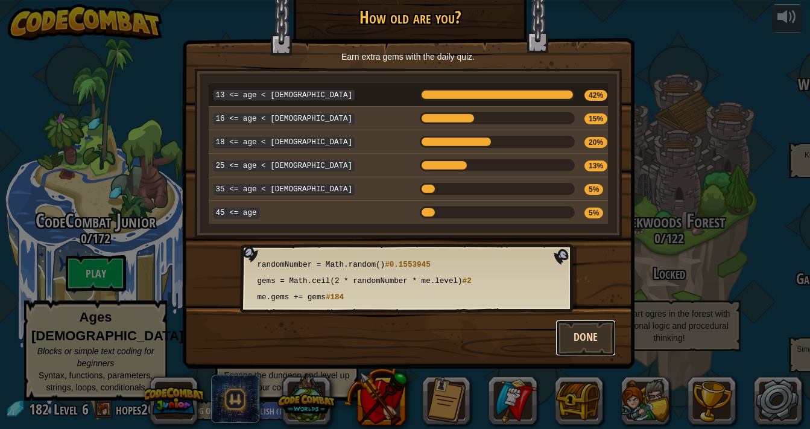
click at [576, 330] on button "Done" at bounding box center [585, 338] width 60 height 36
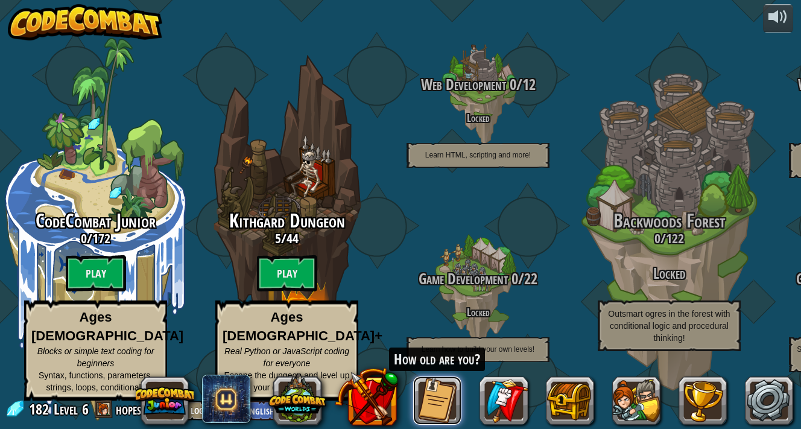
click at [429, 404] on button at bounding box center [437, 400] width 48 height 48
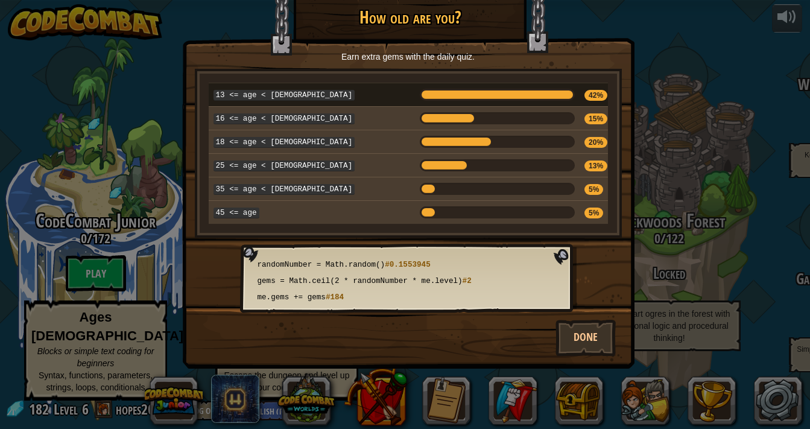
click at [420, 89] on div at bounding box center [497, 95] width 155 height 12
click at [551, 275] on code "gems = Math.ceil(2 * randomNumber * me.level) #2" at bounding box center [408, 281] width 306 height 13
click at [482, 259] on code "randomNumber = Math.random() #0.1553945" at bounding box center [408, 265] width 306 height 13
click at [431, 261] on span "#0.1553945" at bounding box center [408, 265] width 46 height 8
click at [423, 282] on div "randomNumber = Math.random() #0.1553945 gems = Math.ceil(2 * randomNumber * me.…" at bounding box center [408, 282] width 306 height 46
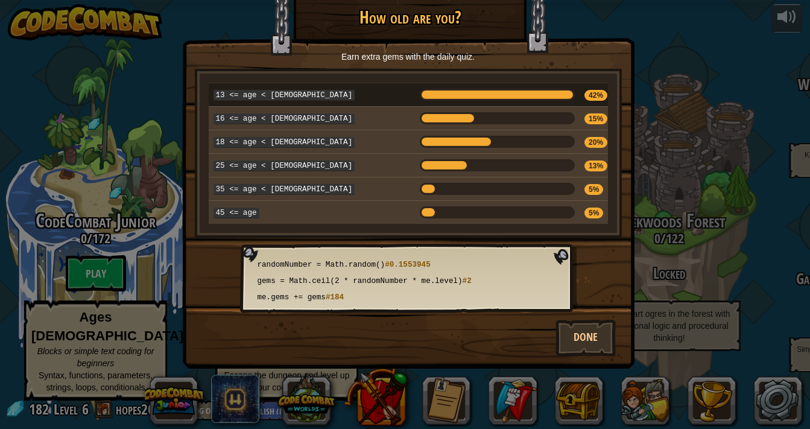
click at [412, 277] on span "gems = Math.ceil(2 * randomNumber * me.level)" at bounding box center [359, 281] width 205 height 8
click at [364, 261] on span "randomNumber = Math.random()" at bounding box center [321, 265] width 128 height 8
click at [350, 261] on span "randomNumber = Math.random()" at bounding box center [321, 265] width 128 height 8
click at [590, 338] on button "Done" at bounding box center [585, 338] width 60 height 36
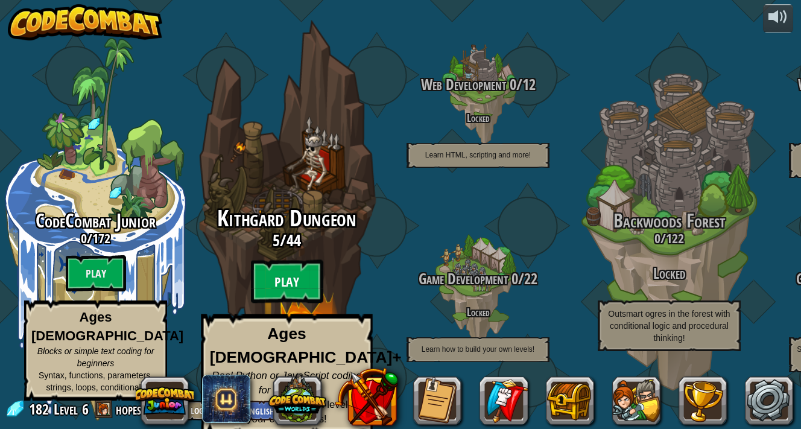
click at [277, 278] on btn "Play" at bounding box center [287, 281] width 72 height 43
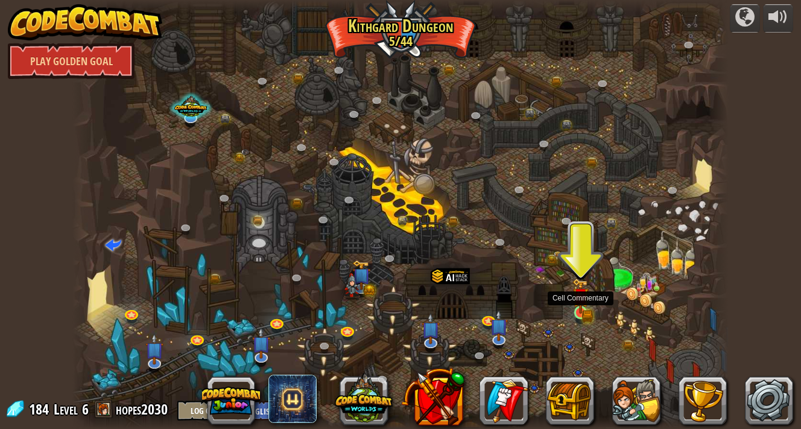
click at [581, 301] on img at bounding box center [581, 296] width 10 height 10
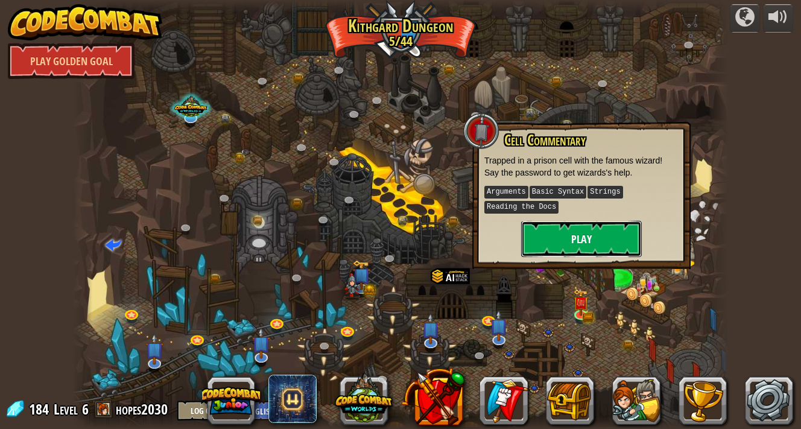
click at [545, 243] on button "Play" at bounding box center [581, 239] width 121 height 36
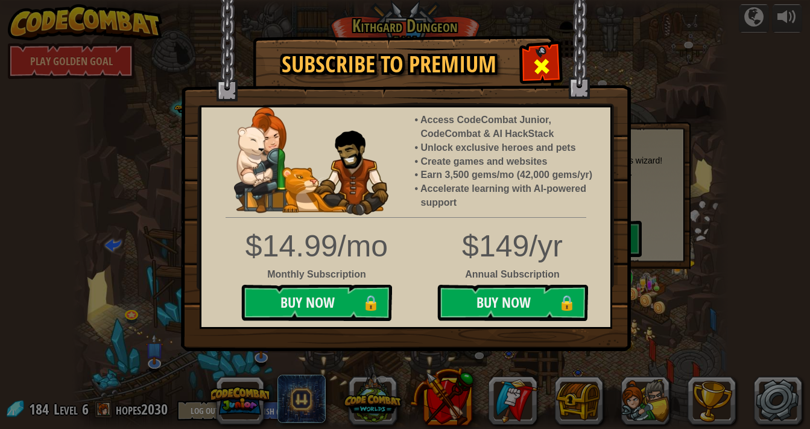
click at [552, 72] on div at bounding box center [541, 65] width 38 height 38
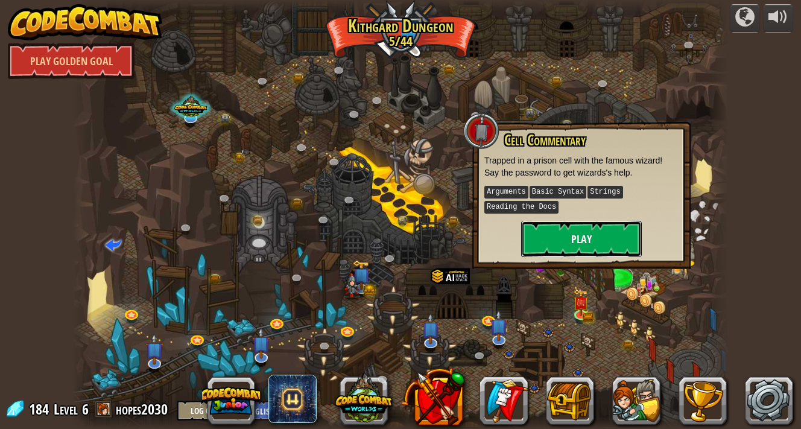
click at [551, 229] on button "Play" at bounding box center [581, 239] width 121 height 36
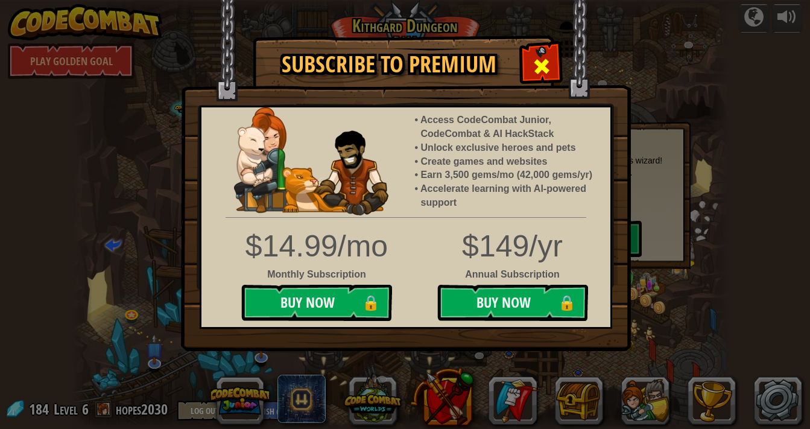
click at [534, 79] on div at bounding box center [541, 65] width 38 height 38
